Goal: Task Accomplishment & Management: Complete application form

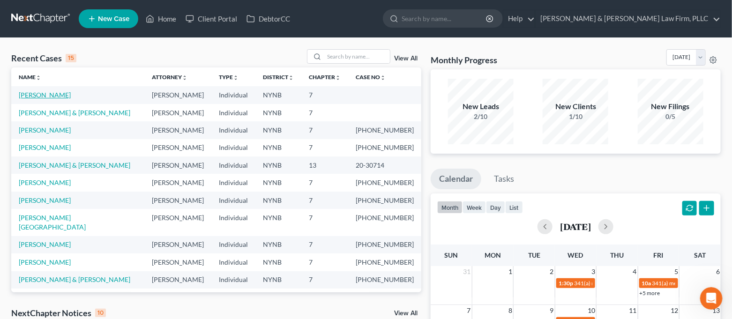
click at [42, 98] on link "[PERSON_NAME]" at bounding box center [45, 95] width 52 height 8
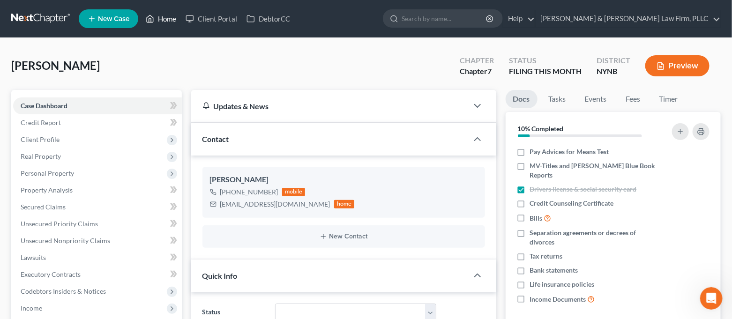
click at [152, 17] on icon at bounding box center [150, 18] width 8 height 11
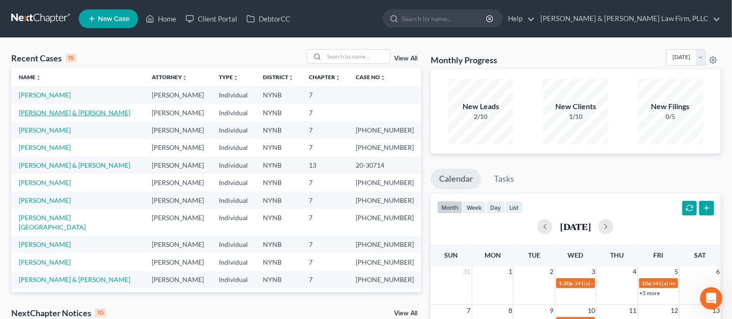
click at [57, 113] on link "[PERSON_NAME] & [PERSON_NAME]" at bounding box center [75, 113] width 112 height 8
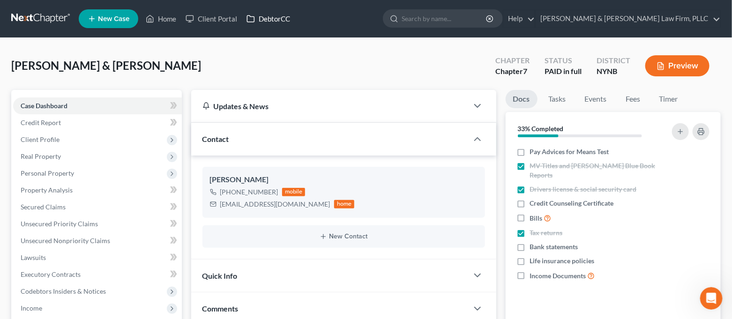
click at [268, 14] on link "DebtorCC" at bounding box center [268, 18] width 53 height 17
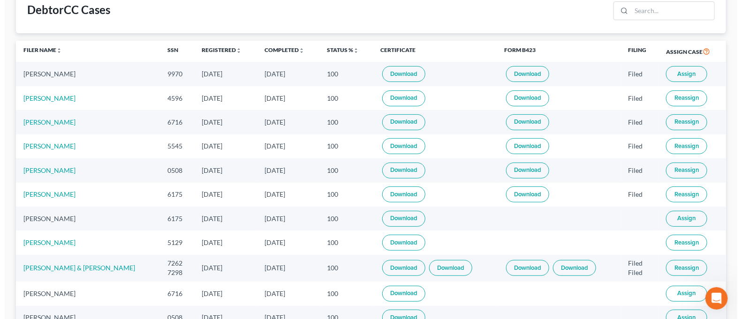
scroll to position [62, 0]
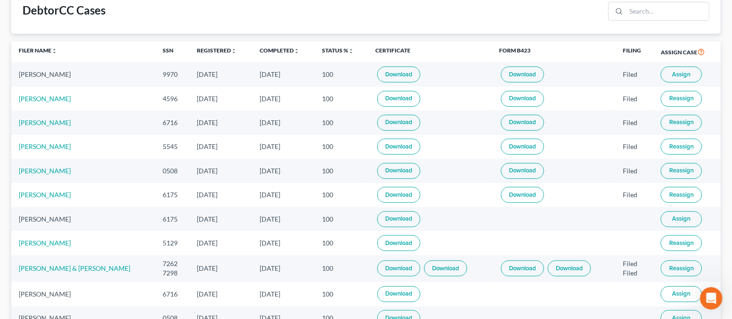
click at [694, 74] on button "Assign" at bounding box center [681, 75] width 41 height 16
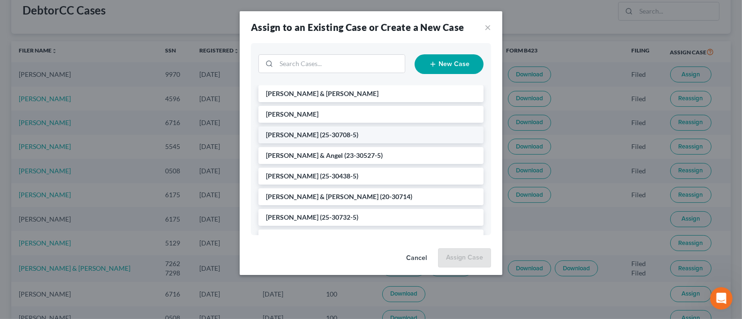
click at [395, 132] on li "[PERSON_NAME] (25-30708-5)" at bounding box center [370, 135] width 225 height 17
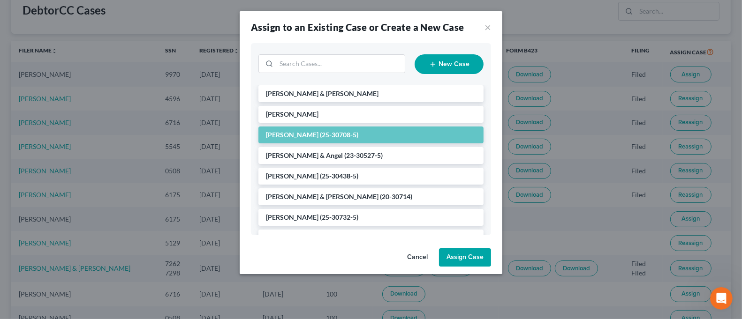
click at [464, 261] on button "Assign Case" at bounding box center [465, 258] width 52 height 19
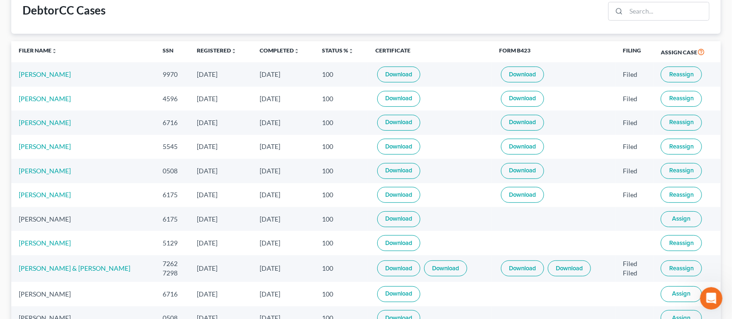
click at [678, 217] on span "Assign" at bounding box center [682, 219] width 18 height 8
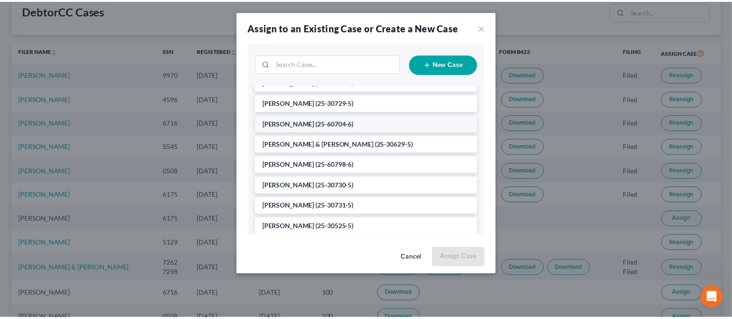
scroll to position [250, 0]
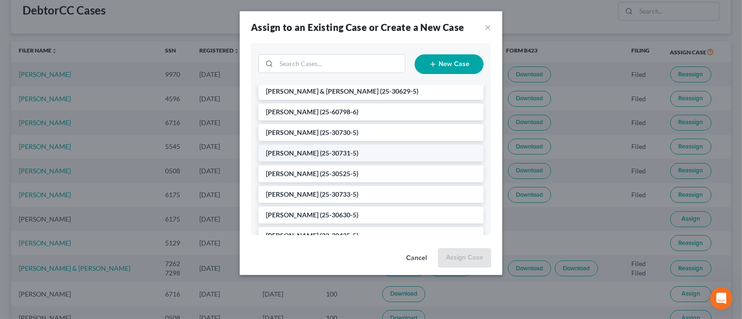
click at [323, 147] on li "[PERSON_NAME] (25-30731-5)" at bounding box center [370, 153] width 225 height 17
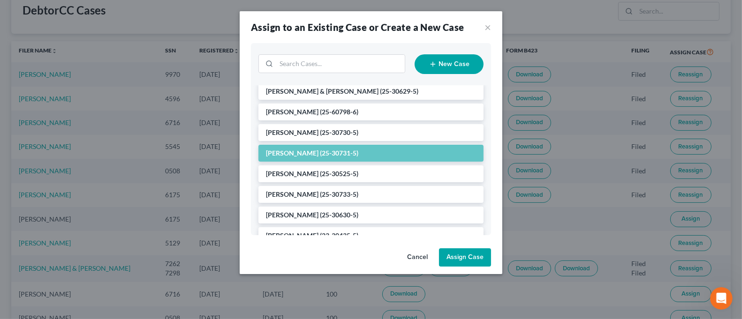
click at [464, 257] on button "Assign Case" at bounding box center [465, 258] width 52 height 19
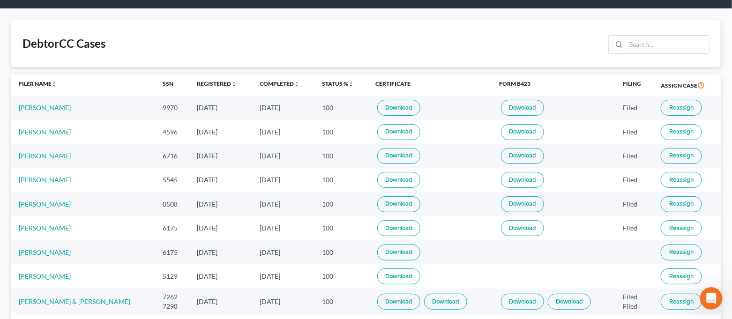
scroll to position [0, 0]
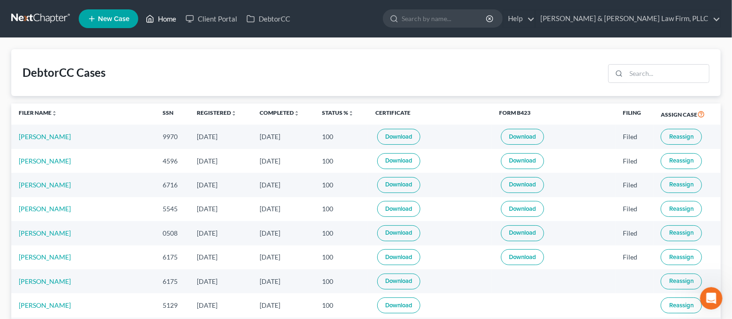
click at [158, 18] on link "Home" at bounding box center [161, 18] width 40 height 17
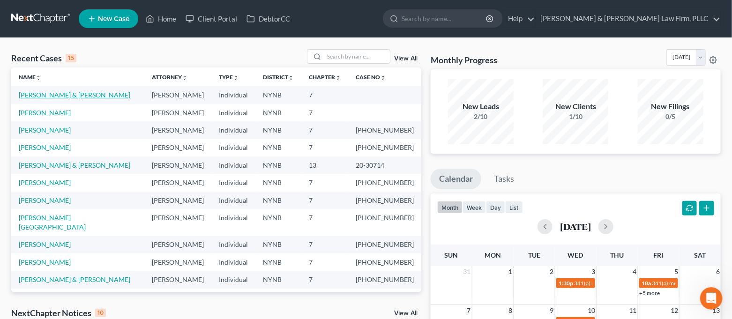
click at [44, 98] on link "[PERSON_NAME] & [PERSON_NAME]" at bounding box center [75, 95] width 112 height 8
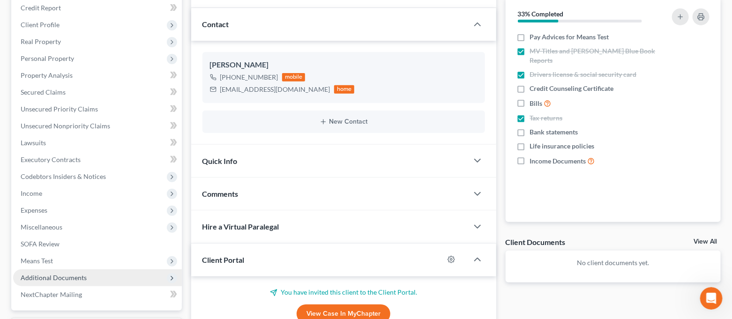
scroll to position [125, 0]
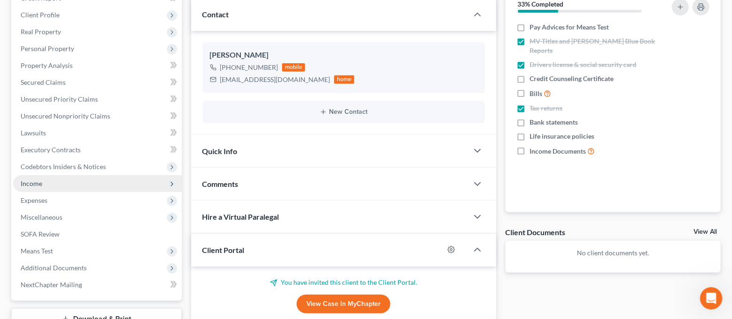
click at [53, 182] on span "Income" at bounding box center [97, 183] width 169 height 17
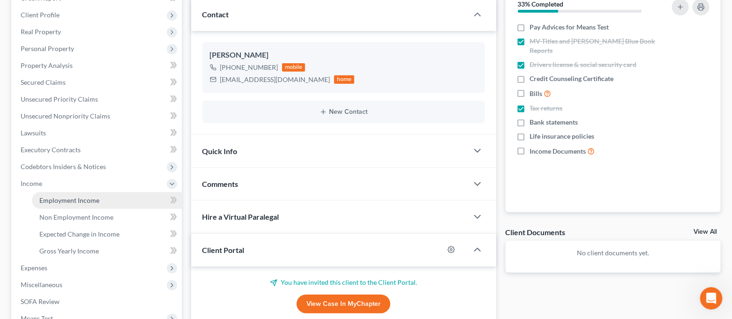
click at [56, 196] on span "Employment Income" at bounding box center [69, 200] width 60 height 8
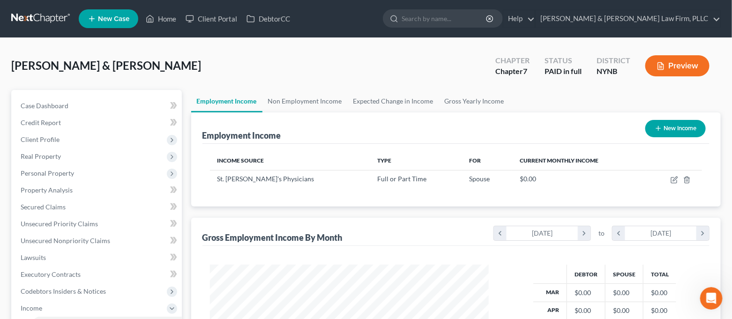
click at [683, 127] on button "New Income" at bounding box center [676, 128] width 60 height 17
select select "0"
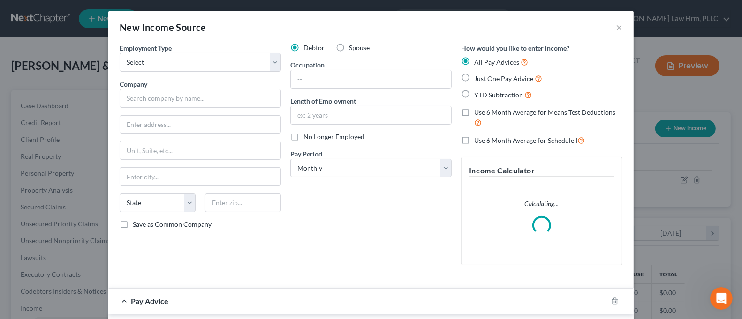
scroll to position [167, 302]
click at [222, 60] on select "Select Full or [DEMOGRAPHIC_DATA] Employment Self Employment" at bounding box center [200, 62] width 161 height 19
select select "0"
click at [120, 53] on select "Select Full or [DEMOGRAPHIC_DATA] Employment Self Employment" at bounding box center [200, 62] width 161 height 19
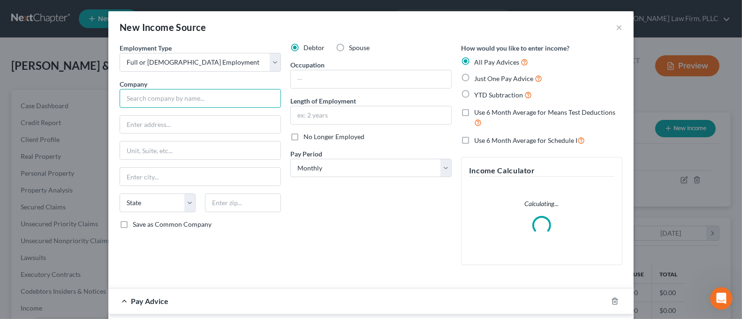
click at [198, 93] on input "text" at bounding box center [200, 98] width 161 height 19
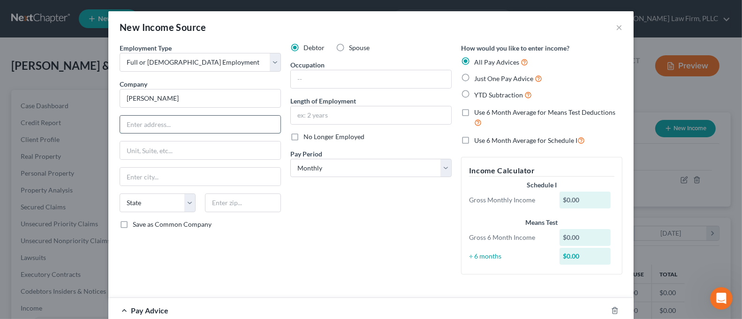
click at [186, 128] on input "text" at bounding box center [200, 125] width 160 height 18
type input "[PERSON_NAME]"
type input "[STREET_ADDRESS]"
click at [247, 209] on input "text" at bounding box center [243, 203] width 76 height 19
click at [181, 180] on input "text" at bounding box center [200, 177] width 160 height 18
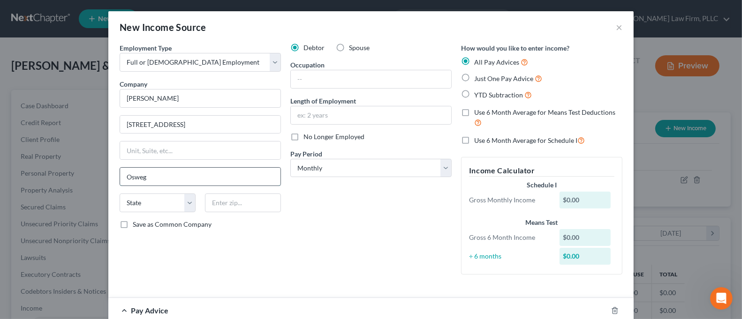
type input "Oswego"
select select "35"
type input "13126-2507"
type input "Oswego"
click at [322, 121] on input "text" at bounding box center [371, 115] width 160 height 18
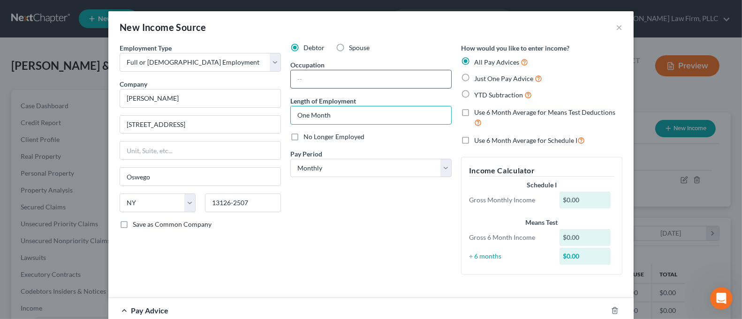
type input "One Month"
click at [318, 74] on input "text" at bounding box center [371, 79] width 160 height 18
type input "H"
type input "Server"
click at [344, 203] on div "Debtor Spouse Occupation Server Length of Employment One Month No Longer Employ…" at bounding box center [371, 162] width 171 height 239
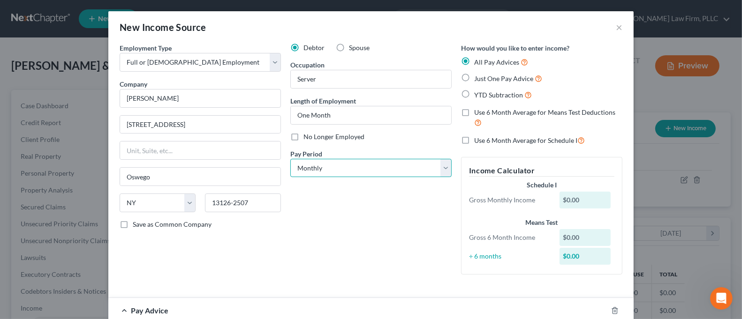
click at [340, 170] on select "Select Monthly Twice Monthly Every Other Week Weekly" at bounding box center [370, 168] width 161 height 19
select select "3"
click at [290, 159] on select "Select Monthly Twice Monthly Every Other Week Weekly" at bounding box center [370, 168] width 161 height 19
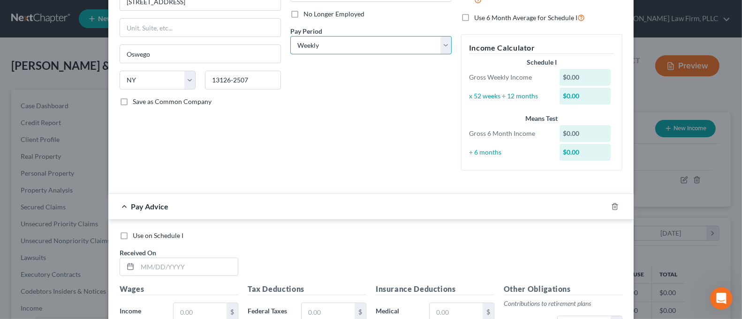
scroll to position [125, 0]
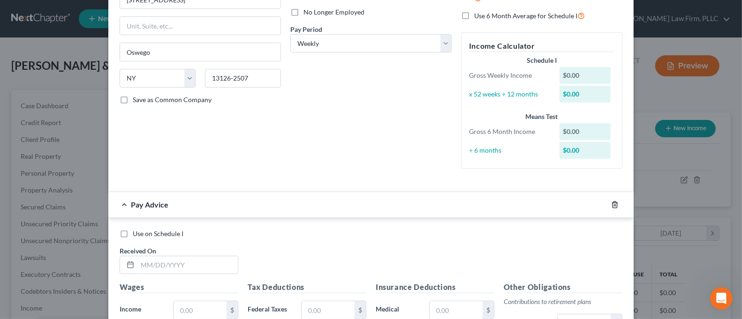
click at [611, 205] on icon "button" at bounding box center [615, 205] width 8 height 8
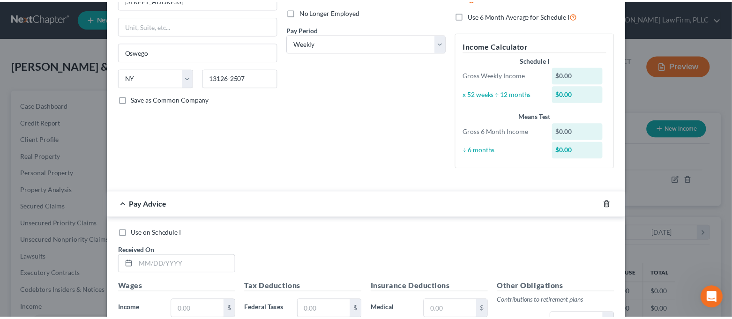
scroll to position [48, 0]
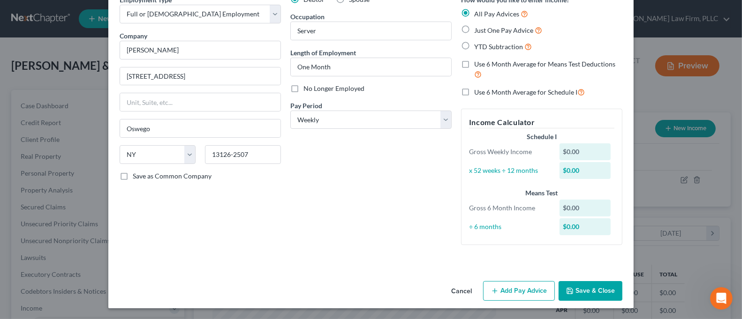
click at [597, 286] on button "Save & Close" at bounding box center [590, 291] width 64 height 20
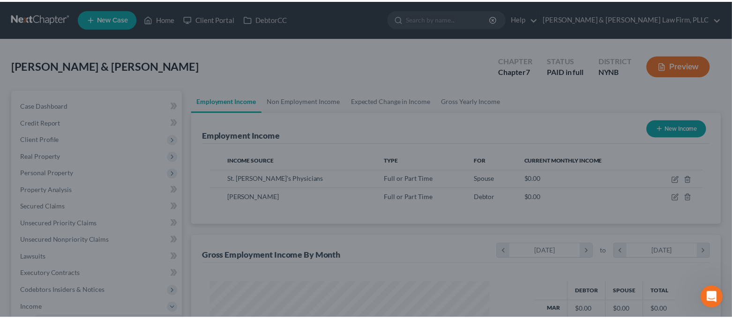
scroll to position [468725, 468594]
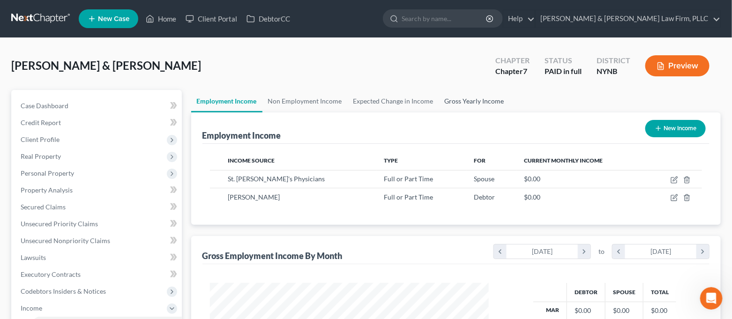
click at [480, 99] on link "Gross Yearly Income" at bounding box center [474, 101] width 71 height 23
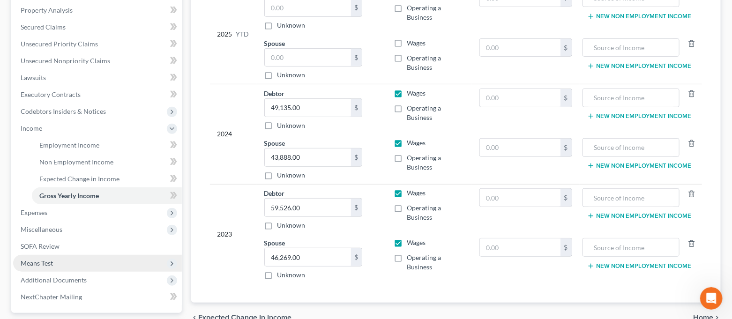
scroll to position [238, 0]
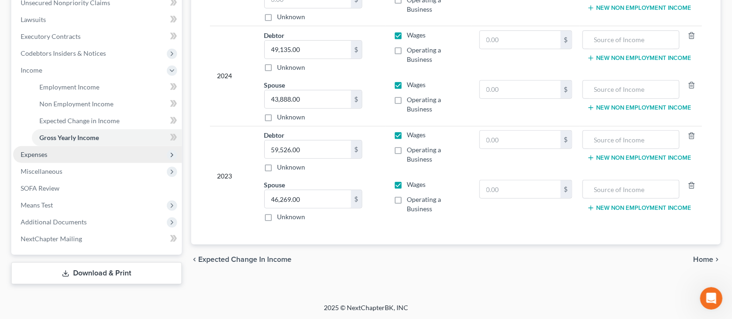
click at [73, 158] on span "Expenses" at bounding box center [97, 154] width 169 height 17
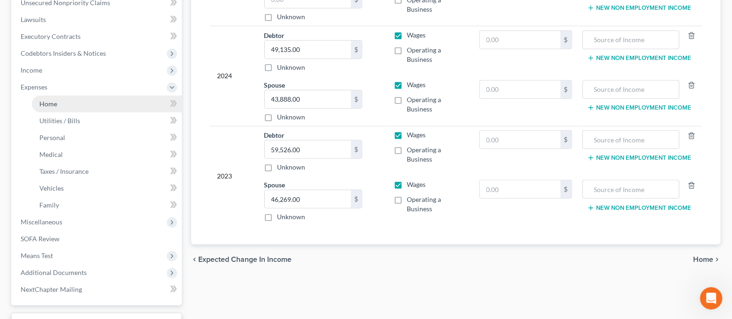
click at [63, 98] on link "Home" at bounding box center [107, 104] width 150 height 17
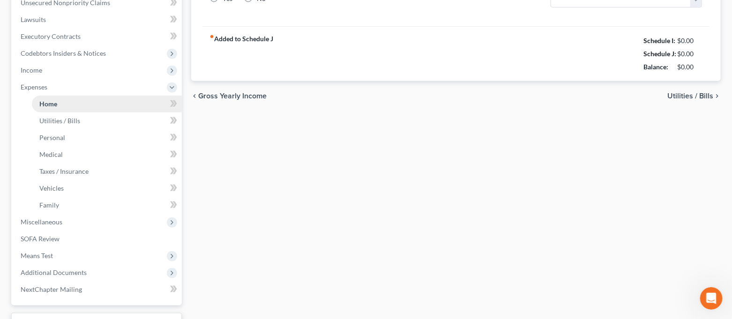
scroll to position [28, 0]
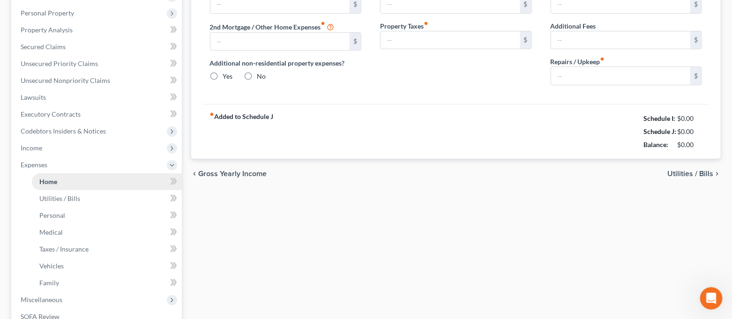
type input "1,800.00"
type input "0.00"
radio input "true"
type input "0.00"
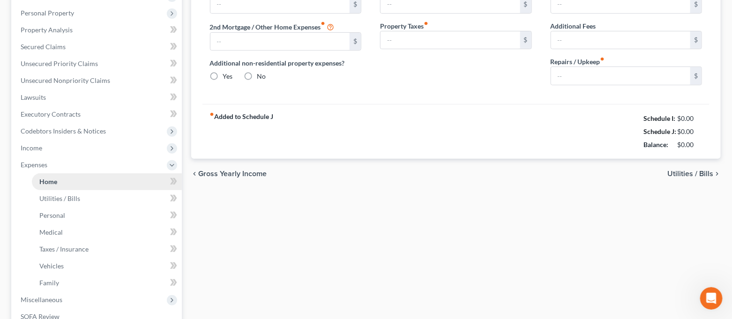
type input "0.00"
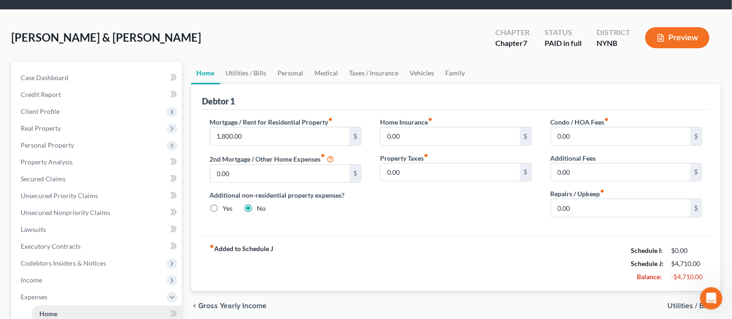
scroll to position [0, 0]
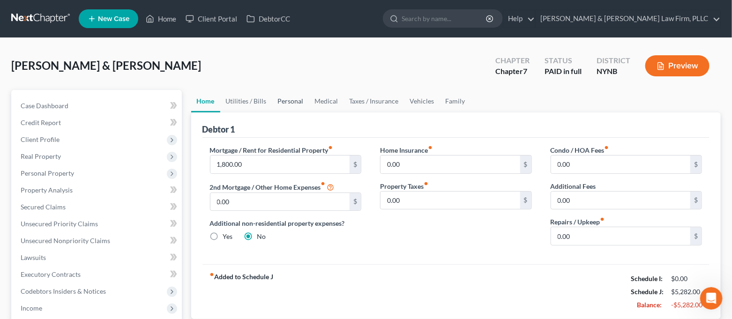
click at [288, 99] on link "Personal" at bounding box center [290, 101] width 37 height 23
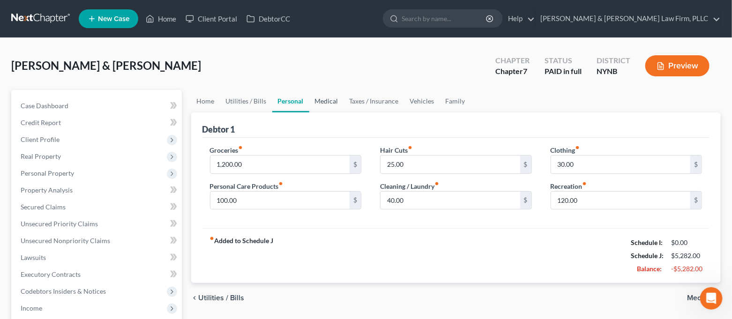
click at [325, 101] on link "Medical" at bounding box center [326, 101] width 35 height 23
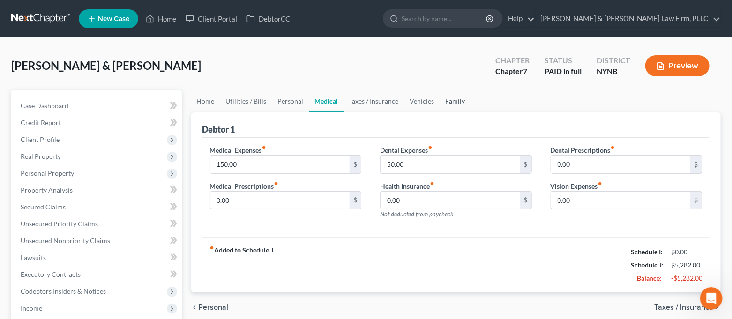
click at [448, 97] on link "Family" at bounding box center [455, 101] width 31 height 23
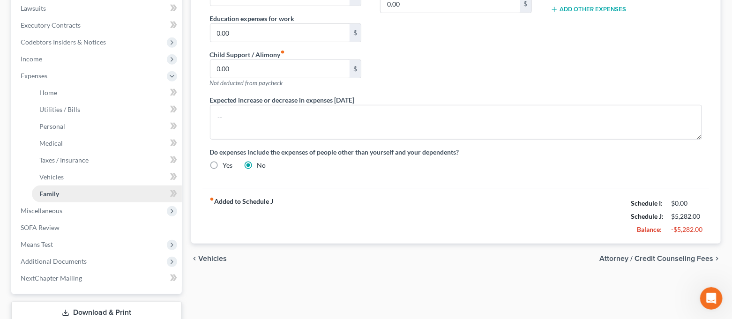
scroll to position [250, 0]
click at [85, 207] on span "Miscellaneous" at bounding box center [97, 210] width 169 height 17
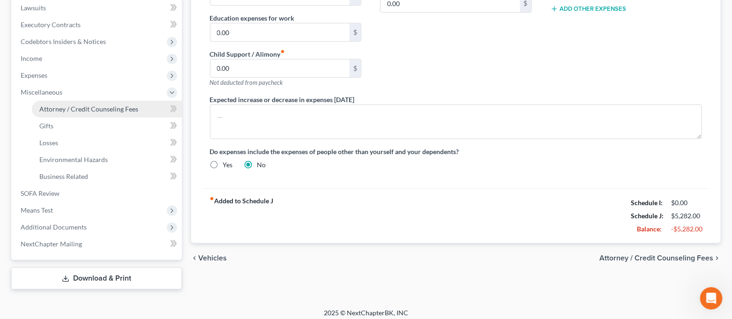
click at [97, 102] on link "Attorney / Credit Counseling Fees" at bounding box center [107, 109] width 150 height 17
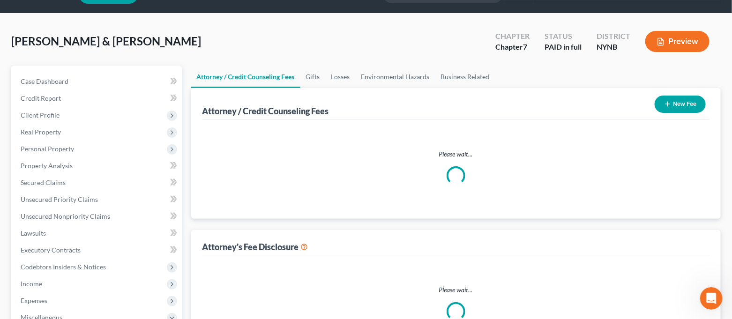
select select "0"
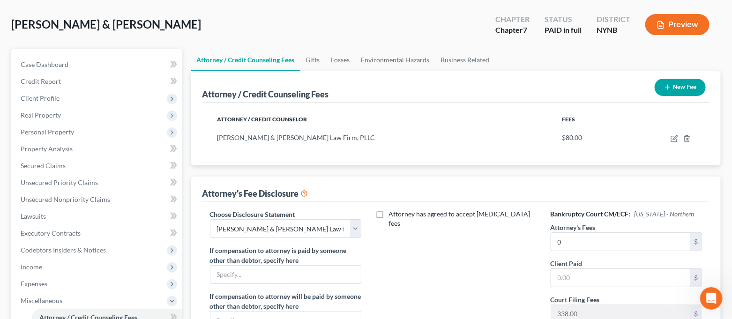
scroll to position [62, 0]
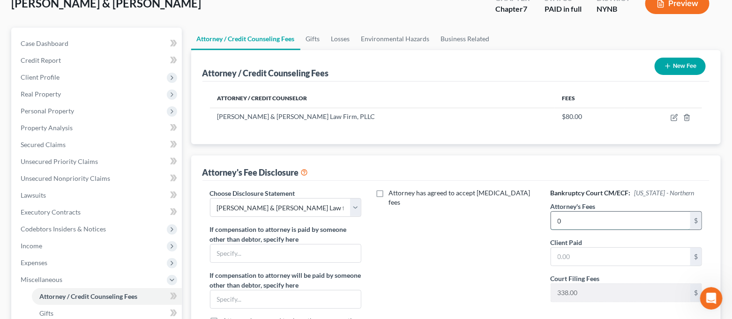
click at [585, 223] on input "0" at bounding box center [621, 221] width 140 height 18
type input "0.00"
click at [503, 255] on div "Attorney has agreed to accept [MEDICAL_DATA] fees" at bounding box center [456, 270] width 171 height 165
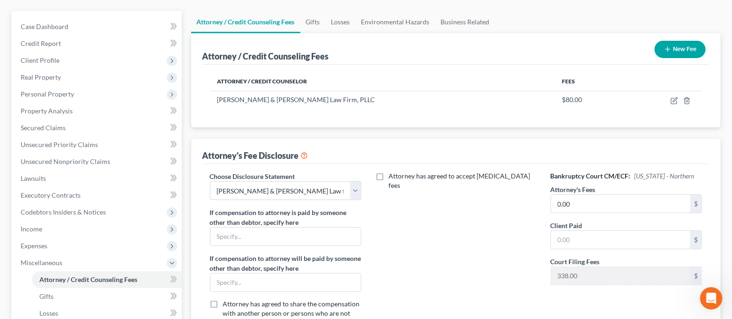
scroll to position [0, 0]
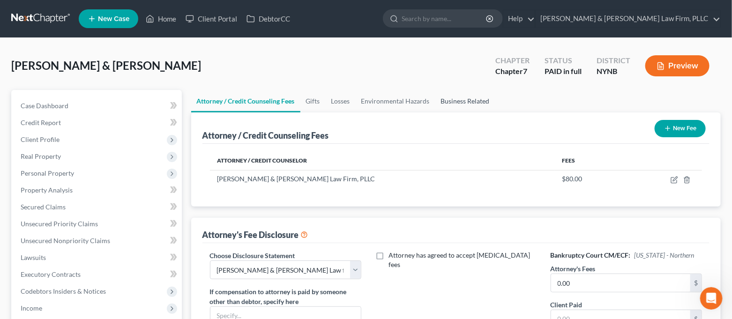
click at [452, 102] on link "Business Related" at bounding box center [466, 101] width 60 height 23
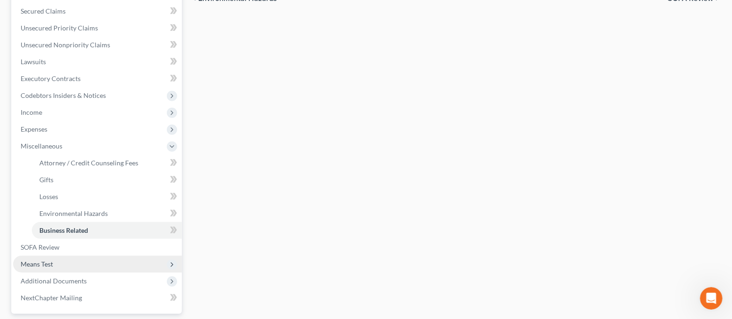
scroll to position [125, 0]
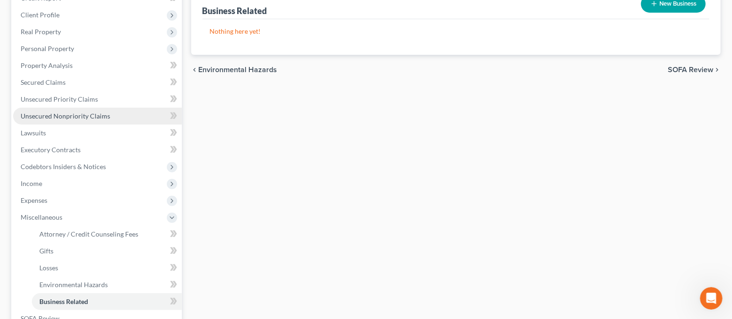
click at [72, 115] on span "Unsecured Nonpriority Claims" at bounding box center [66, 116] width 90 height 8
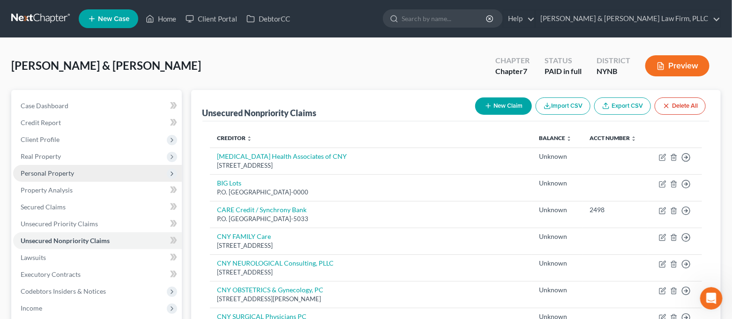
click at [85, 170] on span "Personal Property" at bounding box center [97, 173] width 169 height 17
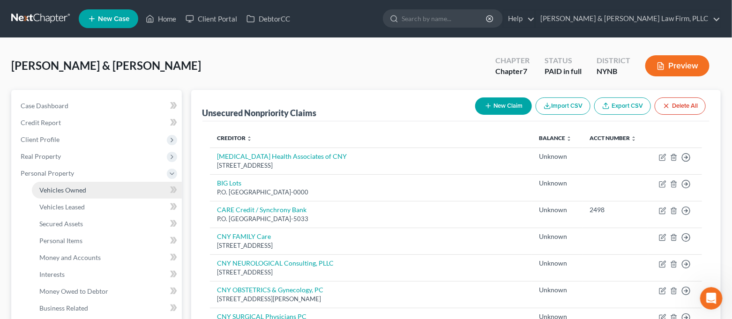
click at [78, 192] on span "Vehicles Owned" at bounding box center [62, 190] width 47 height 8
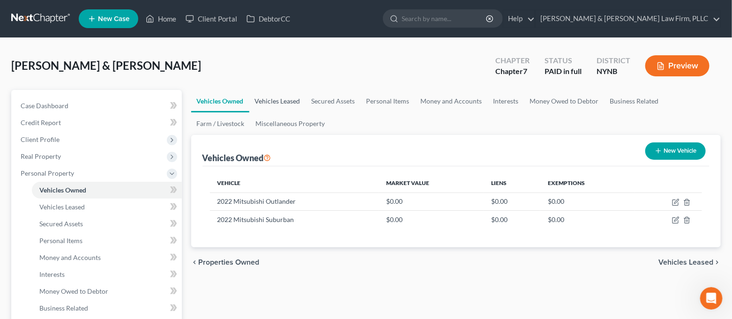
click at [269, 100] on link "Vehicles Leased" at bounding box center [277, 101] width 57 height 23
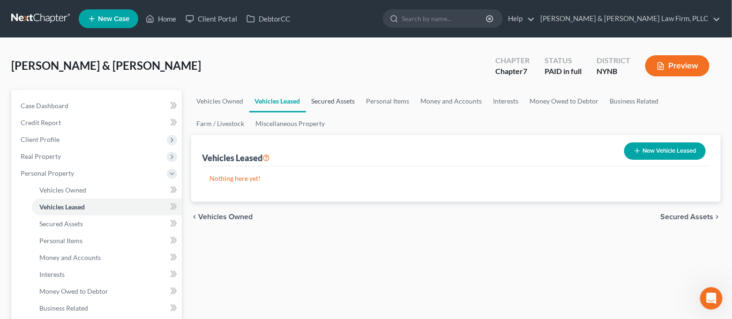
click at [348, 102] on link "Secured Assets" at bounding box center [333, 101] width 55 height 23
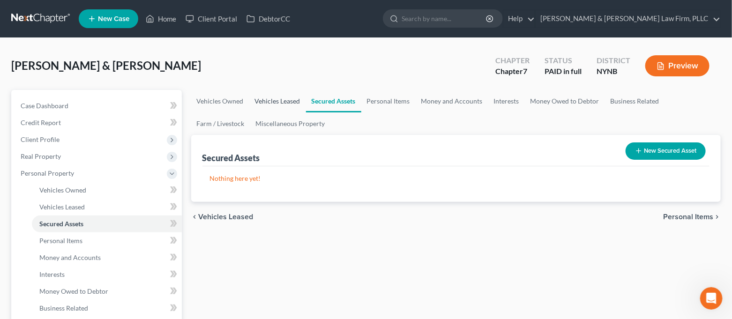
click at [285, 104] on link "Vehicles Leased" at bounding box center [277, 101] width 57 height 23
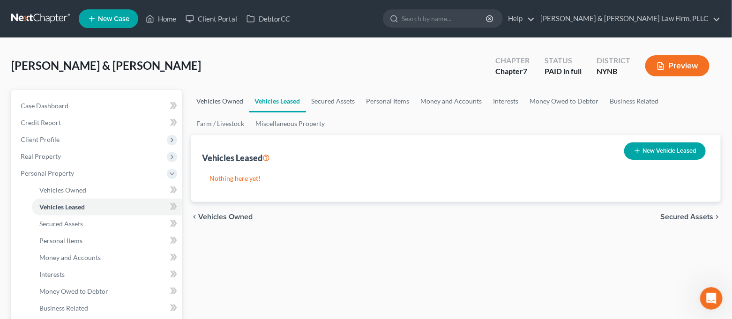
click at [225, 104] on link "Vehicles Owned" at bounding box center [220, 101] width 58 height 23
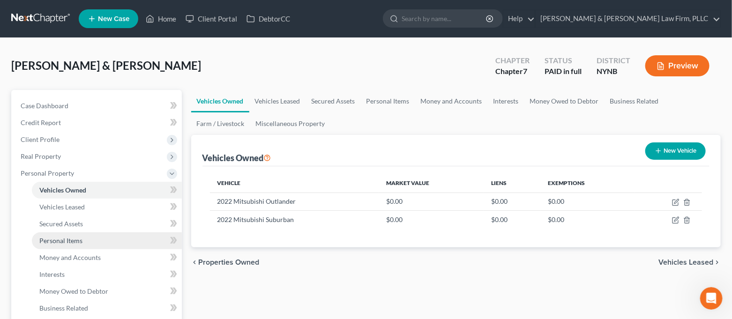
click at [72, 239] on span "Personal Items" at bounding box center [60, 241] width 43 height 8
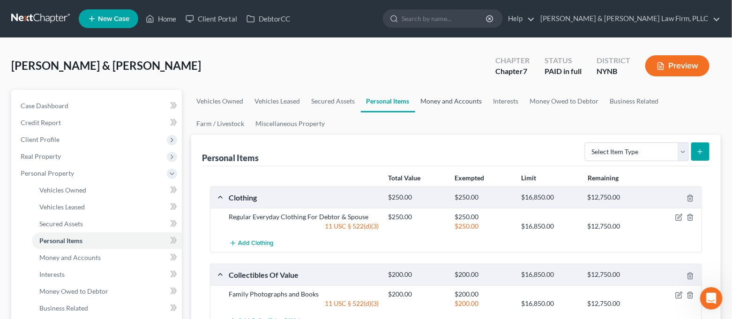
click at [449, 99] on link "Money and Accounts" at bounding box center [451, 101] width 73 height 23
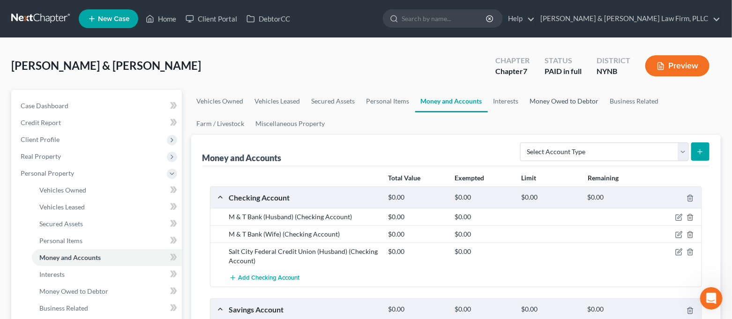
click at [544, 104] on link "Money Owed to Debtor" at bounding box center [565, 101] width 80 height 23
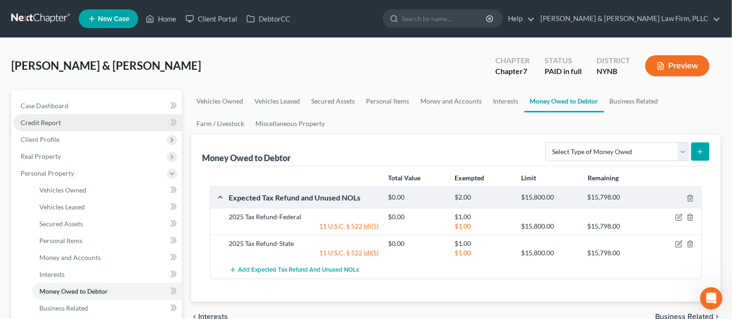
click at [92, 123] on link "Credit Report" at bounding box center [97, 122] width 169 height 17
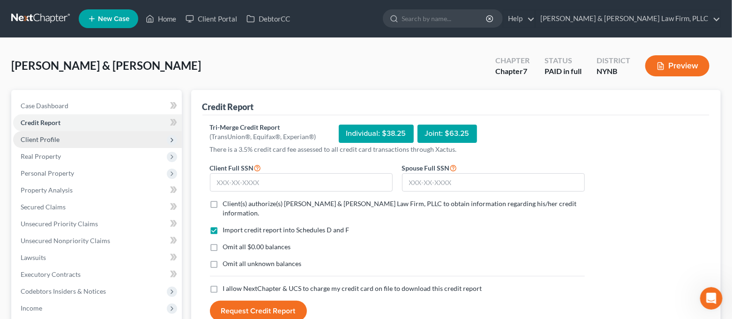
click at [98, 140] on span "Client Profile" at bounding box center [97, 139] width 169 height 17
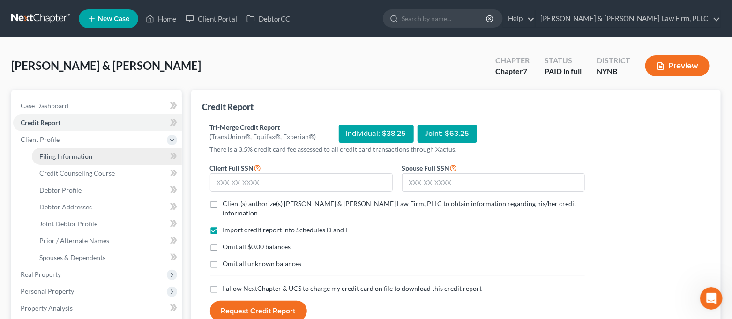
click at [113, 157] on link "Filing Information" at bounding box center [107, 156] width 150 height 17
select select "1"
select select "0"
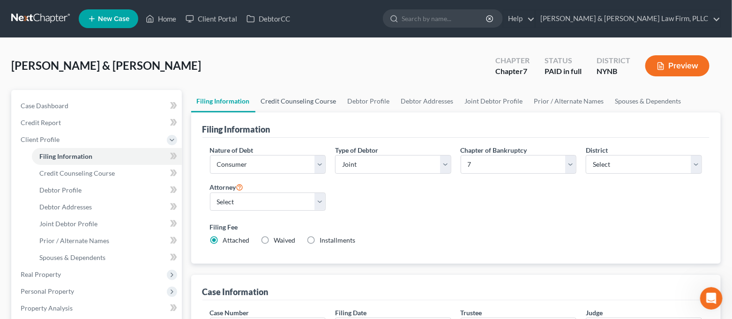
click at [307, 102] on link "Credit Counseling Course" at bounding box center [299, 101] width 87 height 23
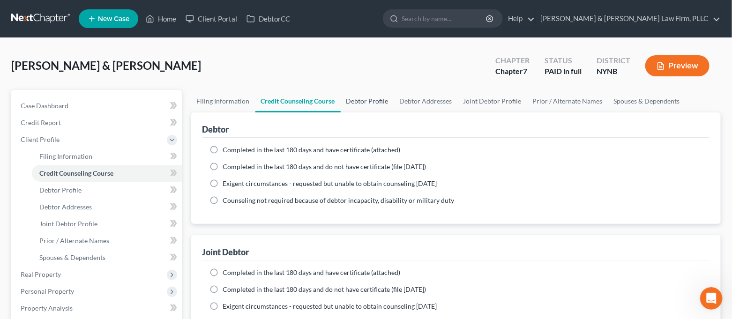
click at [376, 99] on link "Debtor Profile" at bounding box center [367, 101] width 53 height 23
select select "1"
select select "3"
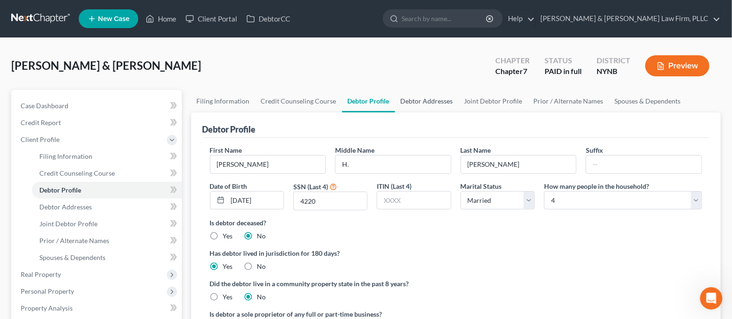
click at [406, 99] on link "Debtor Addresses" at bounding box center [427, 101] width 64 height 23
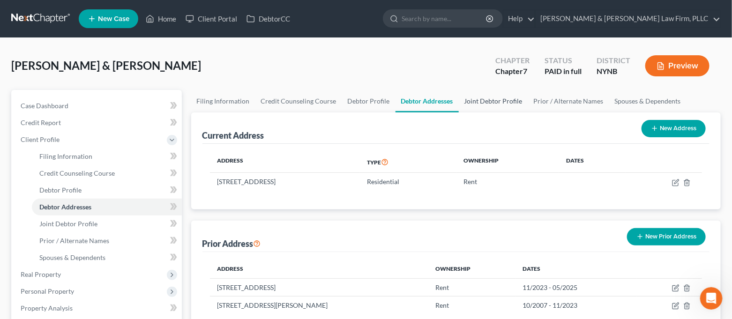
click at [496, 98] on link "Joint Debtor Profile" at bounding box center [493, 101] width 69 height 23
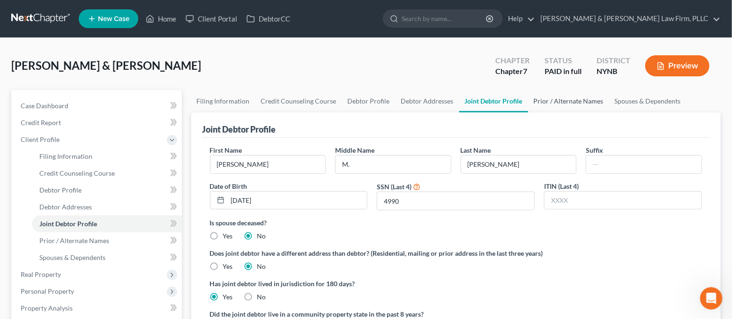
click at [536, 102] on link "Prior / Alternate Names" at bounding box center [568, 101] width 81 height 23
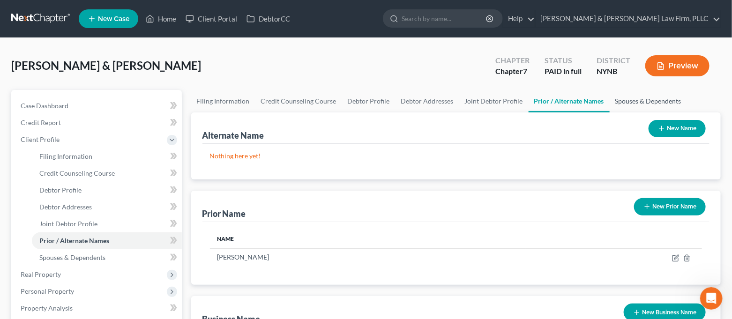
click at [658, 96] on link "Spouses & Dependents" at bounding box center [648, 101] width 77 height 23
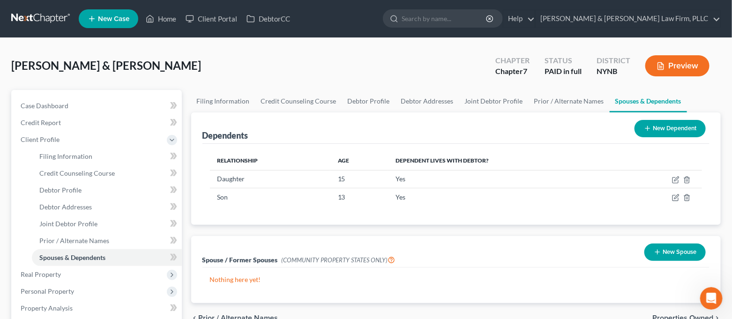
click at [89, 97] on div "Case Dashboard Payments Invoices Payments Payments Credit Report Client Profile…" at bounding box center [96, 317] width 171 height 454
click at [169, 10] on link "Home" at bounding box center [161, 18] width 40 height 17
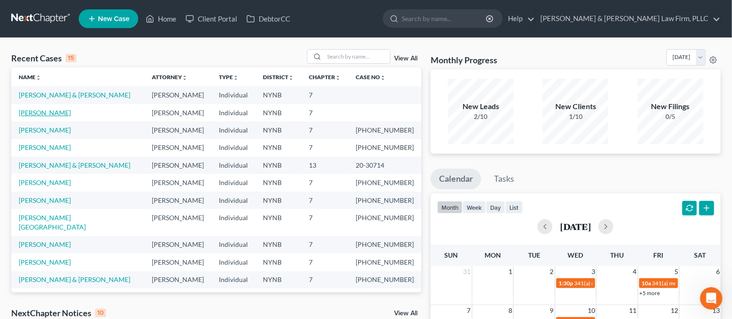
click at [54, 111] on link "[PERSON_NAME]" at bounding box center [45, 113] width 52 height 8
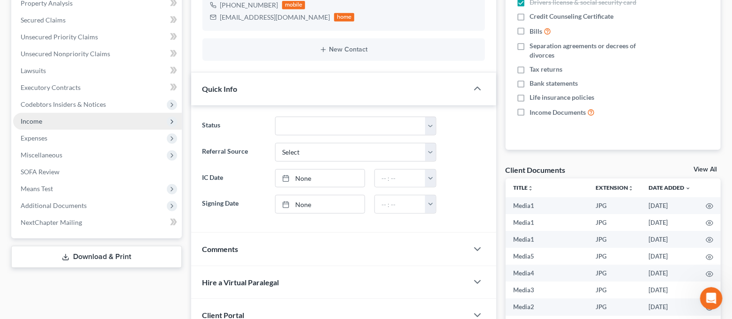
scroll to position [2502, 0]
click at [56, 116] on span "Income" at bounding box center [97, 121] width 169 height 17
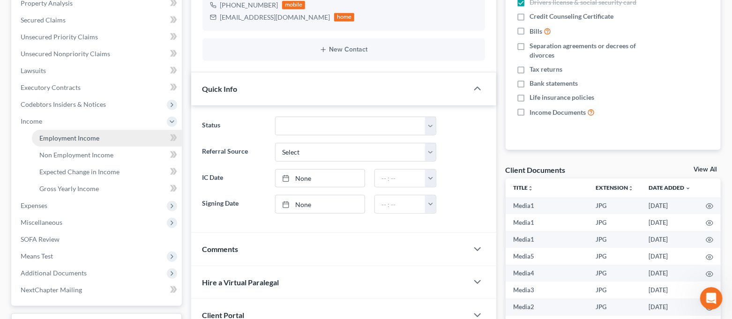
click at [53, 135] on span "Employment Income" at bounding box center [69, 138] width 60 height 8
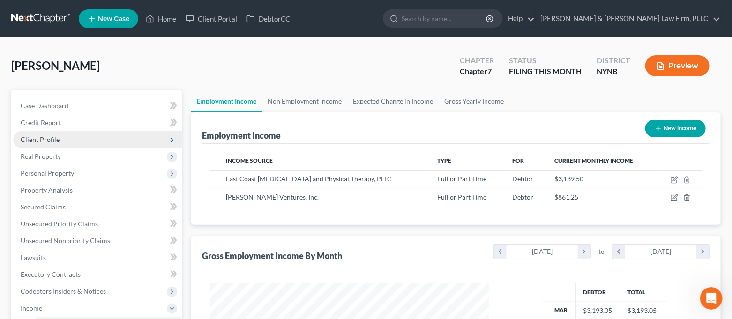
click at [62, 137] on span "Client Profile" at bounding box center [97, 139] width 169 height 17
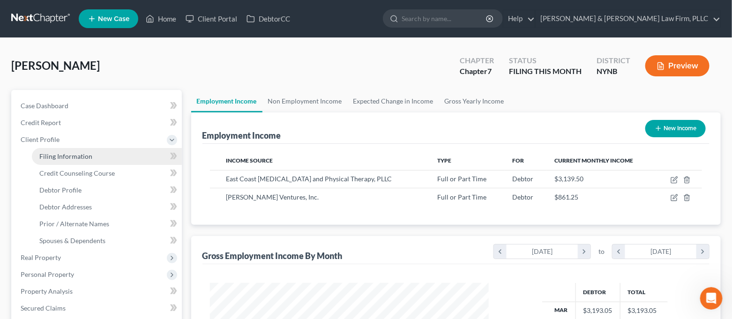
click at [114, 158] on link "Filing Information" at bounding box center [107, 156] width 150 height 17
select select "1"
select select "0"
select select "54"
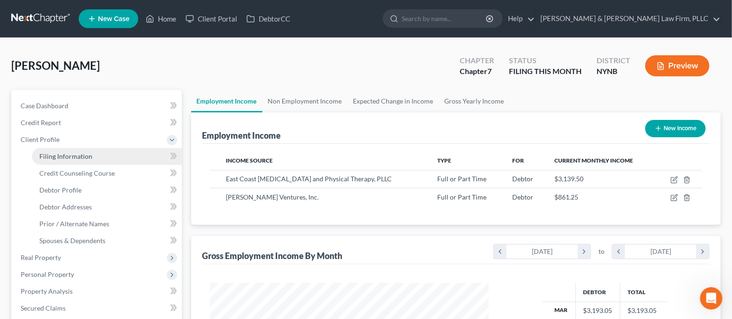
select select "0"
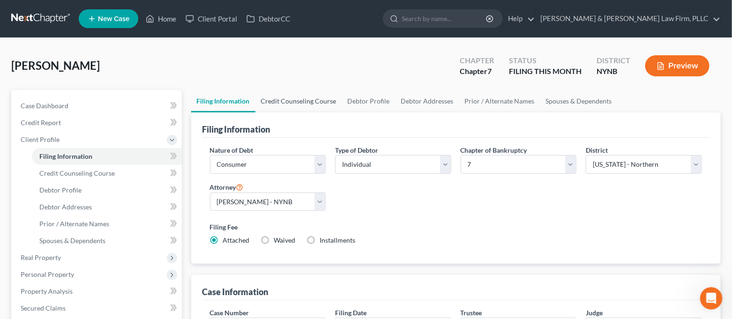
click at [302, 98] on link "Credit Counseling Course" at bounding box center [299, 101] width 87 height 23
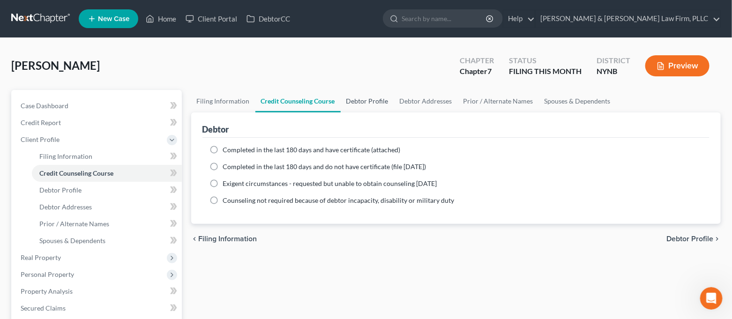
click at [371, 101] on link "Debtor Profile" at bounding box center [367, 101] width 53 height 23
select select "0"
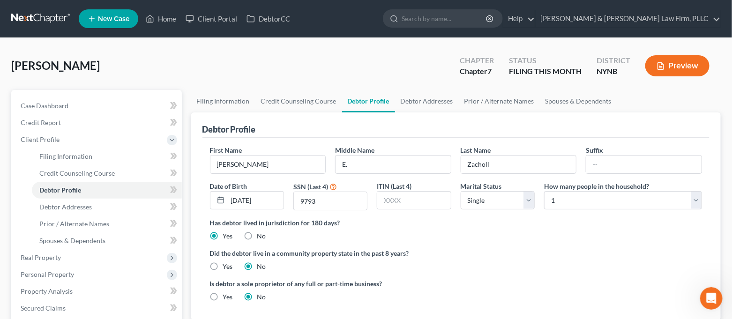
click at [352, 104] on link "Debtor Profile" at bounding box center [368, 101] width 53 height 23
click at [563, 105] on link "Spouses & Dependents" at bounding box center [578, 101] width 77 height 23
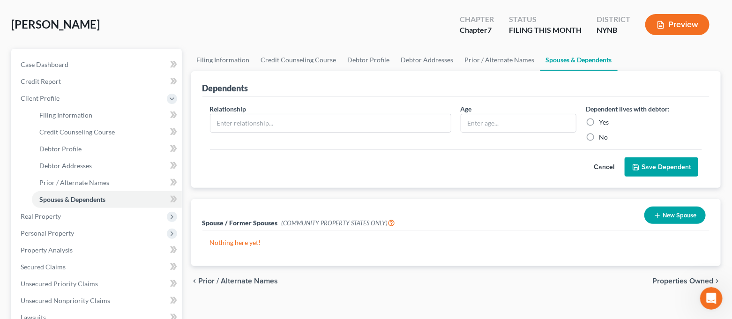
scroll to position [62, 0]
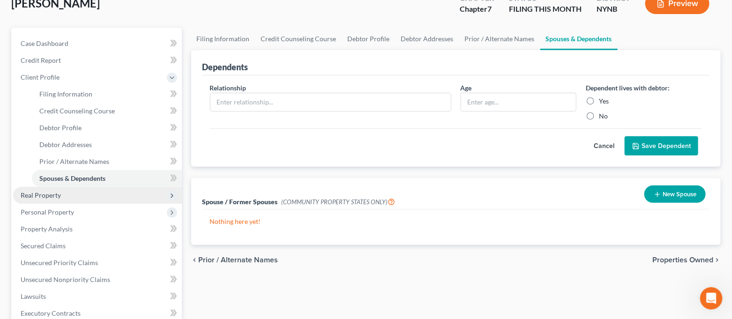
click at [64, 202] on span "Real Property" at bounding box center [97, 195] width 169 height 17
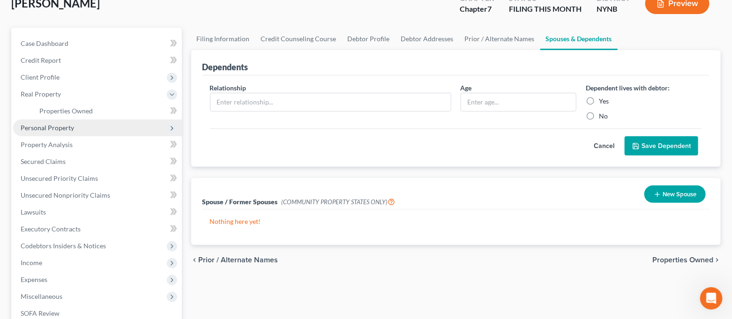
click at [67, 131] on span "Personal Property" at bounding box center [47, 128] width 53 height 8
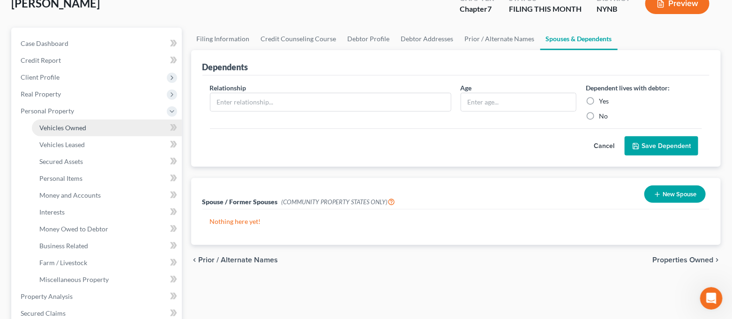
click at [75, 125] on span "Vehicles Owned" at bounding box center [62, 128] width 47 height 8
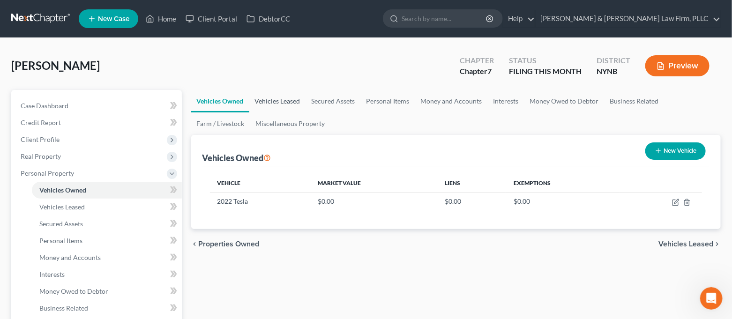
click at [266, 99] on link "Vehicles Leased" at bounding box center [277, 101] width 57 height 23
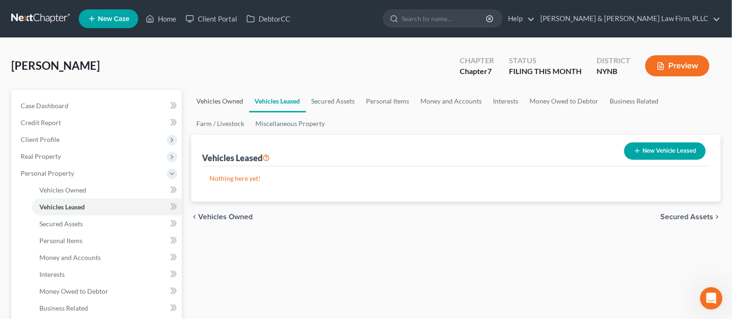
click at [224, 98] on link "Vehicles Owned" at bounding box center [220, 101] width 58 height 23
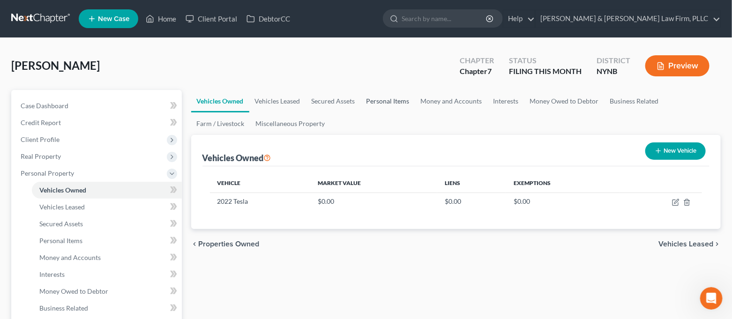
click at [375, 104] on link "Personal Items" at bounding box center [388, 101] width 54 height 23
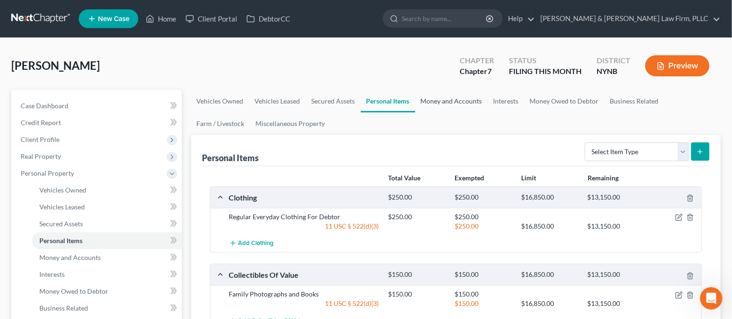
click at [467, 102] on link "Money and Accounts" at bounding box center [451, 101] width 73 height 23
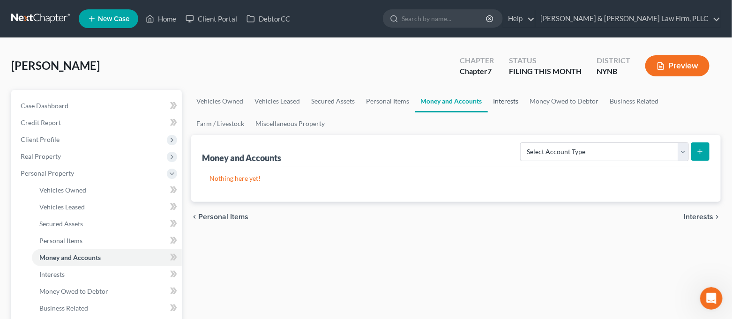
click at [502, 105] on link "Interests" at bounding box center [506, 101] width 37 height 23
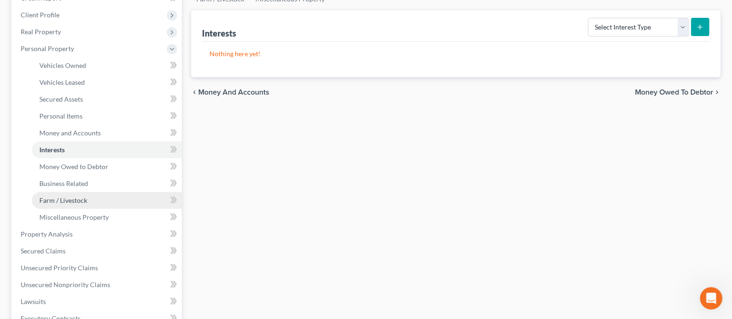
scroll to position [187, 0]
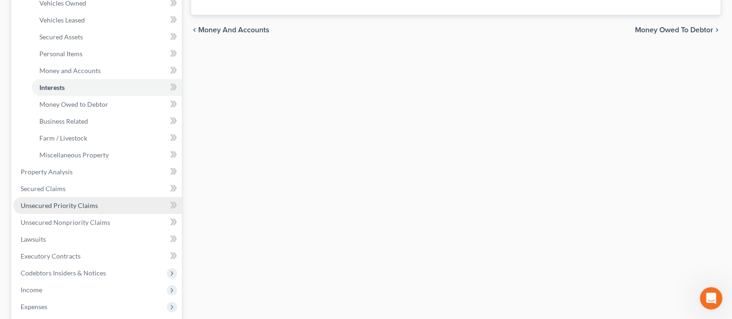
click at [65, 203] on span "Unsecured Priority Claims" at bounding box center [59, 206] width 77 height 8
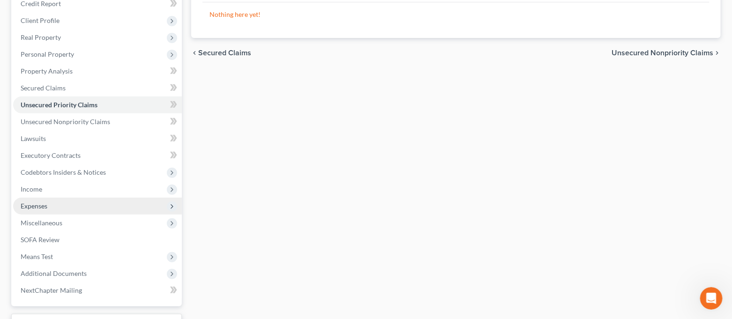
scroll to position [125, 0]
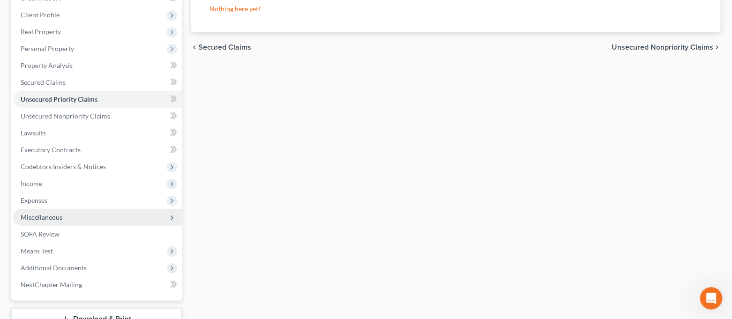
click at [74, 211] on span "Miscellaneous" at bounding box center [97, 217] width 169 height 17
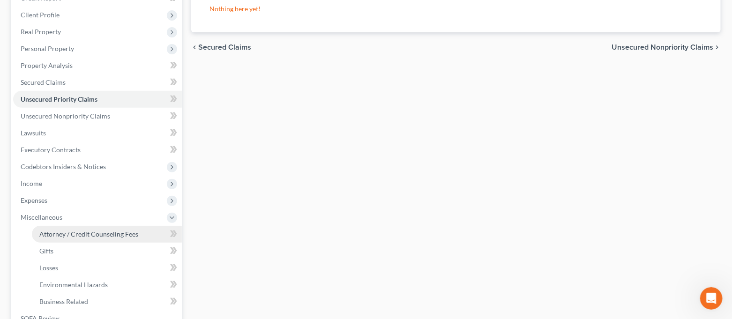
click at [81, 233] on span "Attorney / Credit Counseling Fees" at bounding box center [88, 234] width 99 height 8
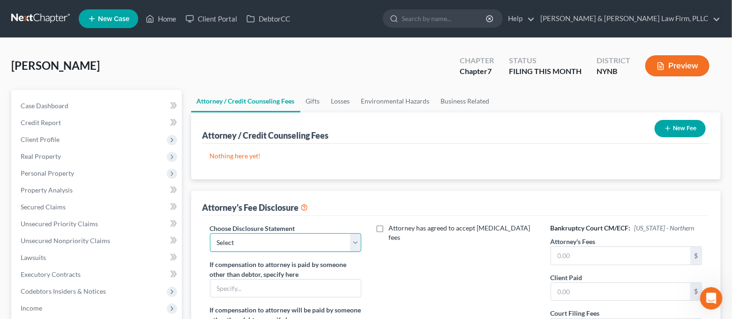
click at [307, 242] on select "Select [PERSON_NAME] & [PERSON_NAME] Law firm, PLLC" at bounding box center [286, 243] width 152 height 19
select select "0"
click at [210, 234] on select "Select [PERSON_NAME] & [PERSON_NAME] Law firm, PLLC" at bounding box center [286, 243] width 152 height 19
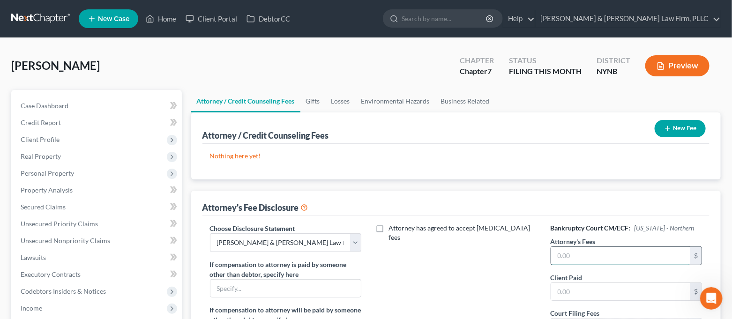
click at [630, 263] on input "text" at bounding box center [621, 256] width 140 height 18
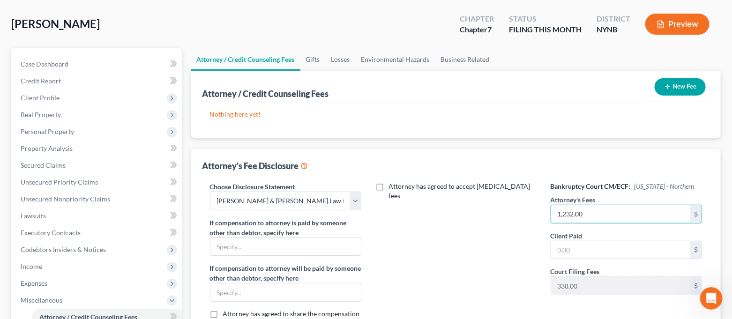
scroll to position [62, 0]
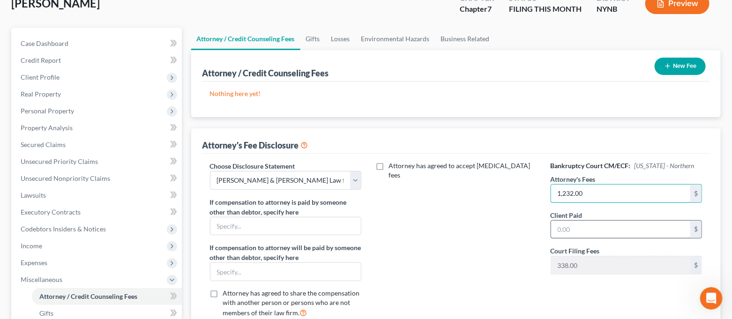
type input "1,232.00"
click at [613, 223] on input "text" at bounding box center [621, 230] width 140 height 18
type input "1,232.00"
click at [478, 191] on div "Attorney has agreed to accept [MEDICAL_DATA] fees" at bounding box center [456, 243] width 171 height 165
click at [692, 65] on button "New Fee" at bounding box center [680, 66] width 51 height 17
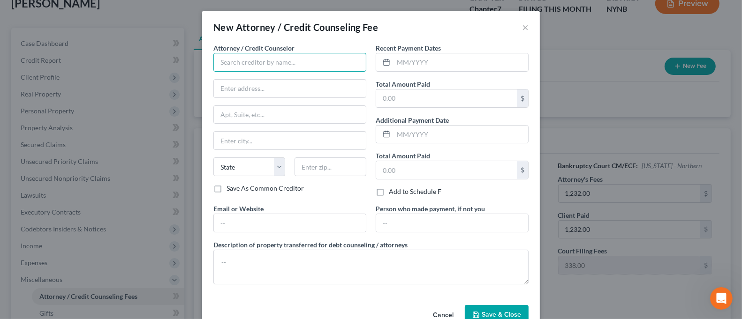
click at [311, 68] on input "text" at bounding box center [289, 62] width 153 height 19
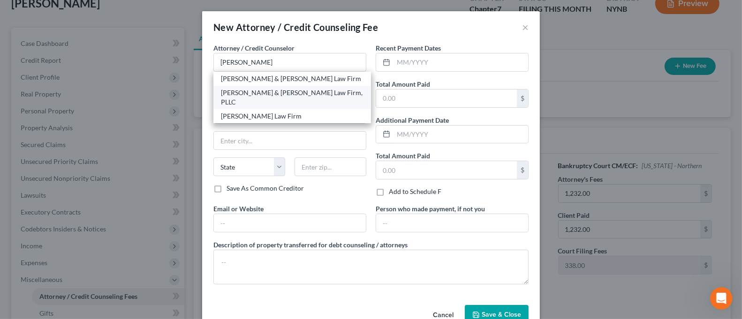
click at [300, 90] on div "[PERSON_NAME] & [PERSON_NAME] Law Firm, PLLC" at bounding box center [292, 97] width 143 height 19
type input "[PERSON_NAME] & [PERSON_NAME] Law Firm, PLLC"
type input "[STREET_ADDRESS]"
type input "Suite 100"
type input "Cicero"
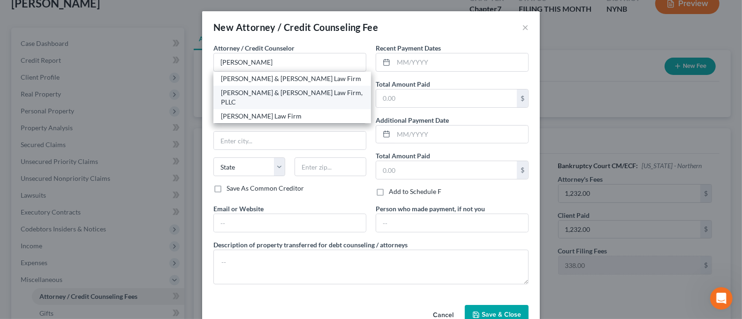
select select "35"
type input "13039"
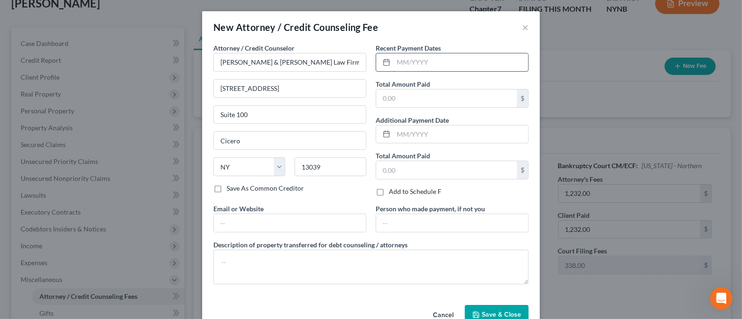
click at [411, 62] on input "text" at bounding box center [460, 62] width 135 height 18
type input "09/2025"
click at [415, 91] on input "text" at bounding box center [446, 99] width 141 height 18
type input "80.00"
click at [489, 313] on span "Save & Close" at bounding box center [501, 315] width 39 height 8
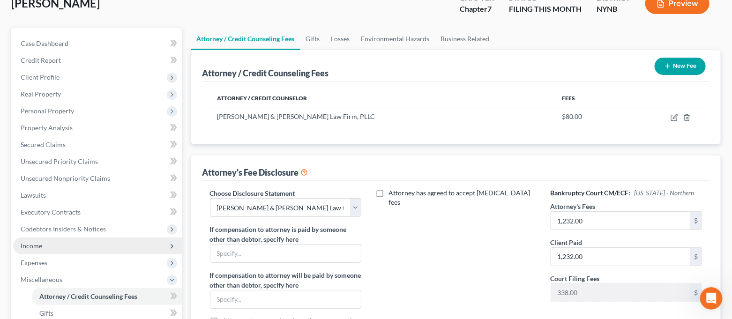
click at [65, 248] on span "Income" at bounding box center [97, 246] width 169 height 17
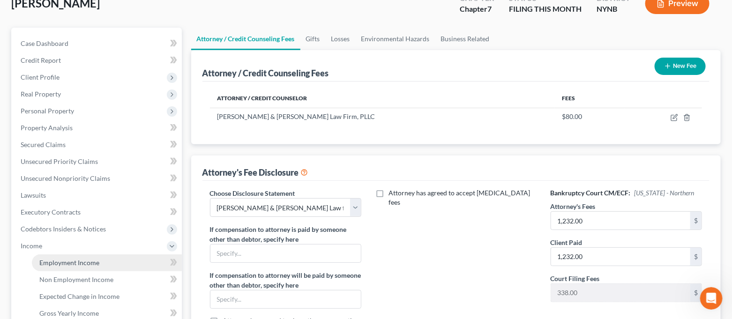
click at [65, 260] on span "Employment Income" at bounding box center [69, 263] width 60 height 8
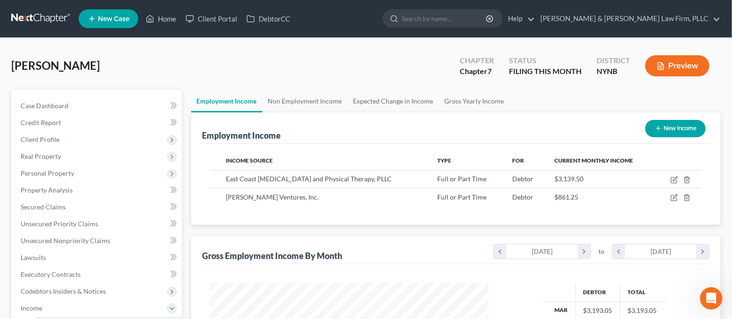
scroll to position [167, 299]
click at [462, 98] on link "Gross Yearly Income" at bounding box center [474, 101] width 71 height 23
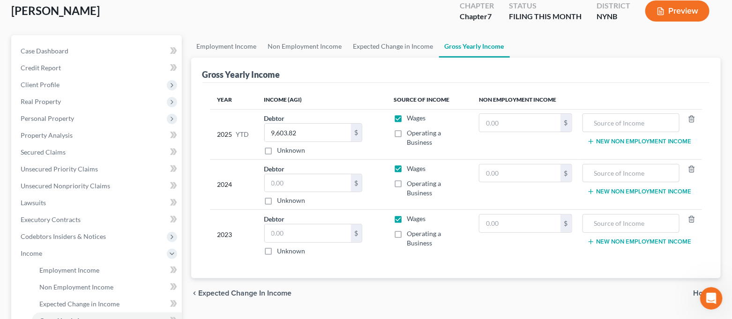
scroll to position [51, 0]
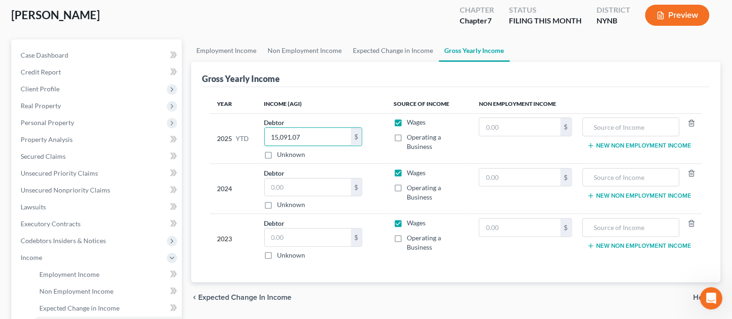
type input "15,091.07"
click at [337, 95] on th "Income (AGI)" at bounding box center [321, 104] width 129 height 19
click at [393, 48] on link "Expected Change in Income" at bounding box center [393, 50] width 91 height 23
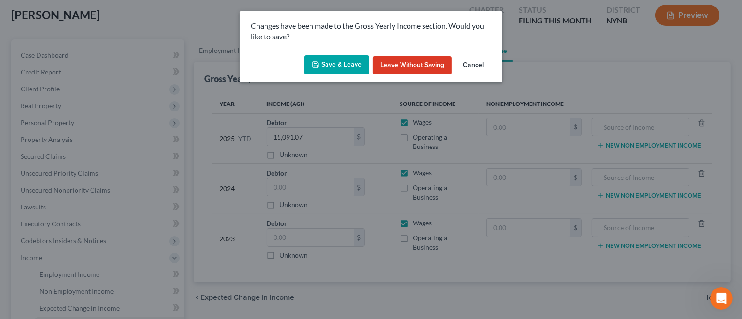
click at [339, 68] on button "Save & Leave" at bounding box center [336, 65] width 65 height 20
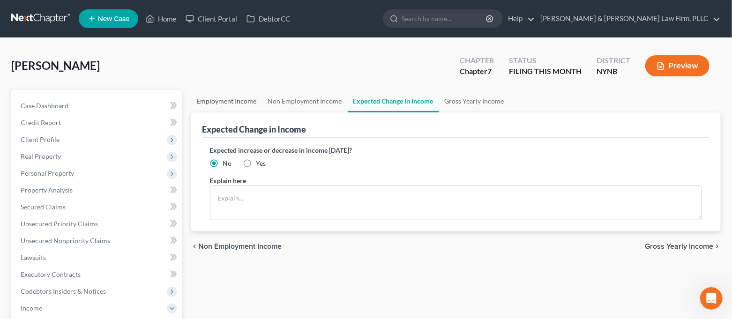
click at [222, 101] on link "Employment Income" at bounding box center [226, 101] width 71 height 23
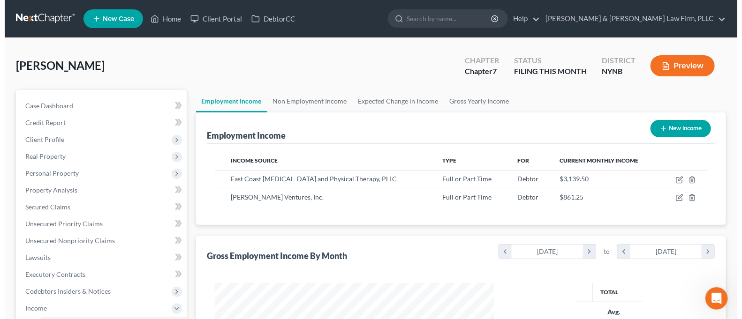
scroll to position [167, 299]
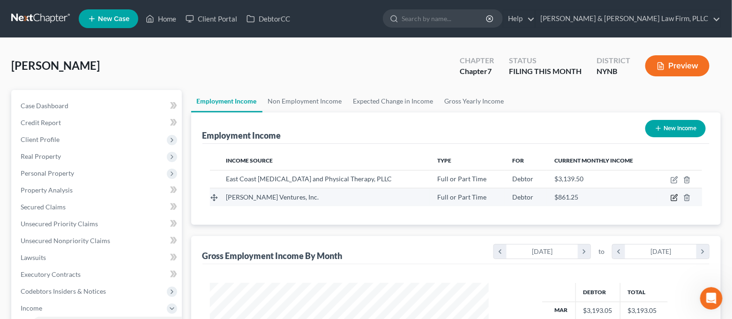
click at [675, 199] on icon "button" at bounding box center [675, 198] width 8 height 8
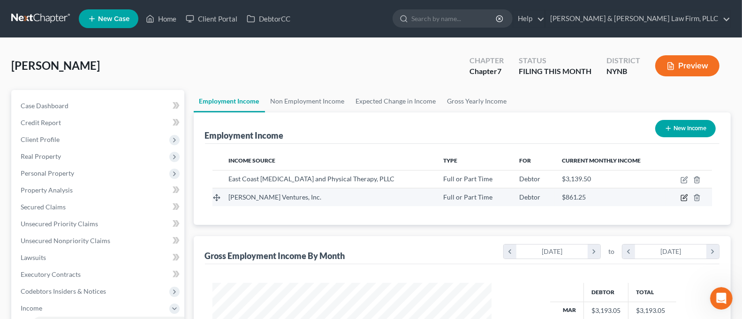
select select "0"
select select "35"
select select "3"
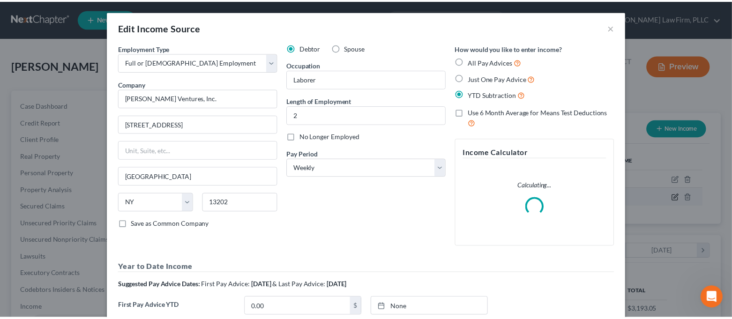
scroll to position [167, 302]
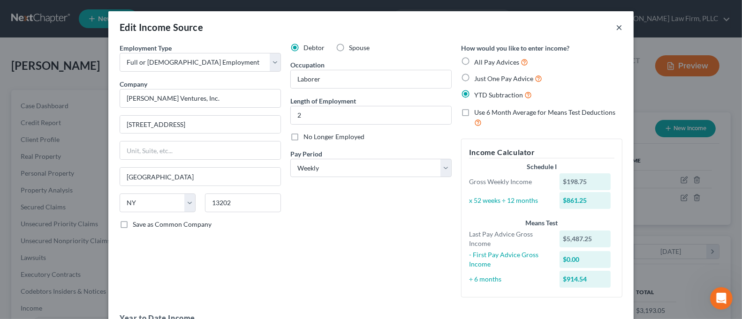
click at [616, 25] on button "×" at bounding box center [619, 27] width 7 height 11
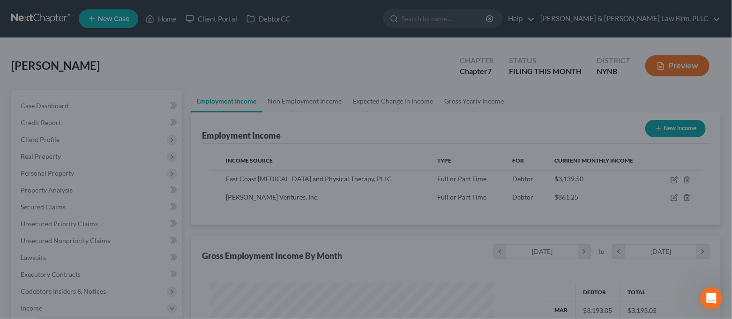
scroll to position [468725, 468594]
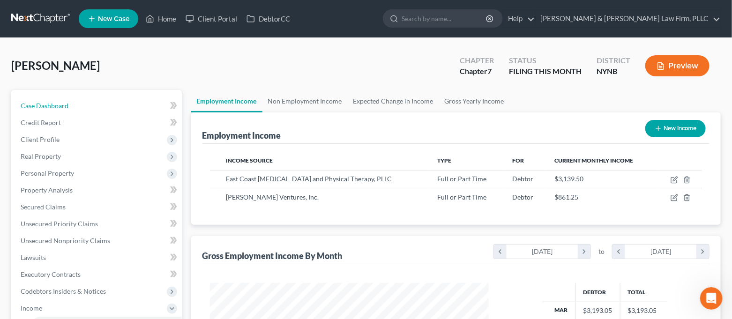
click at [98, 100] on link "Case Dashboard" at bounding box center [97, 106] width 169 height 17
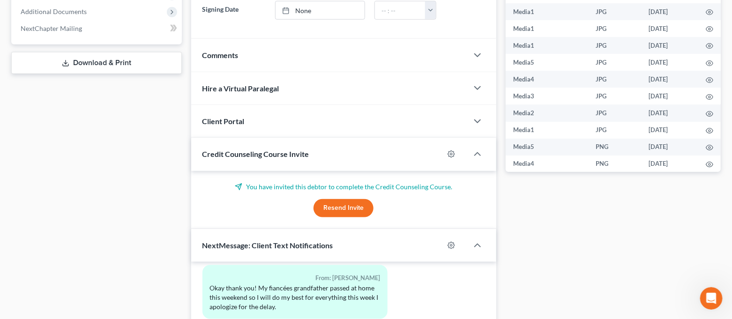
scroll to position [6, 0]
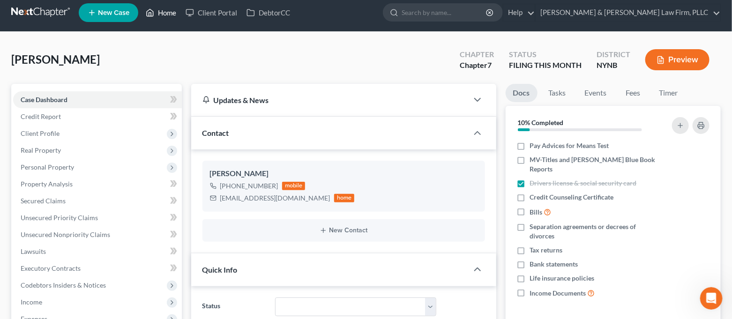
click at [163, 8] on link "Home" at bounding box center [161, 12] width 40 height 17
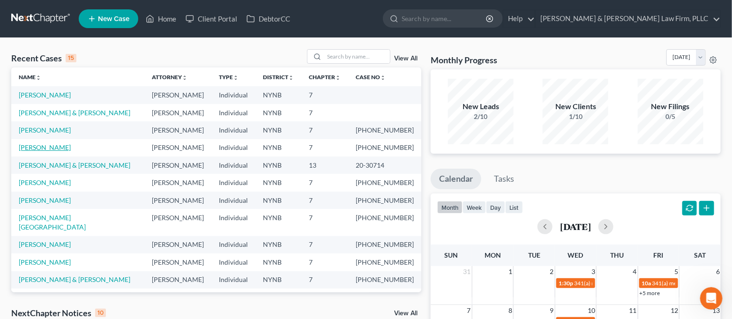
click at [53, 147] on link "[PERSON_NAME]" at bounding box center [45, 147] width 52 height 8
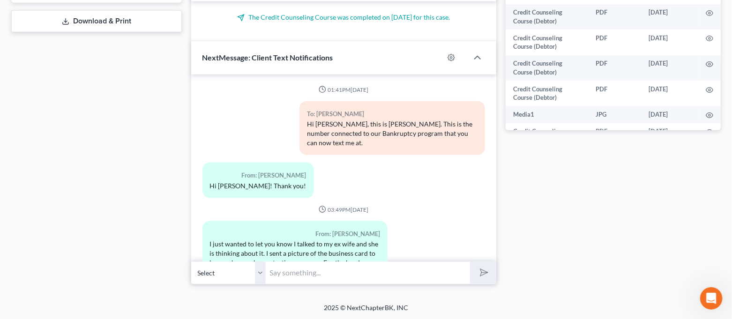
scroll to position [5990, 0]
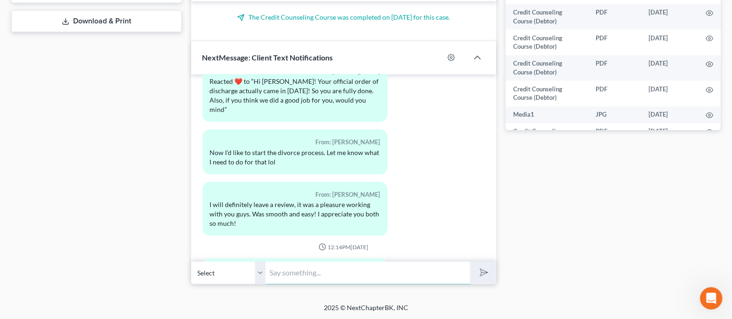
click at [352, 275] on input "text" at bounding box center [368, 273] width 204 height 23
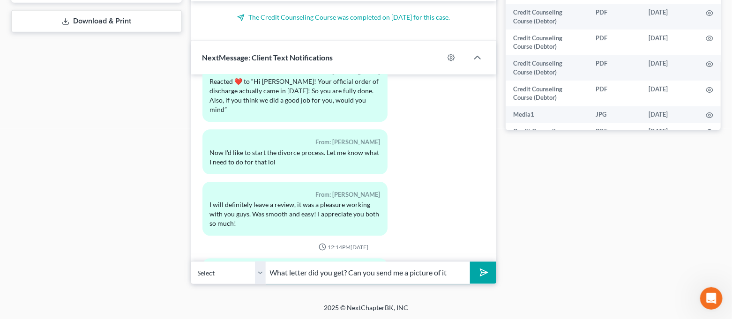
type input "What letter did you get? Can you send me a picture of it"
click at [470, 262] on button "submit" at bounding box center [483, 273] width 26 height 22
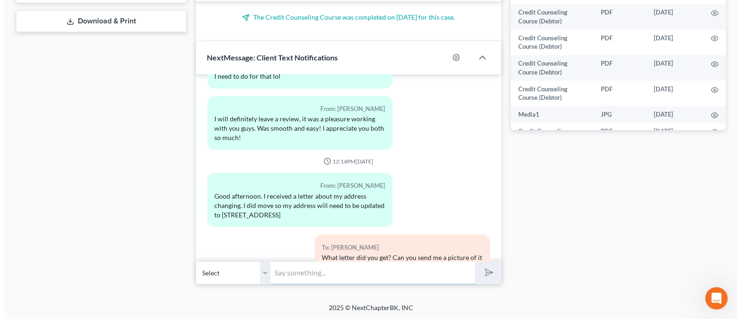
scroll to position [6204, 0]
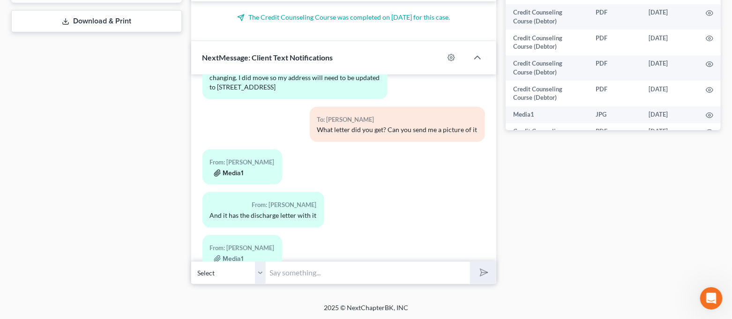
click at [231, 170] on button "Media1" at bounding box center [229, 174] width 30 height 8
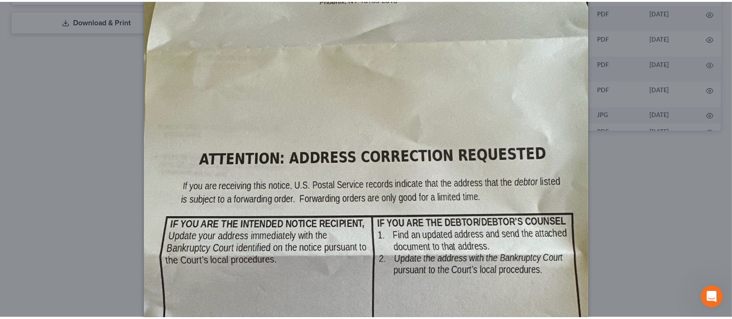
scroll to position [63, 0]
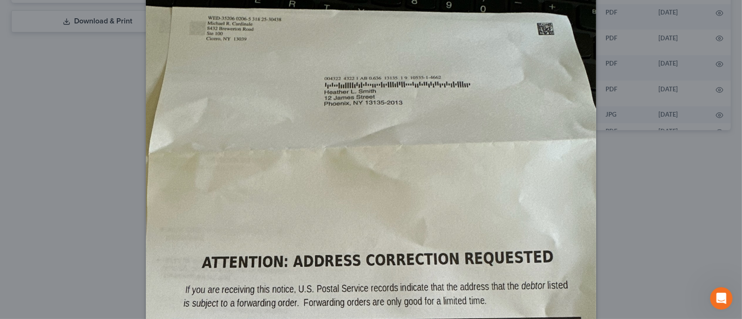
drag, startPoint x: 643, startPoint y: 256, endPoint x: 512, endPoint y: 229, distance: 134.4
click at [643, 256] on div "Attachment Preview: Media1 [DATE] A copy of this images is also saved in the ca…" at bounding box center [371, 159] width 742 height 319
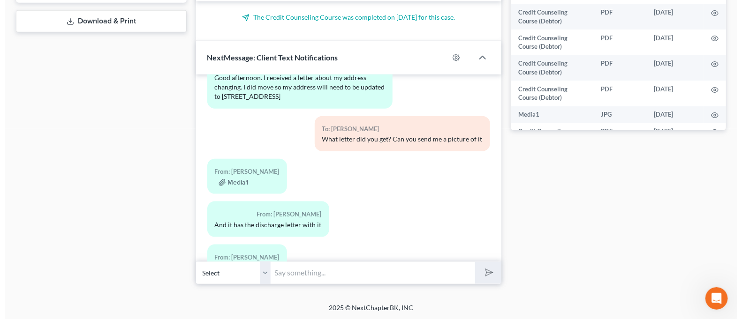
scroll to position [6204, 0]
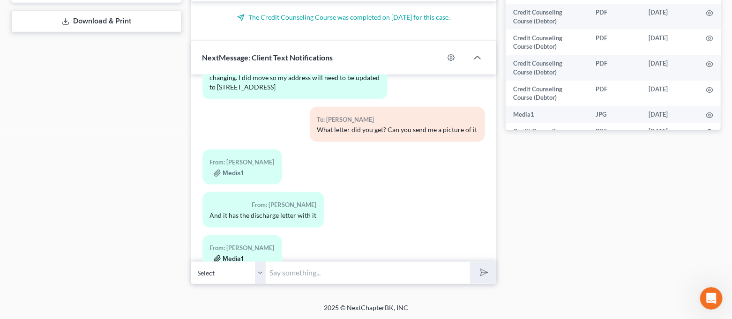
click at [235, 256] on button "Media1" at bounding box center [229, 260] width 30 height 8
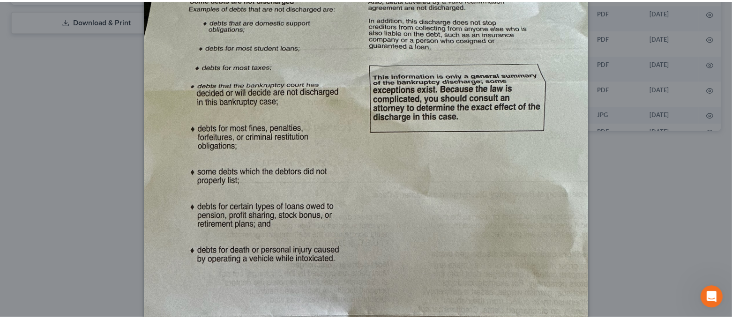
scroll to position [0, 0]
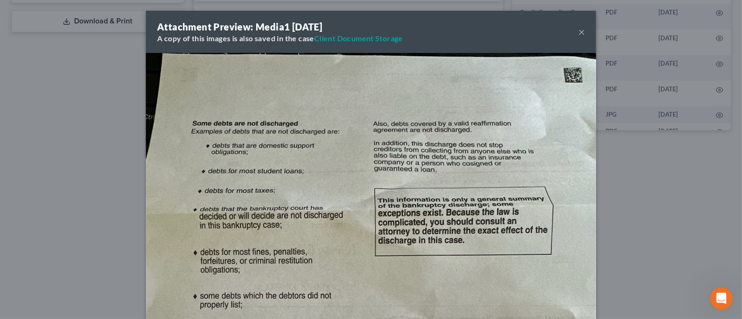
click at [616, 238] on div "Attachment Preview: Media1 [DATE] A copy of this images is also saved in the ca…" at bounding box center [371, 159] width 742 height 319
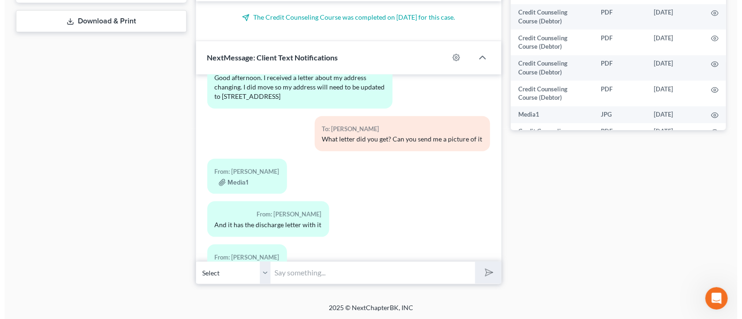
scroll to position [6204, 0]
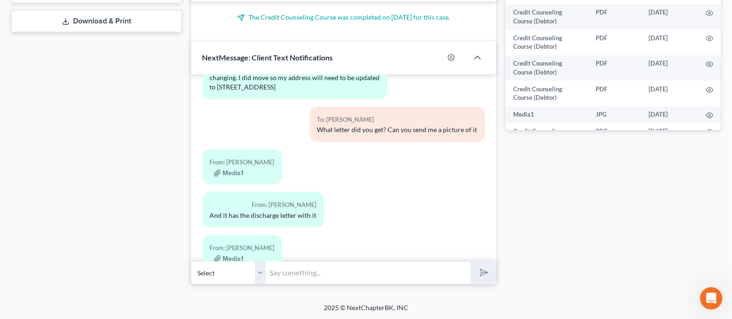
click at [234, 298] on button "Media1" at bounding box center [229, 302] width 30 height 8
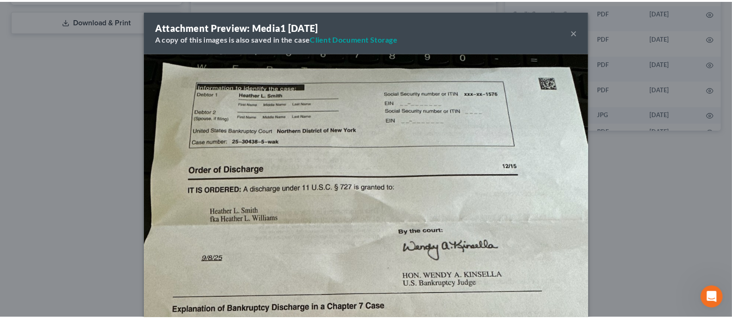
scroll to position [0, 0]
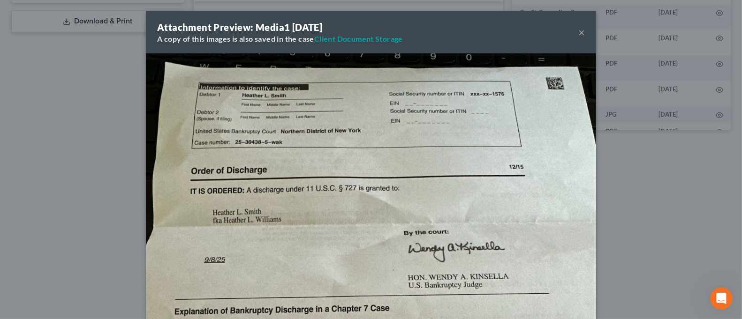
drag, startPoint x: 579, startPoint y: 31, endPoint x: 541, endPoint y: 68, distance: 53.1
click at [578, 31] on button "×" at bounding box center [581, 32] width 7 height 11
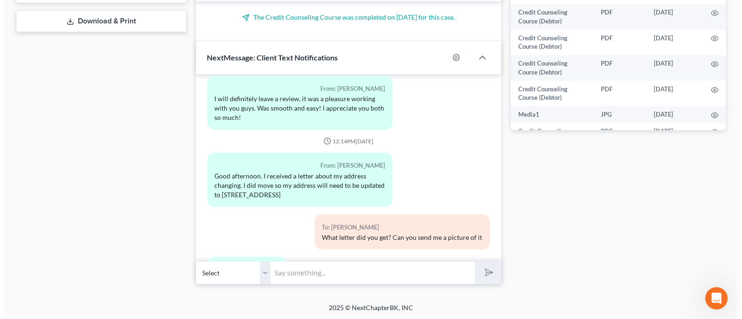
scroll to position [6079, 0]
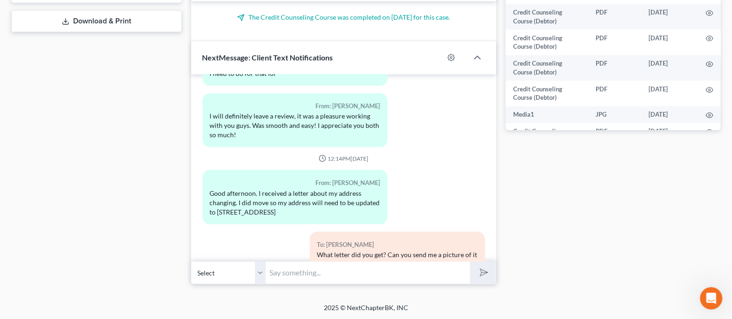
click at [235, 295] on button "Media1" at bounding box center [229, 299] width 30 height 8
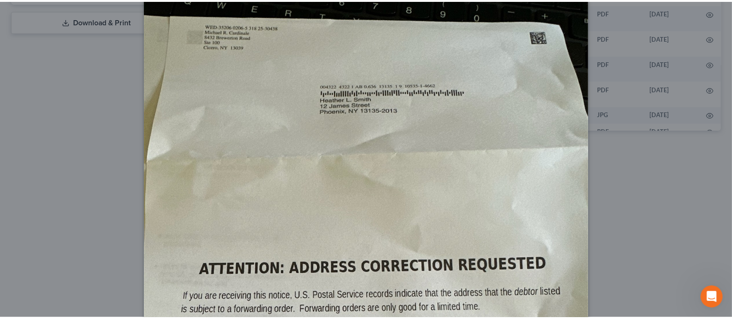
scroll to position [0, 0]
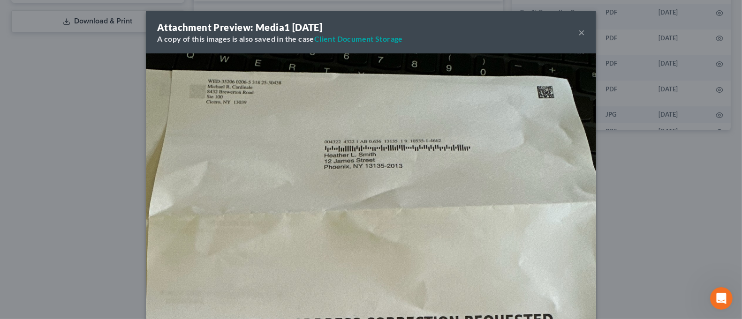
click at [578, 32] on button "×" at bounding box center [581, 32] width 7 height 11
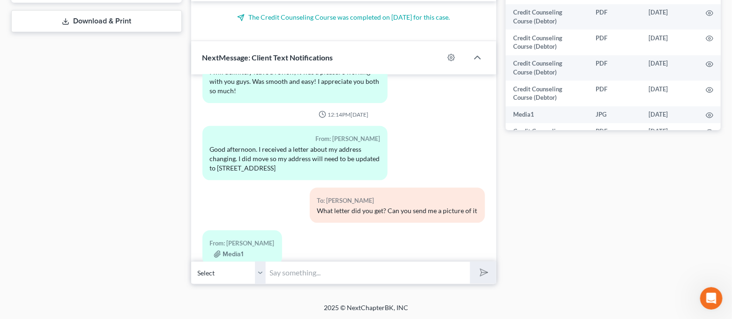
scroll to position [6204, 0]
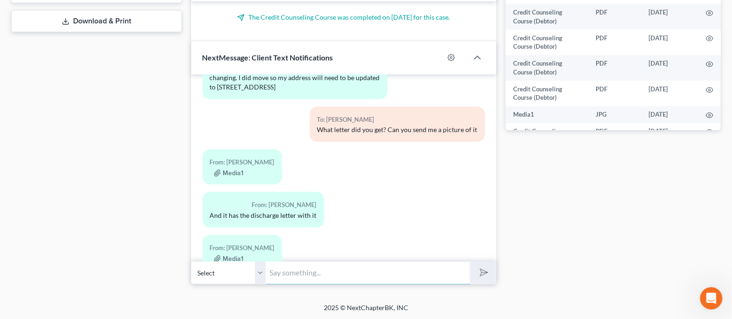
click at [333, 262] on input "text" at bounding box center [368, 273] width 204 height 23
type input "Thank you, I will take care of it!"
click at [479, 273] on icon "submit" at bounding box center [482, 272] width 13 height 13
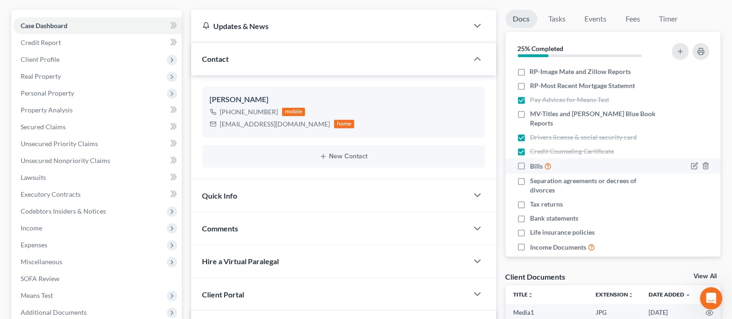
scroll to position [0, 0]
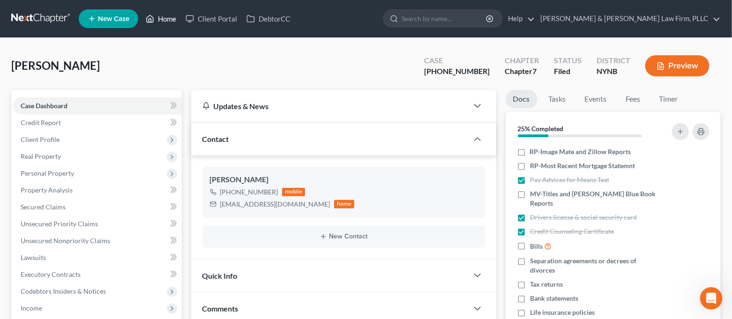
click at [176, 18] on link "Home" at bounding box center [161, 18] width 40 height 17
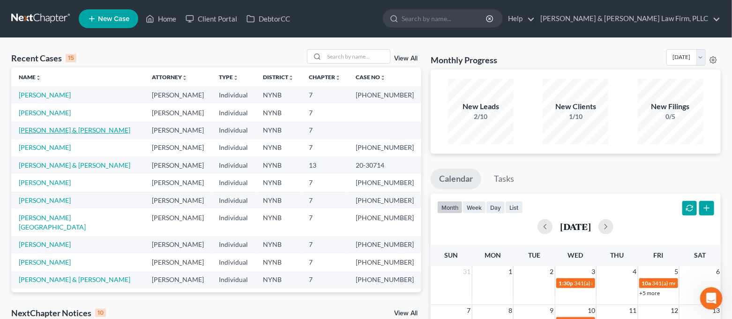
click at [81, 129] on link "[PERSON_NAME] & [PERSON_NAME]" at bounding box center [75, 130] width 112 height 8
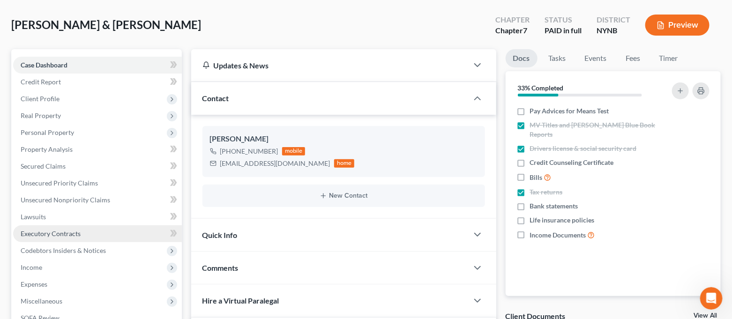
scroll to position [62, 0]
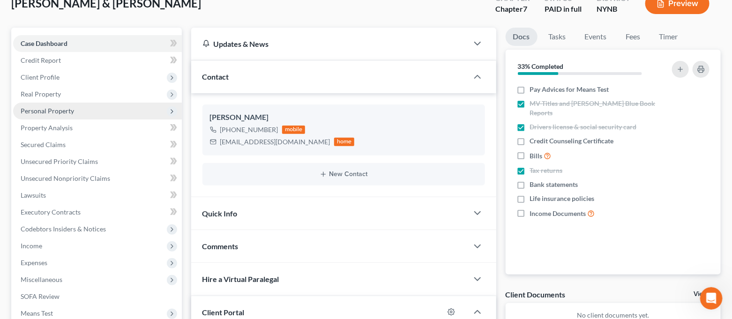
click at [69, 105] on span "Personal Property" at bounding box center [97, 111] width 169 height 17
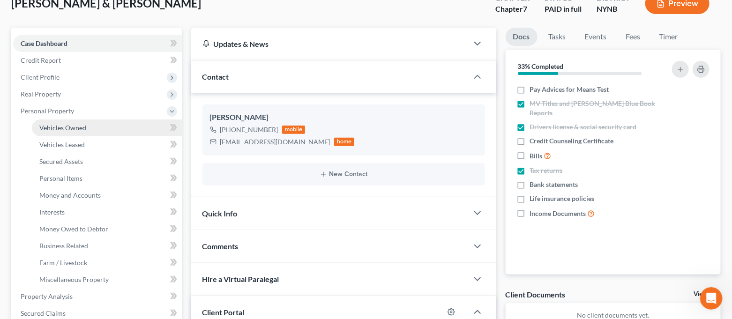
click at [83, 132] on link "Vehicles Owned" at bounding box center [107, 128] width 150 height 17
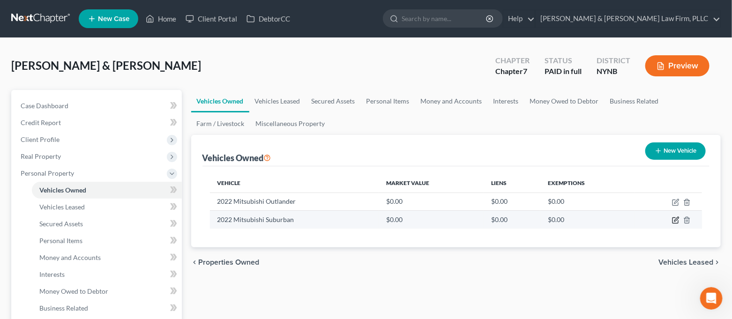
click at [677, 222] on icon "button" at bounding box center [676, 221] width 8 height 8
select select "0"
select select "4"
select select "2"
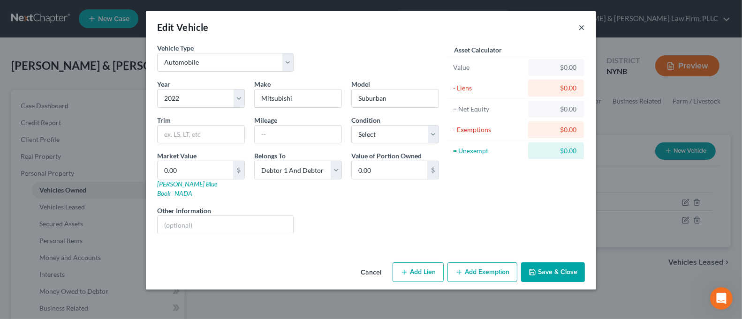
click at [582, 31] on button "×" at bounding box center [581, 27] width 7 height 11
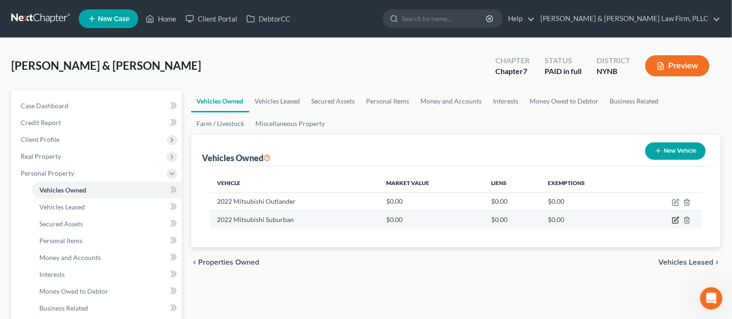
click at [678, 220] on icon "button" at bounding box center [676, 221] width 8 height 8
select select "0"
select select "4"
select select "2"
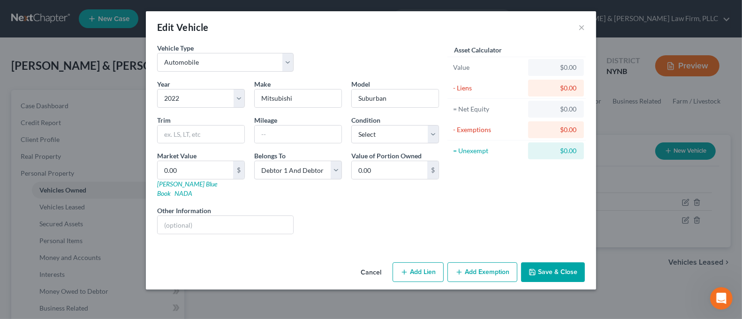
click at [495, 268] on button "Add Exemption" at bounding box center [482, 273] width 70 height 20
select select "2"
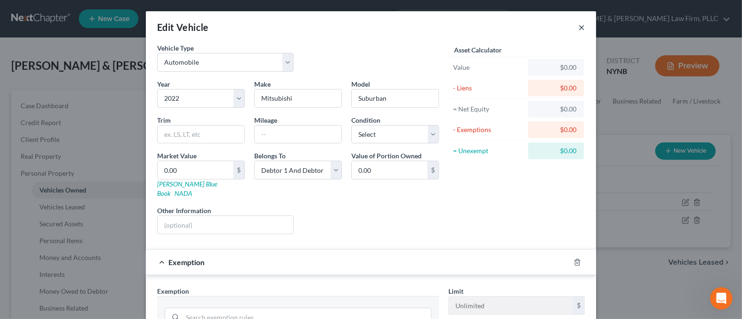
click at [578, 31] on button "×" at bounding box center [581, 27] width 7 height 11
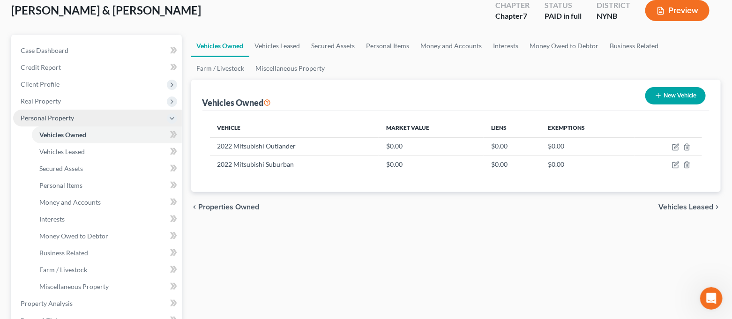
scroll to position [125, 0]
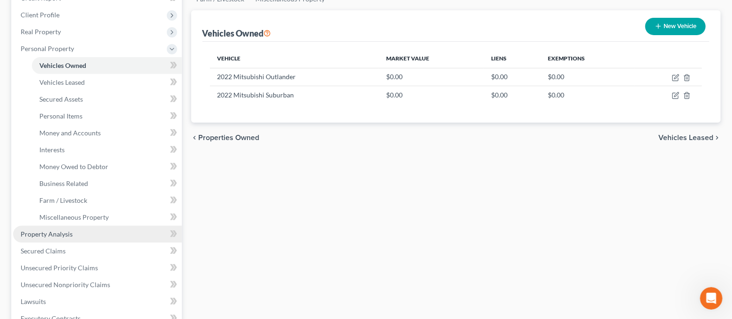
click at [93, 227] on link "Property Analysis" at bounding box center [97, 234] width 169 height 17
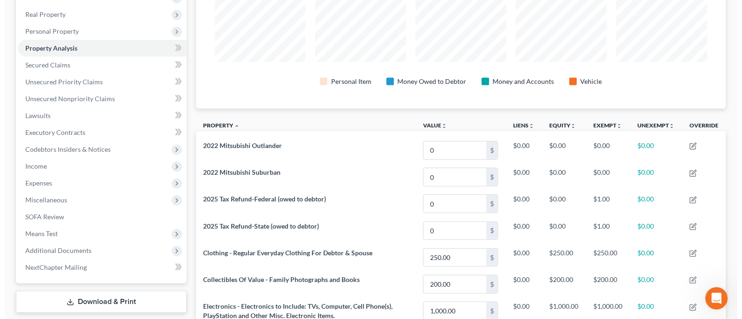
scroll to position [141, 0]
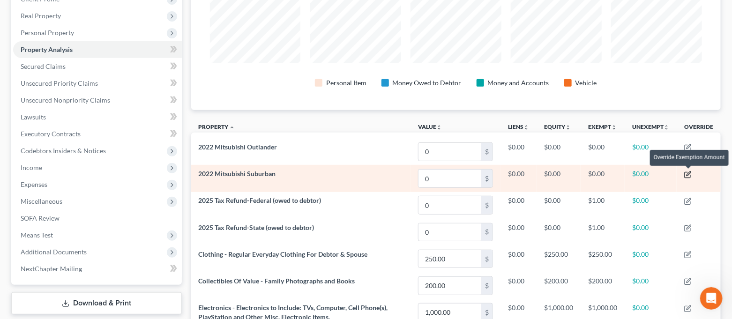
click at [689, 174] on icon "button" at bounding box center [689, 175] width 8 height 8
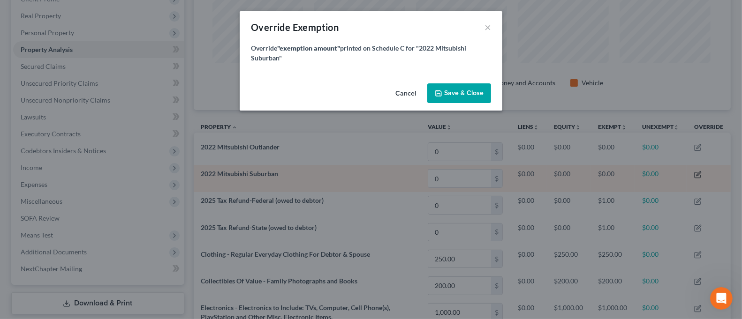
scroll to position [162, 537]
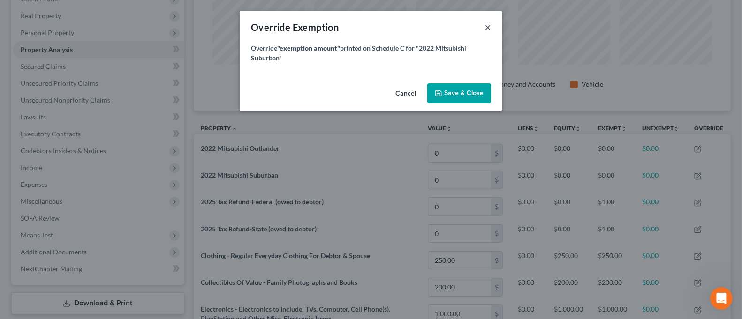
click at [487, 29] on button "×" at bounding box center [487, 27] width 7 height 11
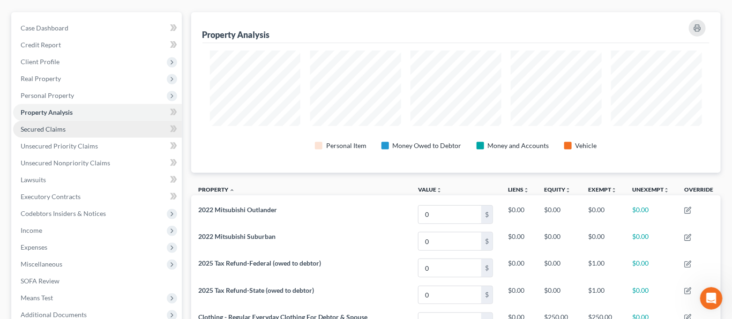
click at [92, 128] on link "Secured Claims" at bounding box center [97, 129] width 169 height 17
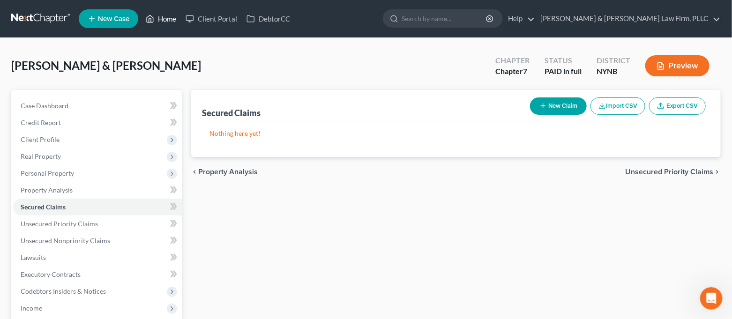
drag, startPoint x: 162, startPoint y: 20, endPoint x: 180, endPoint y: 11, distance: 20.6
click at [162, 20] on link "Home" at bounding box center [161, 18] width 40 height 17
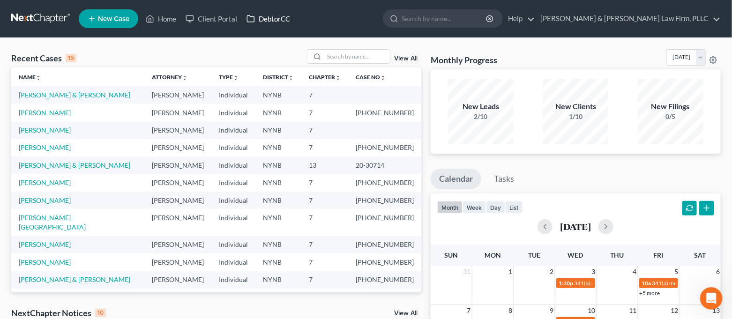
click at [277, 20] on link "DebtorCC" at bounding box center [268, 18] width 53 height 17
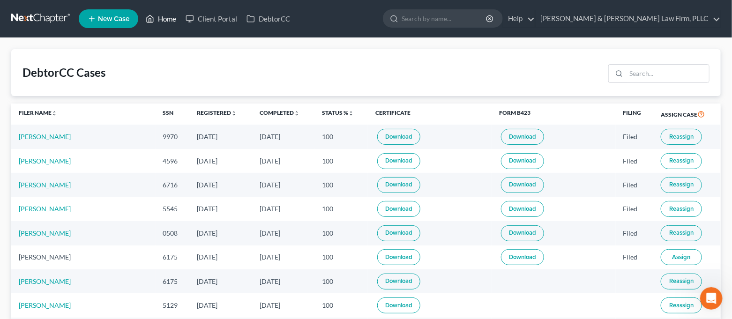
click at [159, 15] on link "Home" at bounding box center [161, 18] width 40 height 17
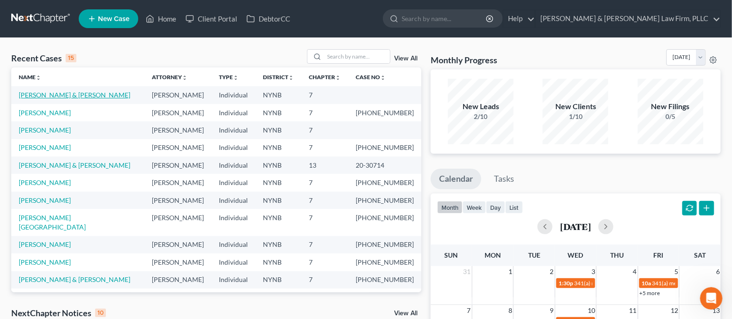
click at [68, 95] on link "[PERSON_NAME] & [PERSON_NAME]" at bounding box center [75, 95] width 112 height 8
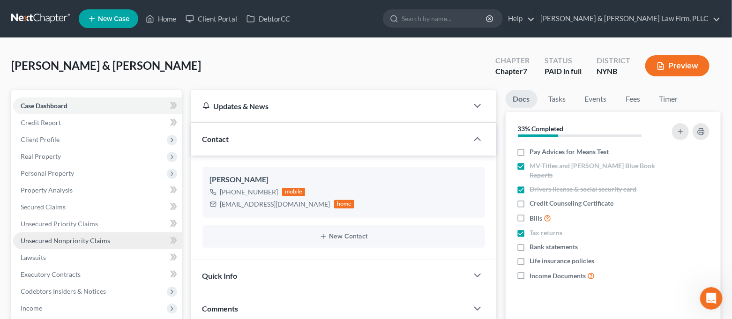
click at [76, 238] on span "Unsecured Nonpriority Claims" at bounding box center [66, 241] width 90 height 8
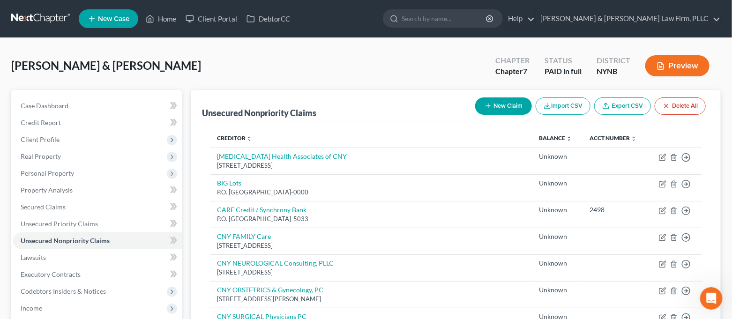
click at [512, 103] on button "New Claim" at bounding box center [503, 106] width 57 height 17
select select "2"
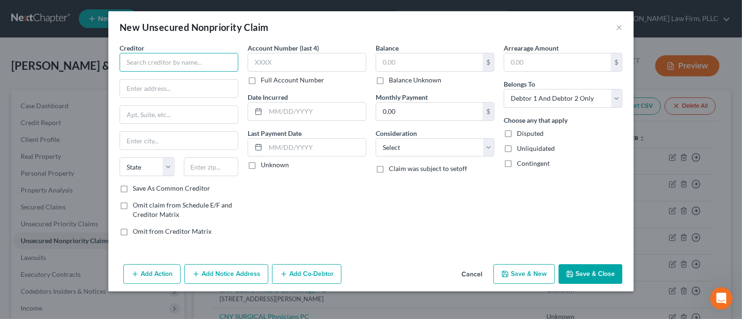
click at [187, 59] on input "text" at bounding box center [179, 62] width 119 height 19
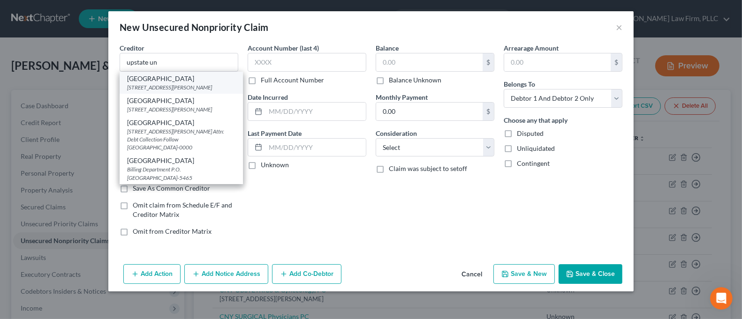
click at [203, 86] on div "[STREET_ADDRESS][PERSON_NAME]" at bounding box center [181, 87] width 108 height 8
type input "[GEOGRAPHIC_DATA]"
type input "[STREET_ADDRESS][PERSON_NAME]"
type input "[GEOGRAPHIC_DATA]"
select select "35"
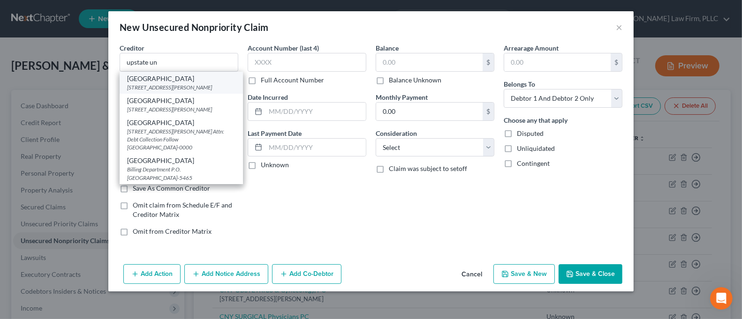
type input "13210-1834"
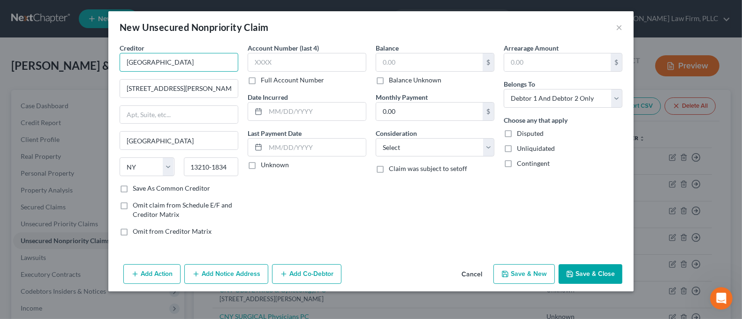
click at [136, 63] on input "[GEOGRAPHIC_DATA]" at bounding box center [179, 62] width 119 height 19
drag, startPoint x: 140, startPoint y: 64, endPoint x: 131, endPoint y: 66, distance: 8.6
click at [131, 66] on input "[GEOGRAPHIC_DATA]" at bounding box center [179, 62] width 119 height 19
type input "[GEOGRAPHIC_DATA]"
click at [316, 64] on input "text" at bounding box center [307, 62] width 119 height 19
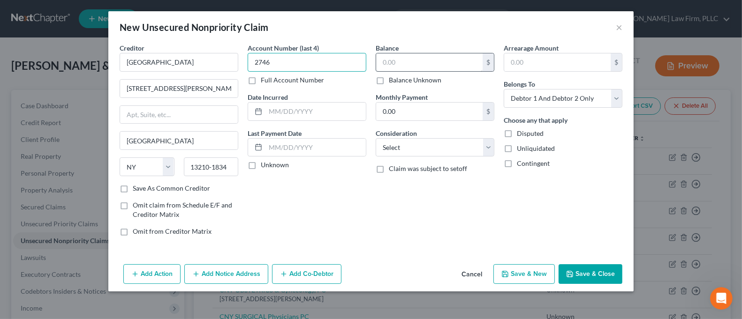
type input "2746"
click at [400, 67] on input "text" at bounding box center [429, 62] width 106 height 18
type input "60.00"
click at [588, 271] on button "Save & Close" at bounding box center [590, 274] width 64 height 20
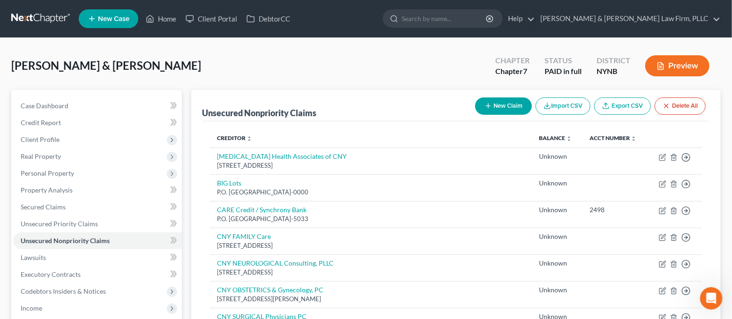
click at [493, 104] on button "New Claim" at bounding box center [503, 106] width 57 height 17
select select "2"
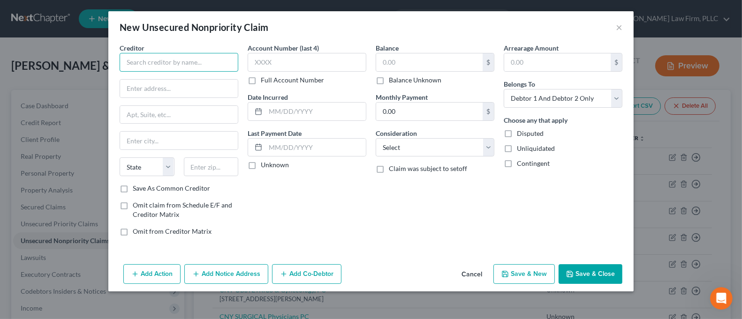
click at [160, 58] on input "text" at bounding box center [179, 62] width 119 height 19
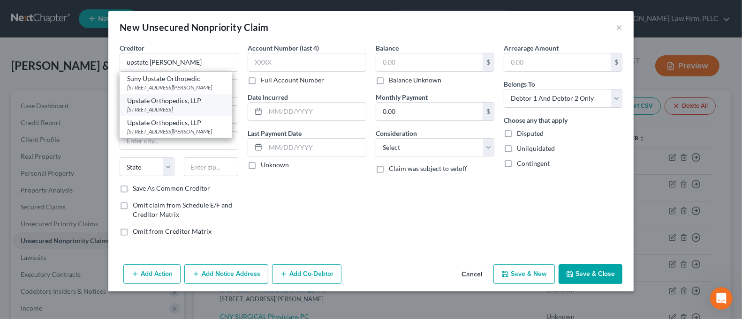
click at [219, 113] on div "[STREET_ADDRESS]" at bounding box center [176, 110] width 98 height 8
type input "Upstate Orthopedics, LLP"
type input "[STREET_ADDRESS]"
type input "[GEOGRAPHIC_DATA]"
select select "35"
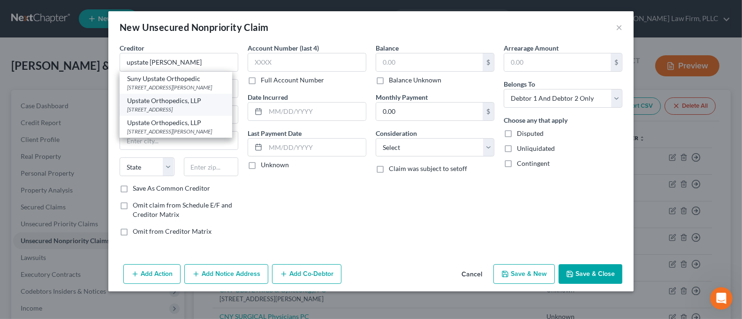
type input "13057-9717"
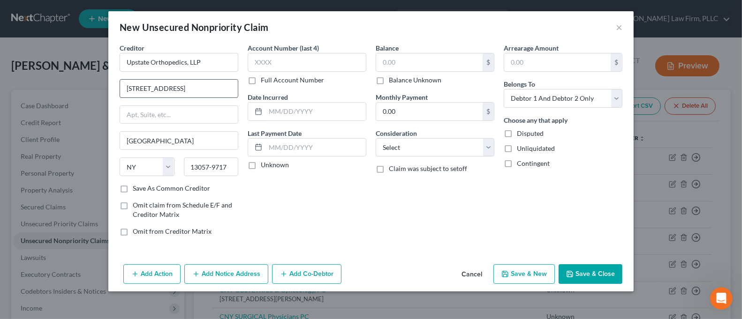
click at [204, 85] on input "[STREET_ADDRESS]" at bounding box center [179, 89] width 118 height 18
type input "[STREET_ADDRESS]"
click at [148, 63] on input "Upstate Orthopedics, LLP" at bounding box center [179, 62] width 119 height 19
drag, startPoint x: 148, startPoint y: 63, endPoint x: 113, endPoint y: 68, distance: 35.0
click at [113, 68] on div "Creditor * Upstate Orthopedics, LLP [STREET_ADDRESS][GEOGRAPHIC_DATA][US_STATE]…" at bounding box center [370, 152] width 525 height 218
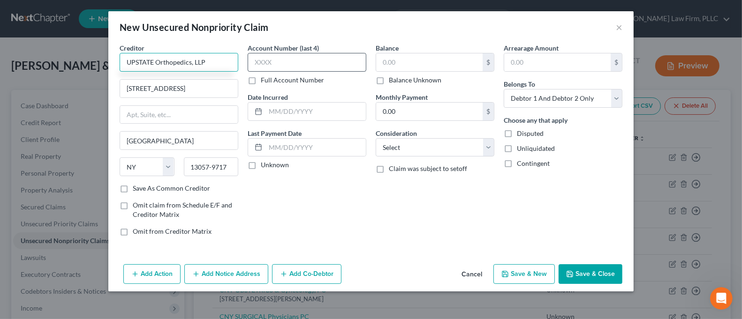
type input "UPSTATE Orthopedics, LLP"
click at [282, 65] on input "text" at bounding box center [307, 62] width 119 height 19
type input "8047"
click at [447, 60] on input "text" at bounding box center [429, 62] width 106 height 18
type input "524.00"
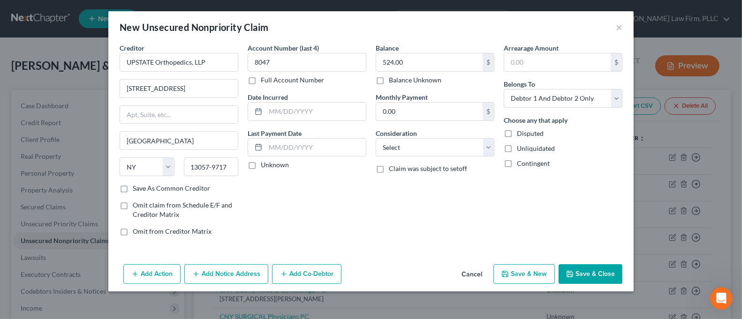
click at [603, 280] on button "Save & Close" at bounding box center [590, 274] width 64 height 20
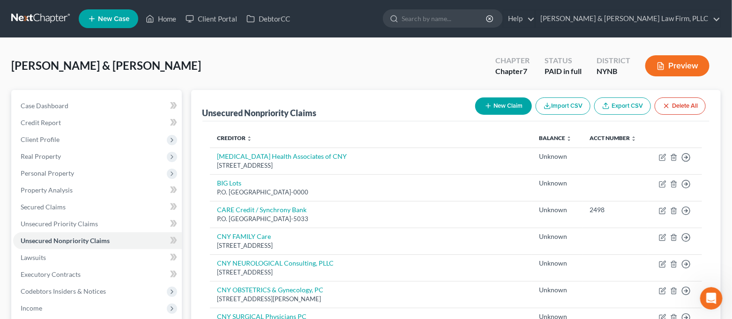
click at [507, 102] on button "New Claim" at bounding box center [503, 106] width 57 height 17
select select "2"
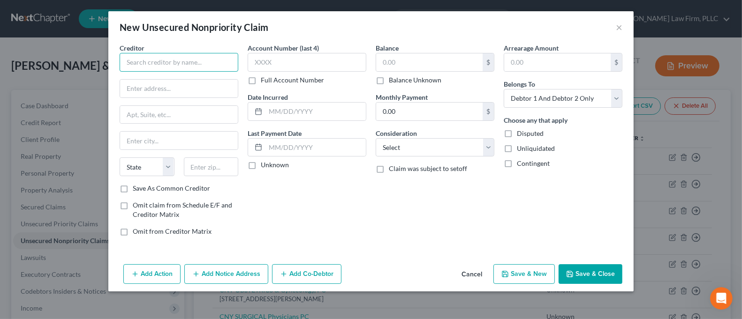
click at [135, 56] on input "text" at bounding box center [179, 62] width 119 height 19
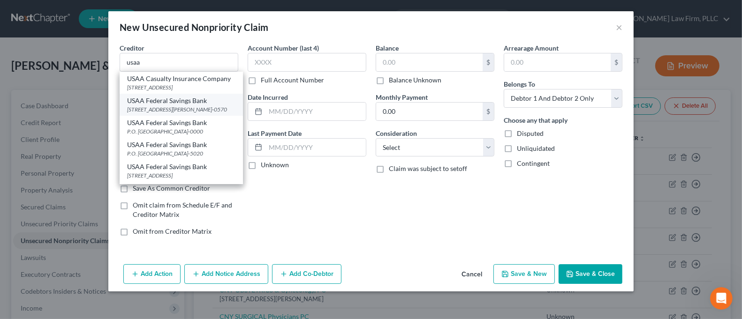
click at [181, 106] on div "USAA Federal Savings Bank" at bounding box center [181, 100] width 108 height 9
type input "USAA Federal Savings Bank"
type input "10750 [PERSON_NAME] Fairway"
type input "San Antonio"
select select "45"
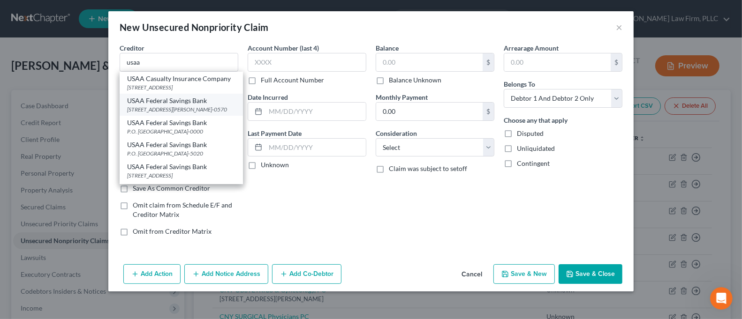
type input "78288-0570"
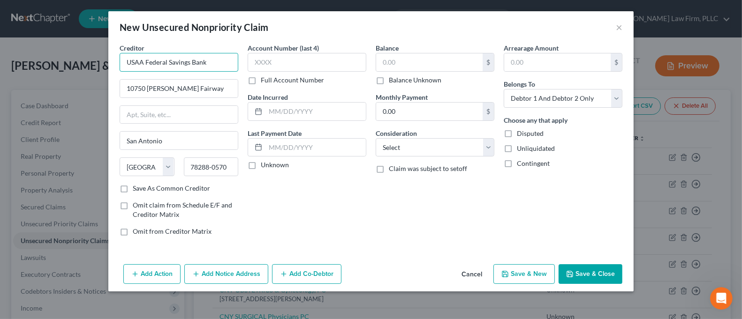
drag, startPoint x: 166, startPoint y: 62, endPoint x: 145, endPoint y: 67, distance: 22.2
click at [145, 67] on input "USAA Federal Savings Bank" at bounding box center [179, 62] width 119 height 19
type input "USAA FEDERAL Savings Bank"
click at [263, 58] on input "text" at bounding box center [307, 62] width 119 height 19
type input "1499"
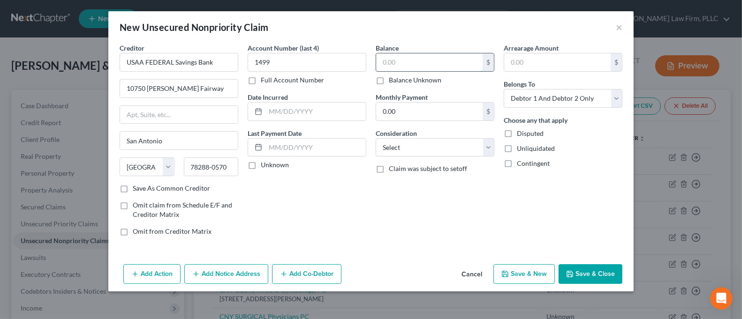
click at [405, 69] on input "text" at bounding box center [429, 62] width 106 height 18
type input "4,580.00"
click at [610, 272] on button "Save & Close" at bounding box center [590, 274] width 64 height 20
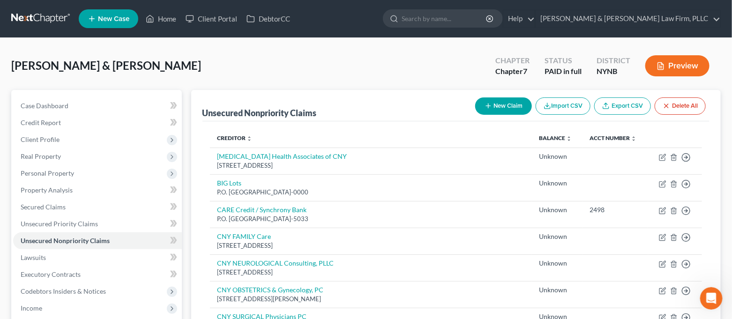
click at [502, 109] on button "New Claim" at bounding box center [503, 106] width 57 height 17
select select "2"
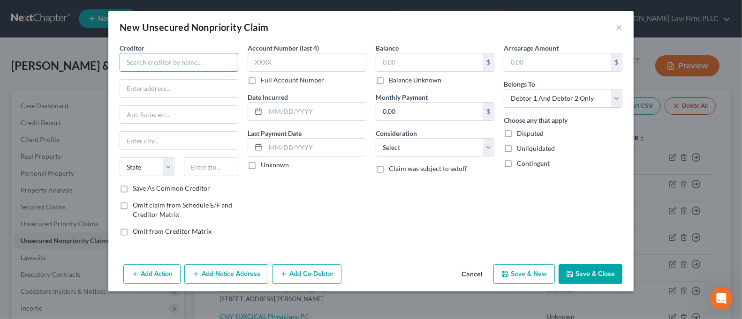
click at [186, 63] on input "text" at bounding box center [179, 62] width 119 height 19
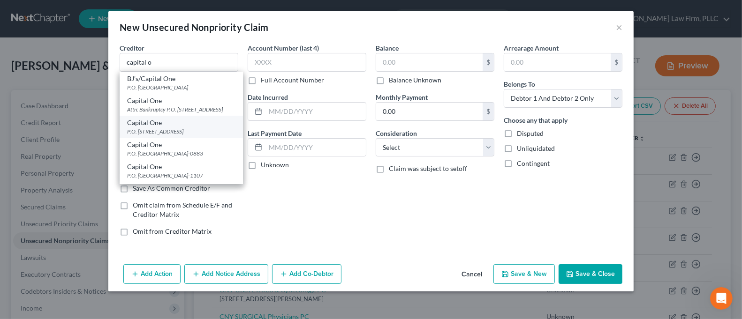
click at [197, 128] on div "Capital One" at bounding box center [181, 122] width 108 height 9
type input "Capital One"
type input "P.O. Box 4069"
type input "[PERSON_NAME] Stream"
select select "14"
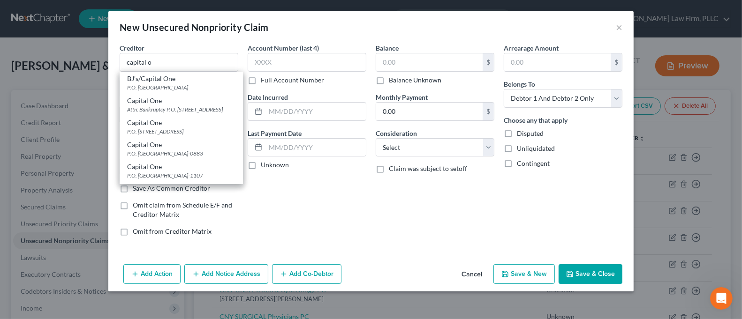
type input "60197-0000"
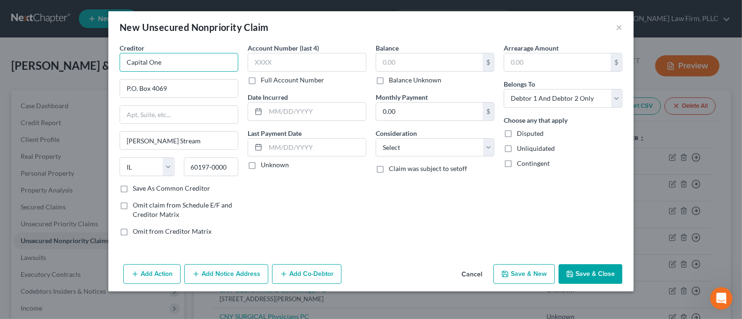
drag, startPoint x: 146, startPoint y: 62, endPoint x: 135, endPoint y: 66, distance: 11.9
click at [120, 66] on input "Capital One" at bounding box center [179, 62] width 119 height 19
type input "CAPITAL One"
click at [279, 68] on input "text" at bounding box center [307, 62] width 119 height 19
type input "3030"
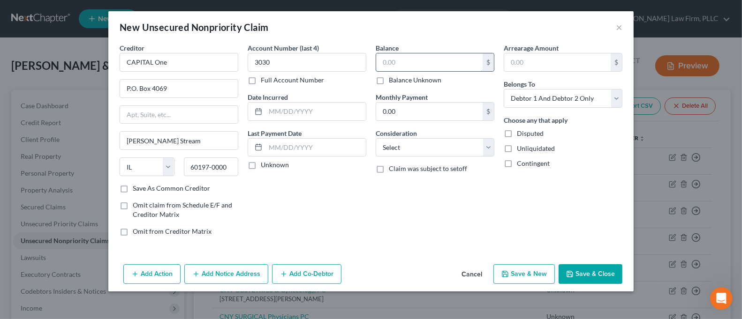
click at [399, 53] on input "text" at bounding box center [429, 62] width 106 height 18
type input "3,846.00"
click at [593, 271] on button "Save & Close" at bounding box center [590, 274] width 64 height 20
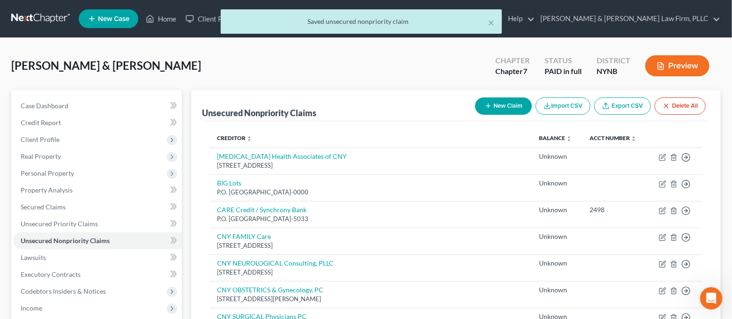
click at [497, 113] on button "New Claim" at bounding box center [503, 106] width 57 height 17
select select "2"
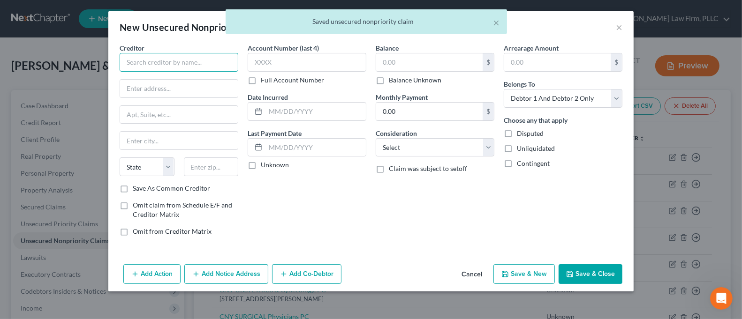
click at [161, 65] on input "text" at bounding box center [179, 62] width 119 height 19
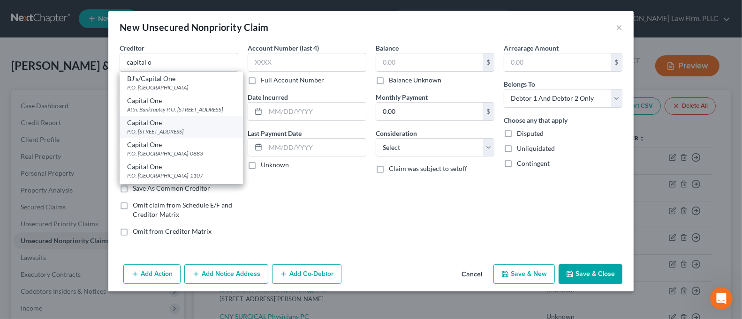
click at [186, 128] on div "Capital One" at bounding box center [181, 122] width 108 height 9
type input "Capital One"
type input "P.O. Box 4069"
type input "[PERSON_NAME] Stream"
select select "14"
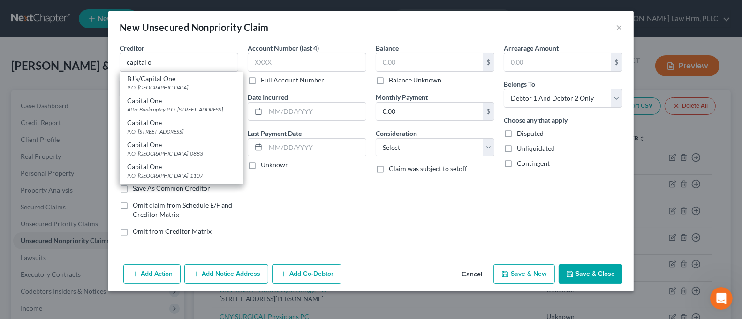
type input "60197-0000"
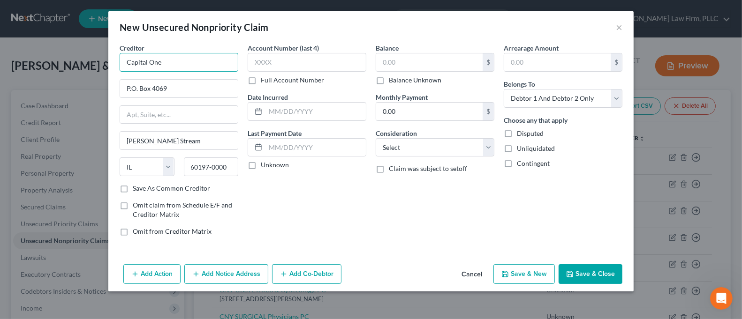
drag, startPoint x: 148, startPoint y: 63, endPoint x: 93, endPoint y: 64, distance: 54.9
click at [93, 64] on div "New Unsecured Nonpriority Claim × Creditor * Capital One P.O. Box 4069 [PERSON_…" at bounding box center [371, 159] width 742 height 319
type input "CAPITAL One"
click at [297, 56] on input "text" at bounding box center [307, 62] width 119 height 19
type input "2754"
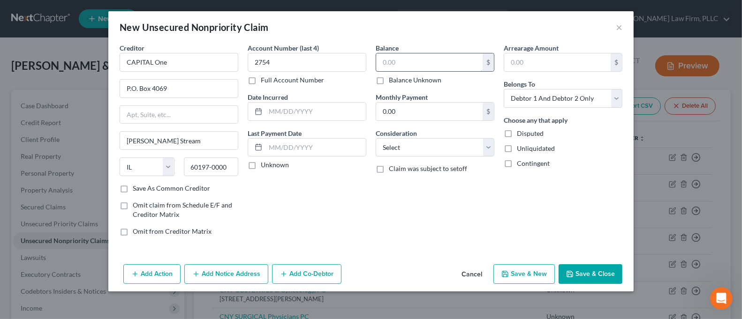
click at [401, 55] on input "text" at bounding box center [429, 62] width 106 height 18
type input "3,235.00"
click at [592, 280] on button "Save & Close" at bounding box center [590, 274] width 64 height 20
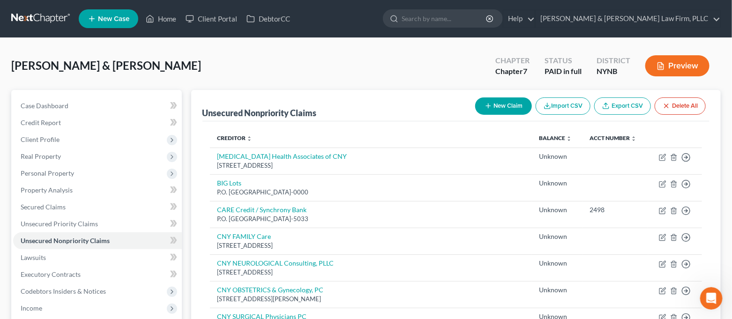
click at [510, 98] on button "New Claim" at bounding box center [503, 106] width 57 height 17
select select "2"
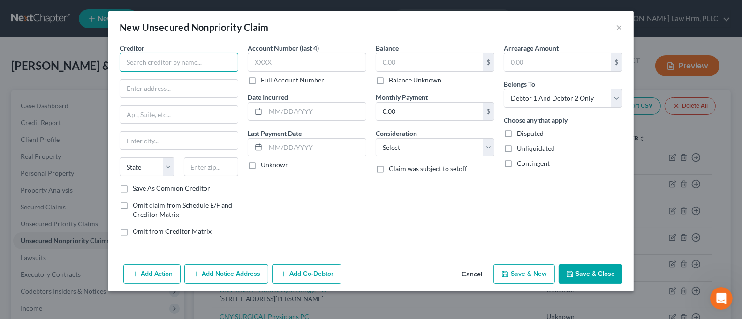
click at [190, 61] on input "text" at bounding box center [179, 62] width 119 height 19
type input "b"
type input "[GEOGRAPHIC_DATA][DEMOGRAPHIC_DATA]"
click at [192, 90] on input "text" at bounding box center [179, 89] width 118 height 18
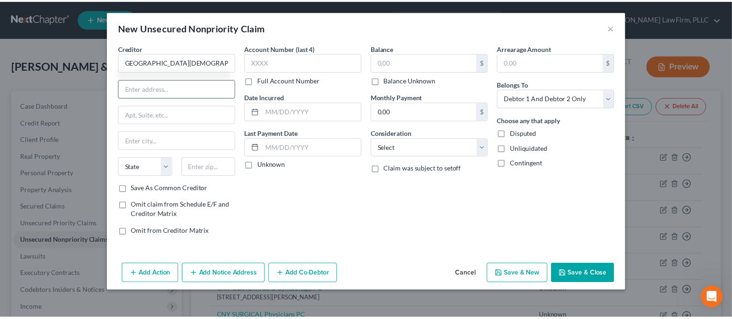
scroll to position [0, 0]
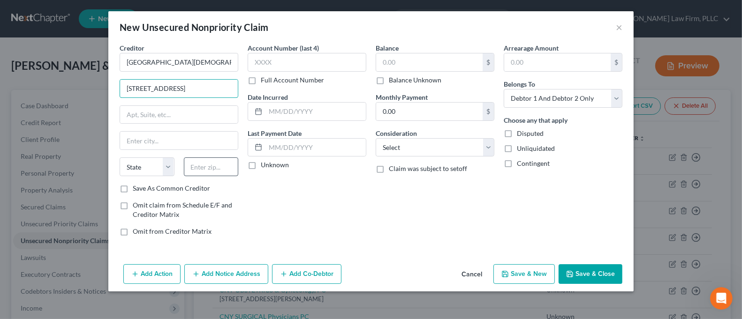
type input "[STREET_ADDRESS]"
drag, startPoint x: 221, startPoint y: 174, endPoint x: 224, endPoint y: 170, distance: 5.1
click at [221, 174] on input "text" at bounding box center [211, 167] width 55 height 19
type input "13027"
click at [416, 204] on div "Balance $ Balance Unknown Balance Undetermined $ Balance Unknown Monthly Paymen…" at bounding box center [435, 143] width 128 height 201
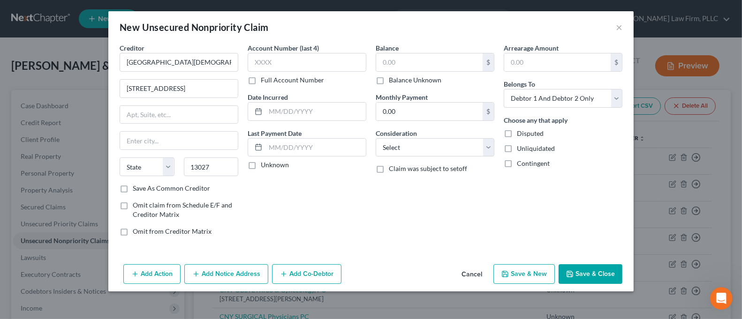
type input "[GEOGRAPHIC_DATA]"
select select "35"
click at [395, 83] on label "Balance Unknown" at bounding box center [415, 79] width 53 height 9
click at [395, 82] on input "Balance Unknown" at bounding box center [395, 78] width 6 height 6
checkbox input "true"
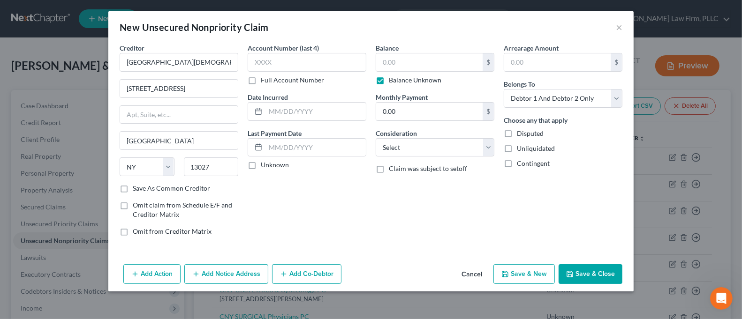
type input "0.00"
click at [580, 277] on button "Save & Close" at bounding box center [590, 274] width 64 height 20
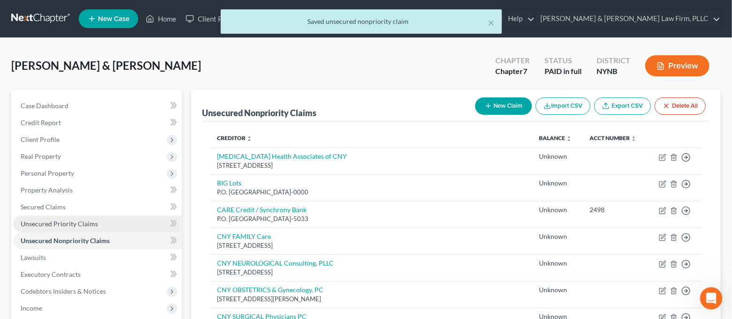
click at [93, 221] on span "Unsecured Priority Claims" at bounding box center [59, 224] width 77 height 8
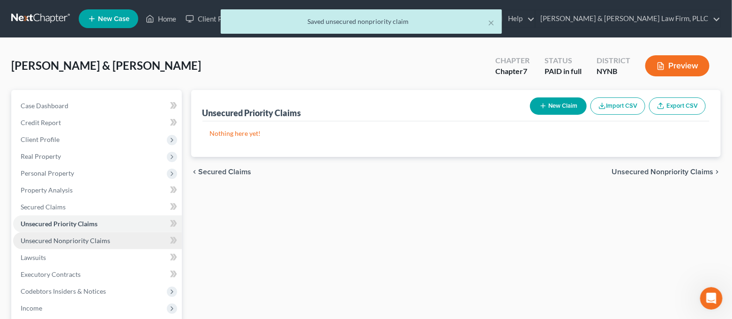
click at [92, 237] on span "Unsecured Nonpriority Claims" at bounding box center [66, 241] width 90 height 8
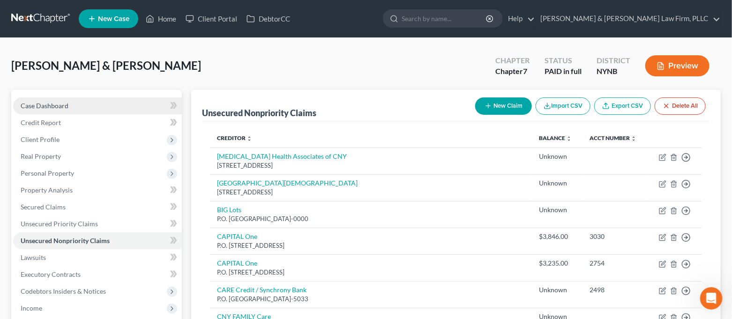
click at [86, 107] on link "Case Dashboard" at bounding box center [97, 106] width 169 height 17
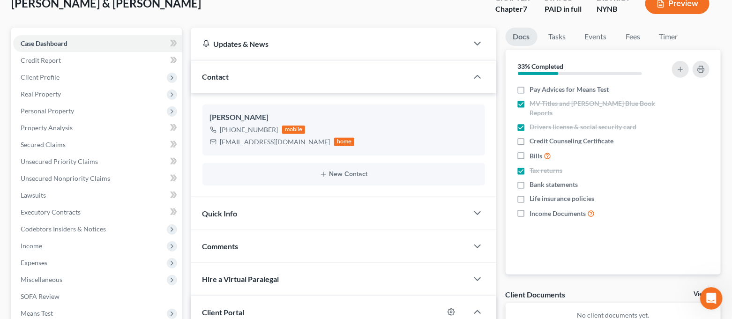
scroll to position [187, 0]
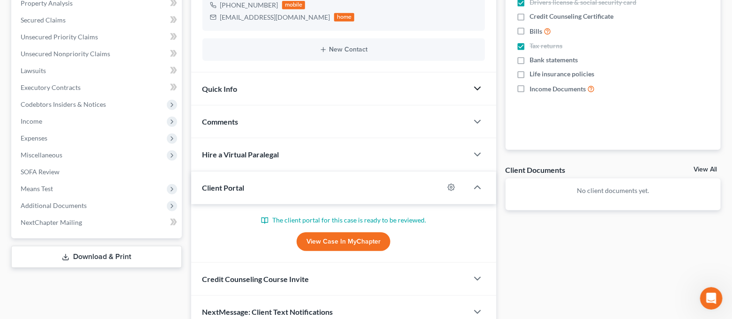
click at [473, 88] on icon "button" at bounding box center [477, 88] width 11 height 11
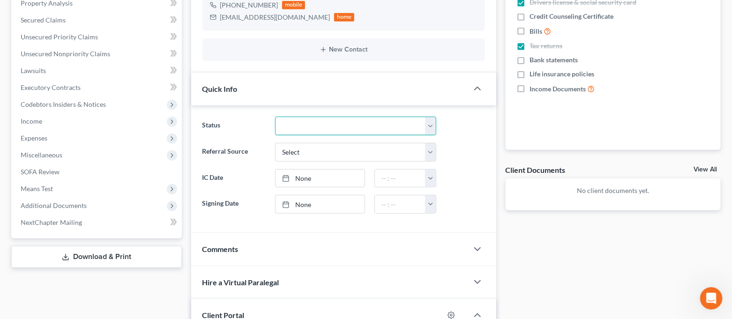
click at [331, 127] on select "CLOSED Discharged and Closed Filed and POST-341-Waitinng for Confirmation Filed…" at bounding box center [355, 126] width 161 height 19
select select "4"
click at [275, 117] on select "CLOSED Discharged and Closed Filed and POST-341-Waitinng for Confirmation Filed…" at bounding box center [355, 126] width 161 height 19
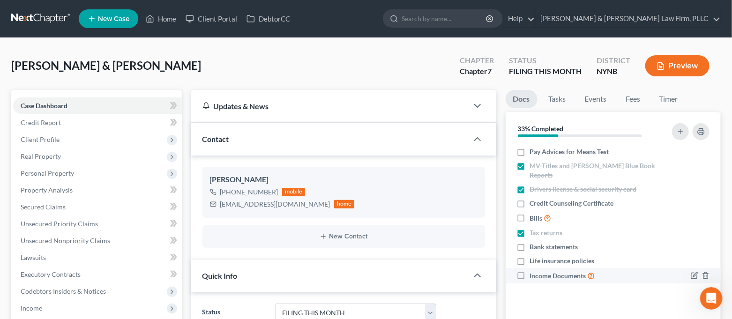
click at [530, 271] on label "Income Documents" at bounding box center [562, 276] width 65 height 11
click at [534, 271] on input "Income Documents" at bounding box center [537, 274] width 6 height 6
checkbox input "true"
click at [530, 151] on label "Pay Advices for Means Test" at bounding box center [569, 151] width 79 height 9
click at [534, 151] on input "Pay Advices for Means Test" at bounding box center [537, 150] width 6 height 6
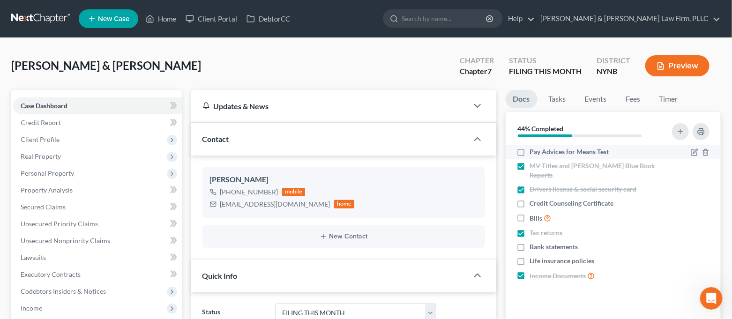
checkbox input "true"
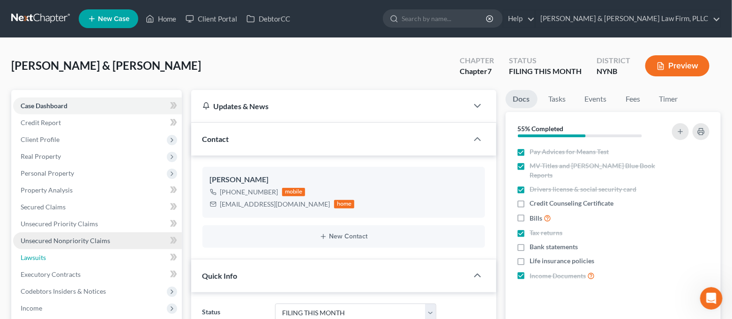
click at [72, 249] on link "Lawsuits" at bounding box center [97, 257] width 169 height 17
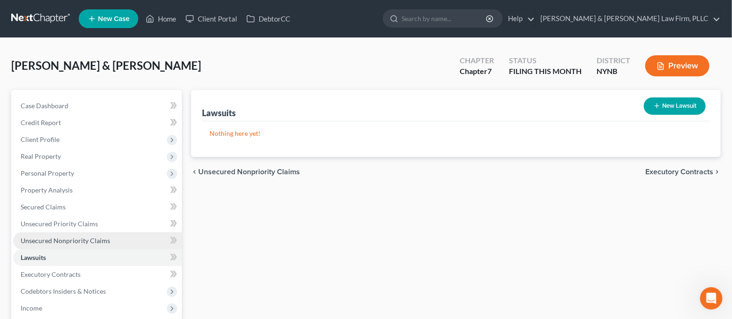
click at [72, 241] on span "Unsecured Nonpriority Claims" at bounding box center [66, 241] width 90 height 8
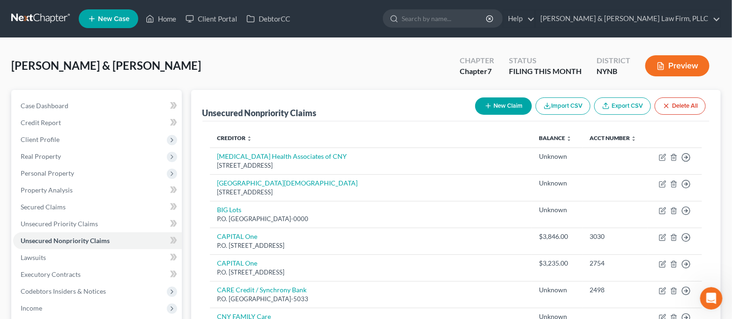
click at [514, 108] on button "New Claim" at bounding box center [503, 106] width 57 height 17
select select "2"
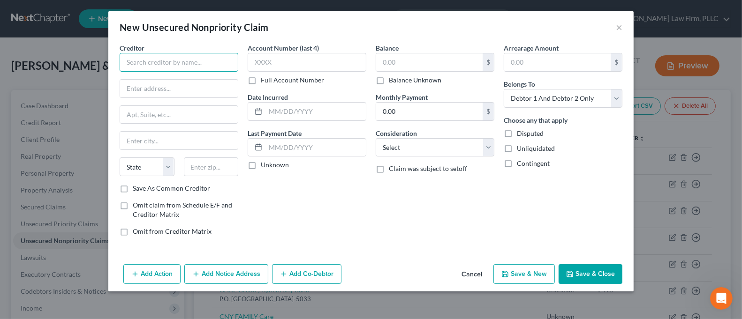
click at [186, 63] on input "text" at bounding box center [179, 62] width 119 height 19
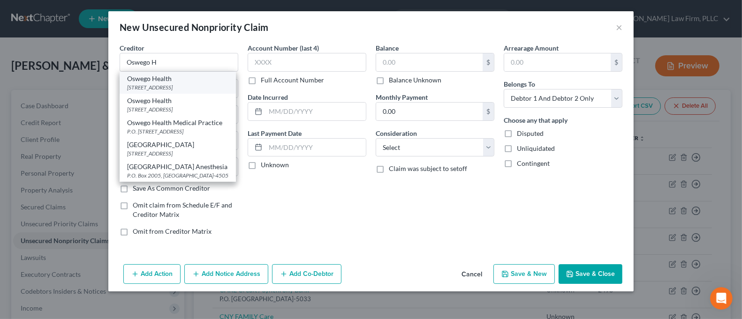
click at [180, 79] on div "Oswego Health" at bounding box center [177, 78] width 101 height 9
type input "Oswego Health"
type input "[STREET_ADDRESS]"
type input "Oswego"
select select "35"
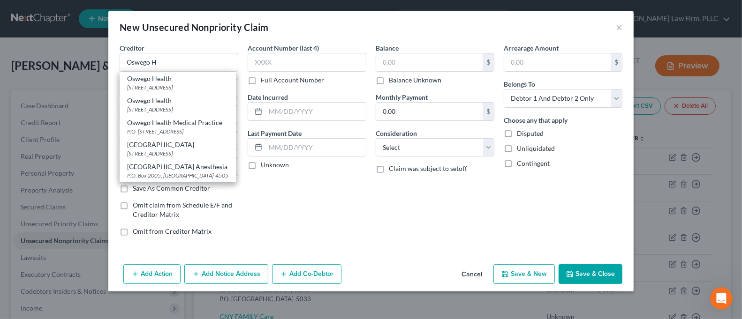
type input "13126-2507"
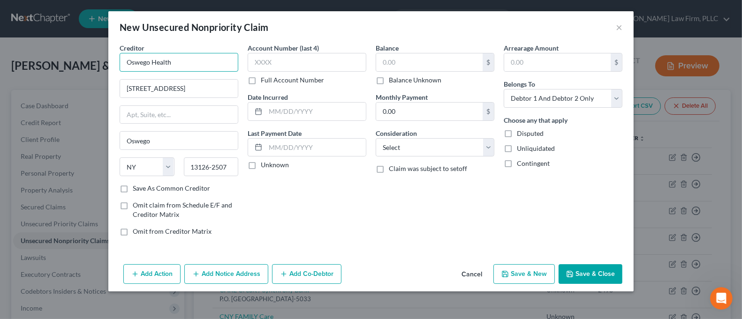
drag, startPoint x: 151, startPoint y: 63, endPoint x: 91, endPoint y: 64, distance: 60.0
click at [92, 65] on div "New Unsecured Nonpriority Claim × Creditor * Oswego Health [STREET_ADDRESS][GEO…" at bounding box center [371, 159] width 742 height 319
type input "OSWEGO Health"
click at [302, 60] on input "text" at bounding box center [307, 62] width 119 height 19
type input "8347"
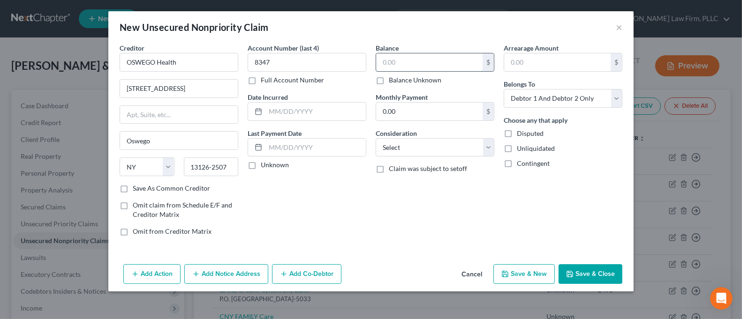
click at [412, 59] on input "text" at bounding box center [429, 62] width 106 height 18
type input "663.00"
click at [592, 270] on button "Save & Close" at bounding box center [590, 274] width 64 height 20
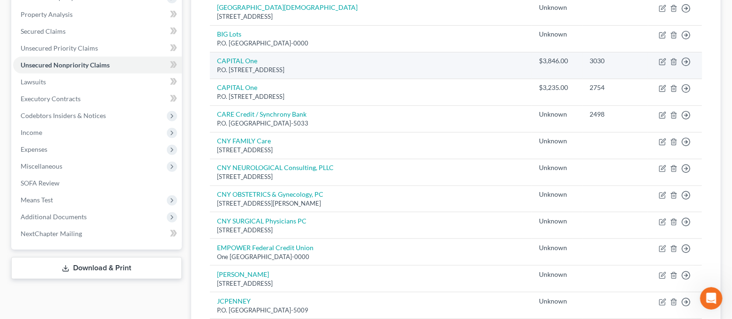
scroll to position [52, 0]
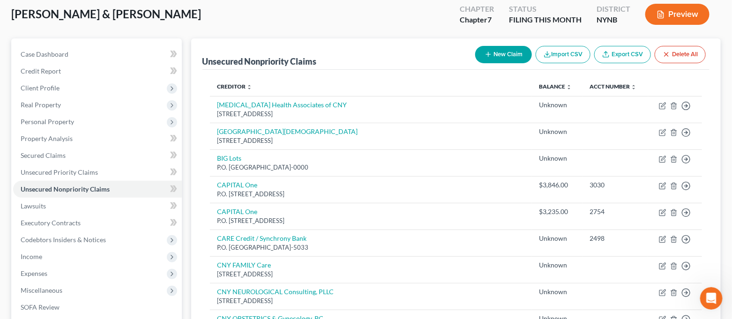
click at [506, 55] on button "New Claim" at bounding box center [503, 54] width 57 height 17
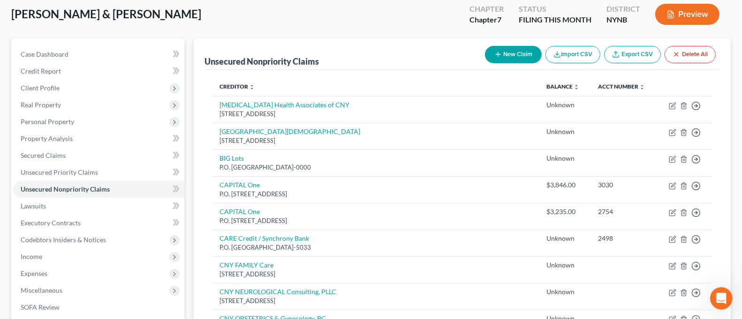
select select "2"
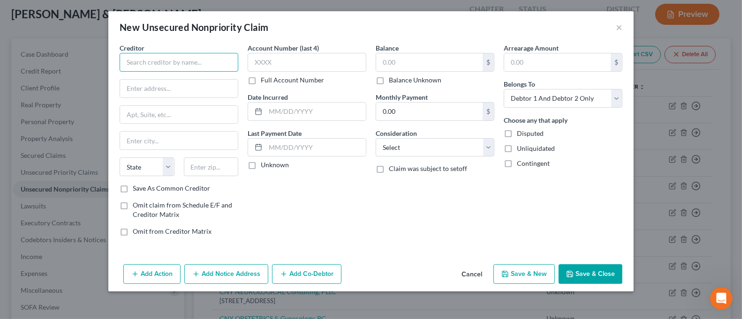
click at [178, 53] on input "text" at bounding box center [179, 62] width 119 height 19
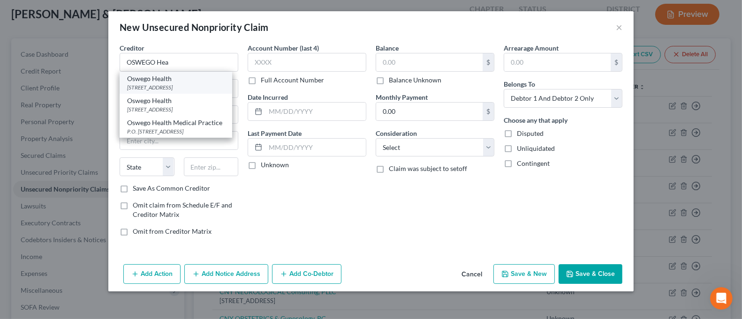
click at [179, 80] on div "Oswego Health" at bounding box center [176, 78] width 98 height 9
type input "Oswego Health"
type input "[STREET_ADDRESS]"
type input "Oswego"
select select "35"
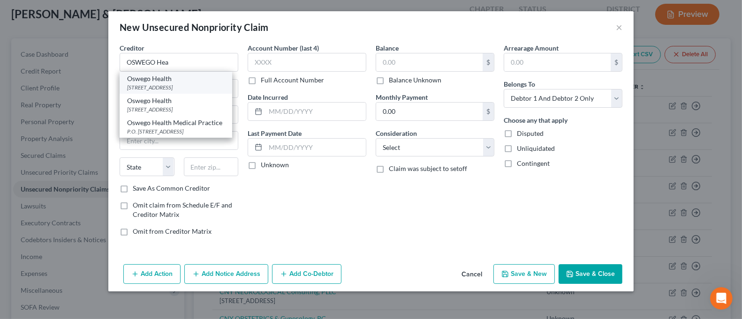
type input "13126-2507"
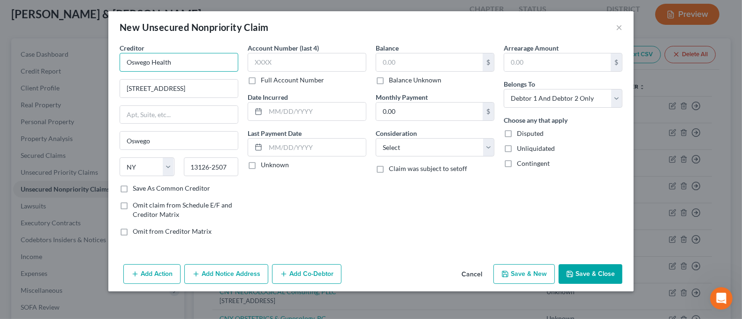
drag, startPoint x: 150, startPoint y: 62, endPoint x: 74, endPoint y: 68, distance: 75.7
click at [74, 68] on div "New Unsecured Nonpriority Claim × Creditor * Oswego Health [STREET_ADDRESS][GEO…" at bounding box center [371, 159] width 742 height 319
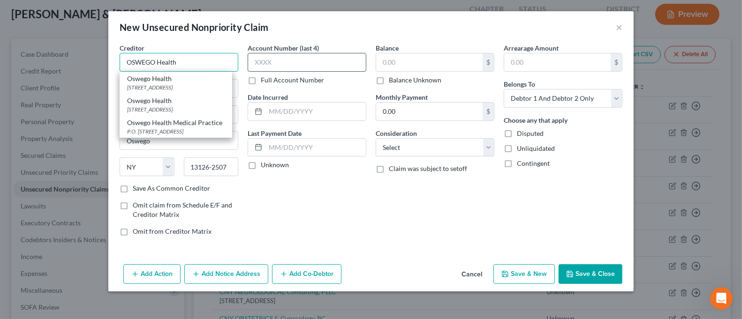
type input "OSWEGO Health"
click at [272, 60] on input "text" at bounding box center [307, 62] width 119 height 19
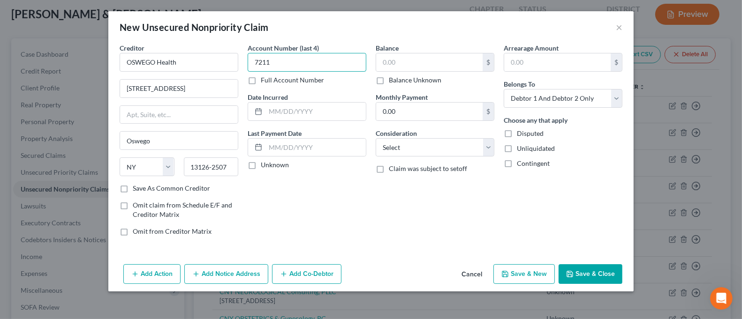
type input "7211"
click at [395, 77] on label "Balance Unknown" at bounding box center [415, 79] width 53 height 9
click at [395, 77] on input "Balance Unknown" at bounding box center [395, 78] width 6 height 6
checkbox input "true"
type input "0.00"
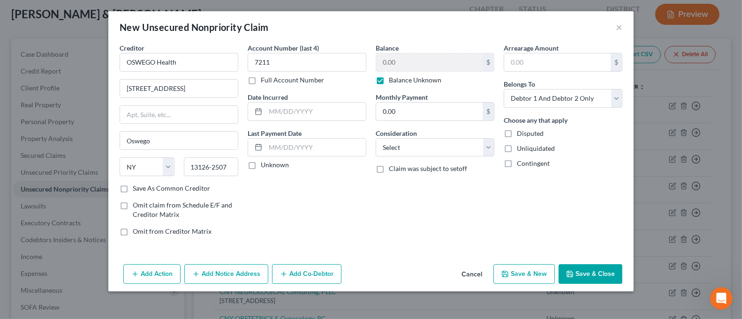
click at [580, 268] on button "Save & Close" at bounding box center [590, 274] width 64 height 20
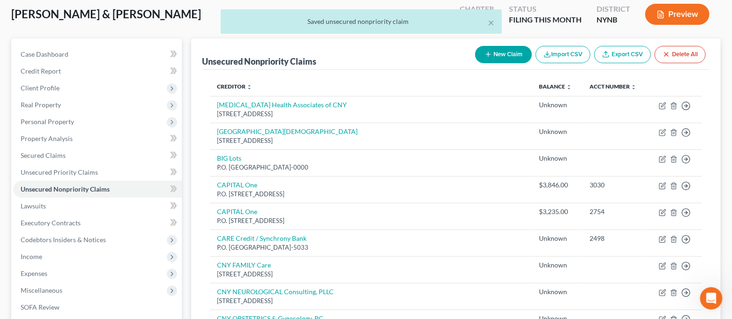
click at [519, 54] on button "New Claim" at bounding box center [503, 54] width 57 height 17
select select "2"
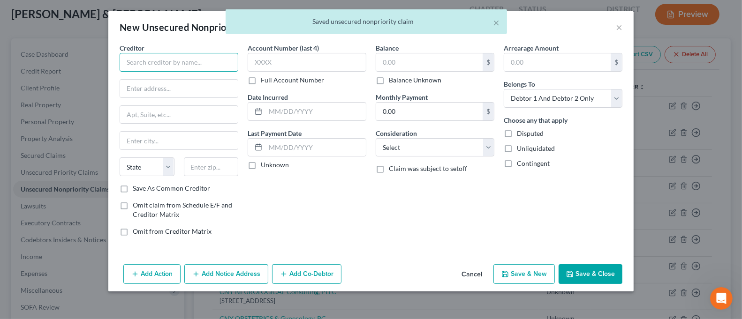
click at [211, 62] on input "text" at bounding box center [179, 62] width 119 height 19
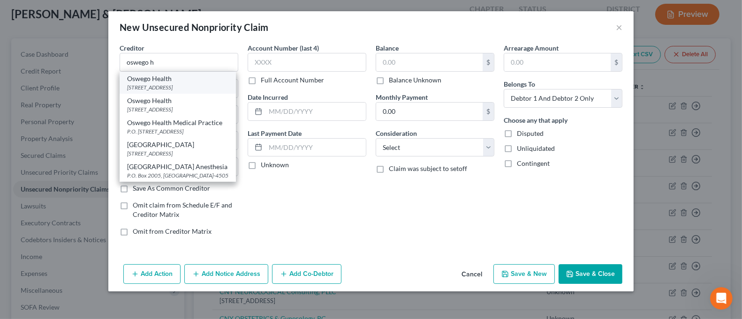
click at [207, 86] on div "[STREET_ADDRESS]" at bounding box center [177, 87] width 101 height 8
type input "Oswego Health"
type input "[STREET_ADDRESS]"
type input "Oswego"
select select "35"
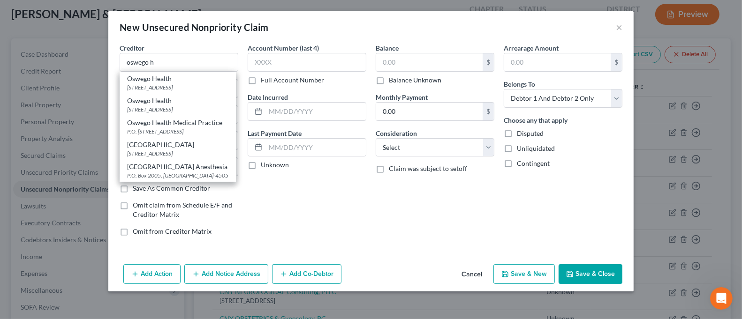
type input "13126-2507"
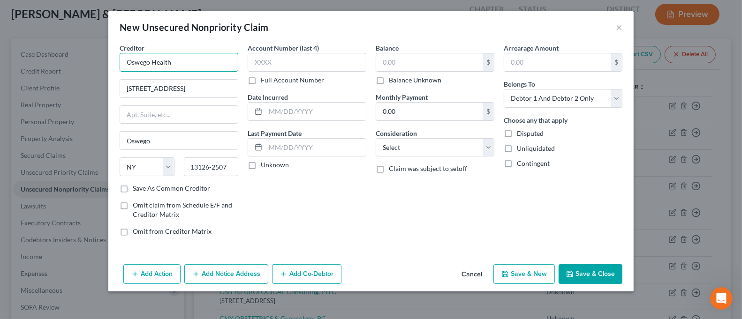
drag, startPoint x: 149, startPoint y: 63, endPoint x: 111, endPoint y: 64, distance: 37.5
click at [111, 64] on div "Creditor * Oswego Health [STREET_ADDRESS][GEOGRAPHIC_DATA] [US_STATE][GEOGRAPHI…" at bounding box center [370, 152] width 525 height 218
type input "OSWEGO Health"
click at [292, 62] on input "text" at bounding box center [307, 62] width 119 height 19
type input "7"
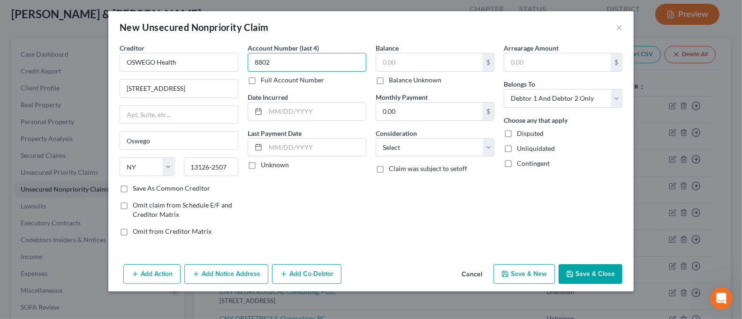
type input "8802"
click at [389, 79] on label "Balance Unknown" at bounding box center [415, 79] width 53 height 9
click at [392, 79] on input "Balance Unknown" at bounding box center [395, 78] width 6 height 6
checkbox input "true"
type input "0.00"
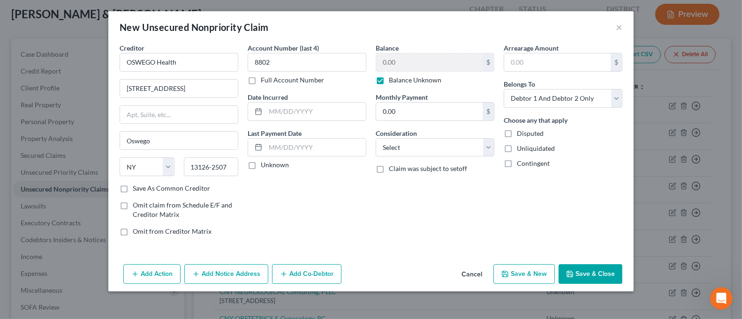
click at [577, 271] on button "Save & Close" at bounding box center [590, 274] width 64 height 20
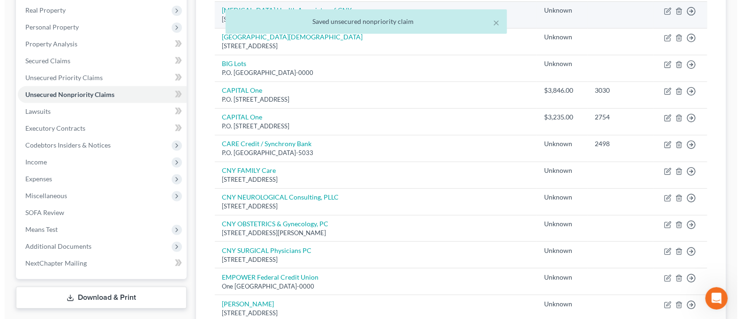
scroll to position [42, 0]
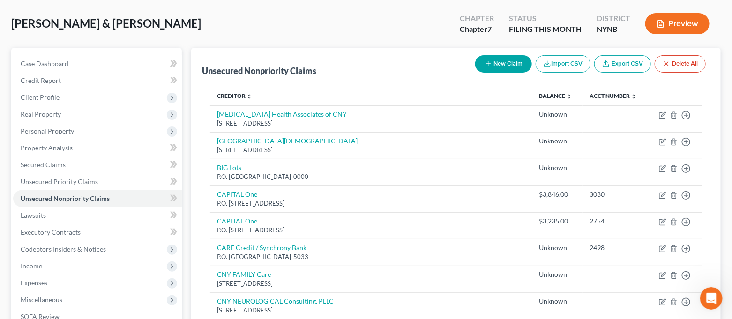
click at [500, 62] on button "New Claim" at bounding box center [503, 63] width 57 height 17
select select "2"
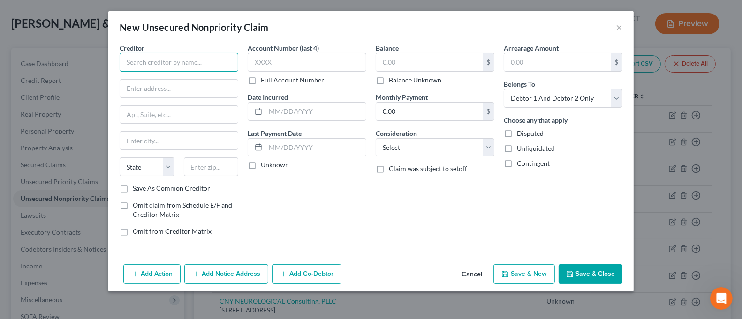
click at [212, 60] on input "text" at bounding box center [179, 62] width 119 height 19
type input "a"
click at [618, 29] on button "×" at bounding box center [619, 27] width 7 height 11
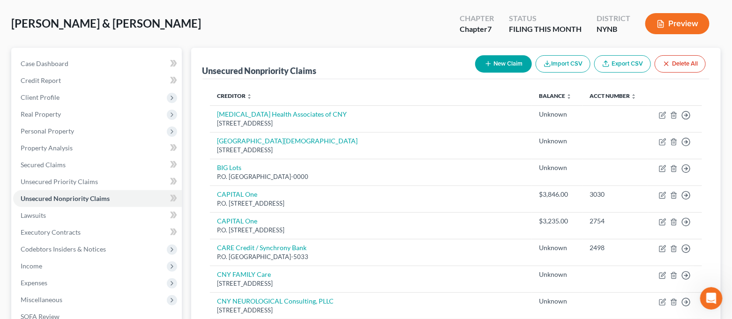
click at [505, 66] on button "New Claim" at bounding box center [503, 63] width 57 height 17
select select "2"
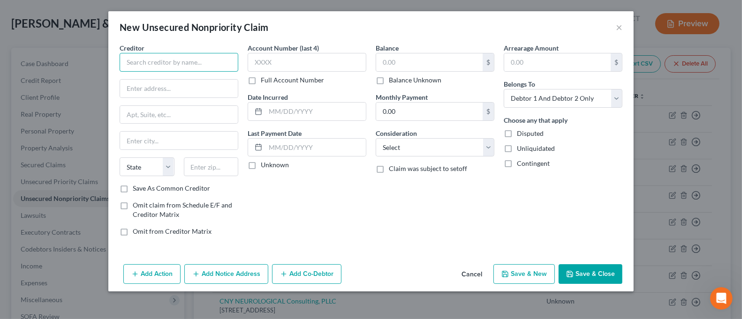
click at [195, 60] on input "text" at bounding box center [179, 62] width 119 height 19
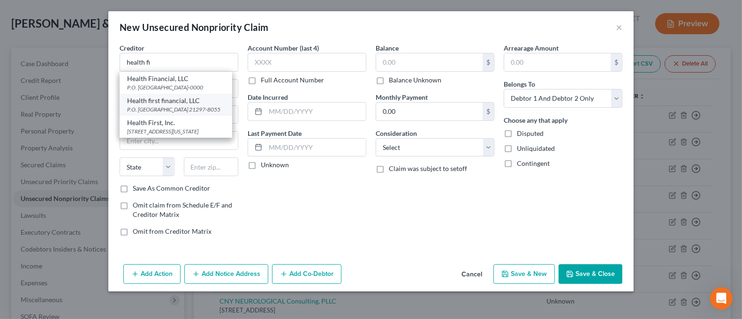
click at [178, 104] on div "Health first financial, LLC" at bounding box center [176, 100] width 98 height 9
type input "Health first financial, LLC"
type input "P.O. Box 38055"
type input "[GEOGRAPHIC_DATA]"
select select "21"
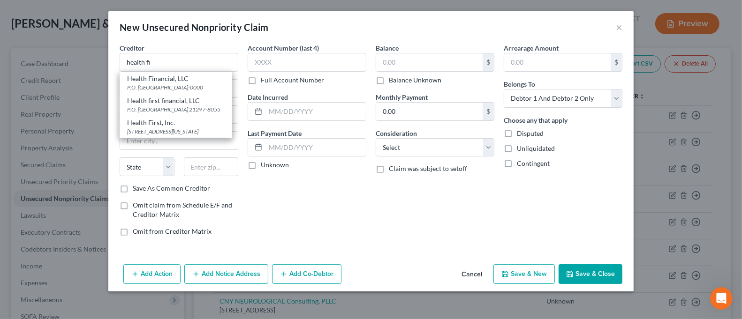
type input "21297-8055"
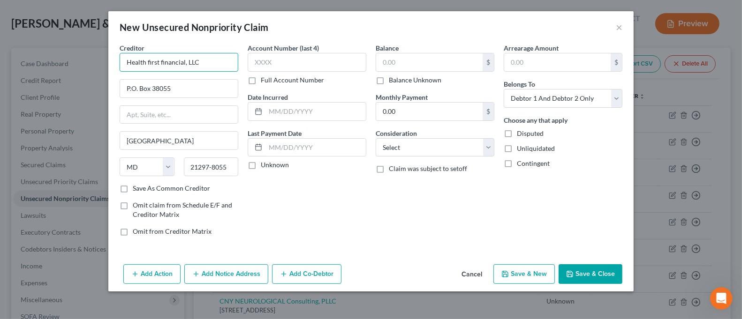
drag, startPoint x: 145, startPoint y: 62, endPoint x: 106, endPoint y: 64, distance: 39.9
click at [106, 64] on div "New Unsecured Nonpriority Claim × Creditor * Health first financial, LLC P.O. B…" at bounding box center [371, 159] width 742 height 319
type input "HEALTH First financial, LLC"
click at [289, 64] on input "text" at bounding box center [307, 62] width 119 height 19
drag, startPoint x: 432, startPoint y: 82, endPoint x: 449, endPoint y: 121, distance: 43.1
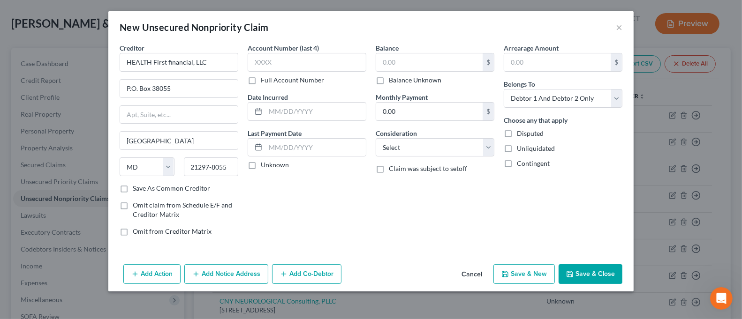
click at [432, 81] on label "Balance Unknown" at bounding box center [415, 79] width 53 height 9
click at [399, 81] on input "Balance Unknown" at bounding box center [395, 78] width 6 height 6
checkbox input "true"
type input "0.00"
click at [608, 270] on button "Save & Close" at bounding box center [590, 274] width 64 height 20
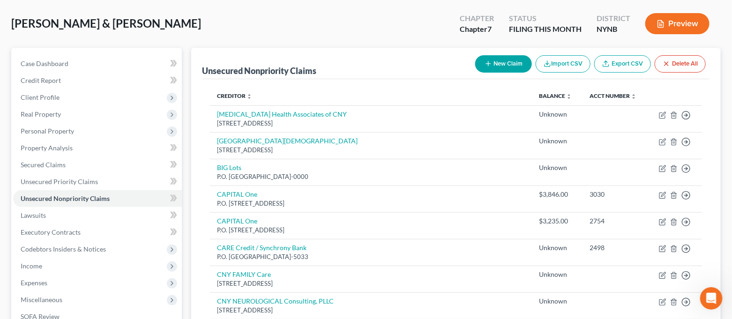
click at [503, 68] on button "New Claim" at bounding box center [503, 63] width 57 height 17
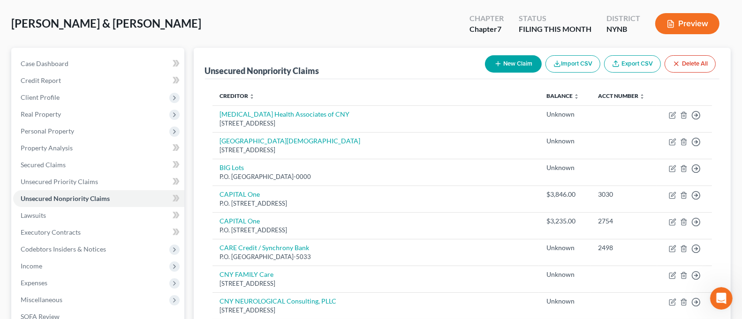
select select "2"
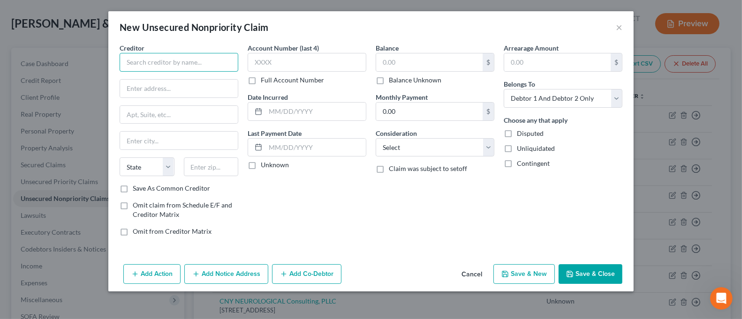
click at [155, 61] on input "text" at bounding box center [179, 62] width 119 height 19
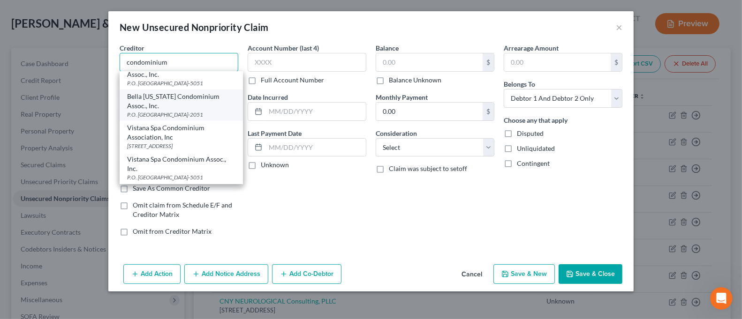
scroll to position [38, 0]
drag, startPoint x: 179, startPoint y: 60, endPoint x: 86, endPoint y: 70, distance: 92.8
click at [86, 70] on div "New Unsecured Nonpriority Claim × Creditor * condominium Bella [US_STATE] Condo…" at bounding box center [371, 159] width 742 height 319
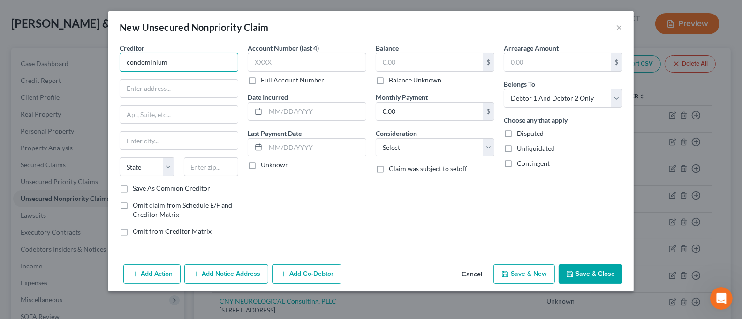
scroll to position [0, 0]
click at [193, 62] on input "condominium" at bounding box center [179, 62] width 119 height 19
drag, startPoint x: 182, startPoint y: 62, endPoint x: 119, endPoint y: 69, distance: 64.2
click at [119, 69] on div "Creditor * condominium State [US_STATE] AK AR AZ CA CO CT DE DC [GEOGRAPHIC_DAT…" at bounding box center [179, 143] width 128 height 201
type input "CONDOMINIUM Travel Club"
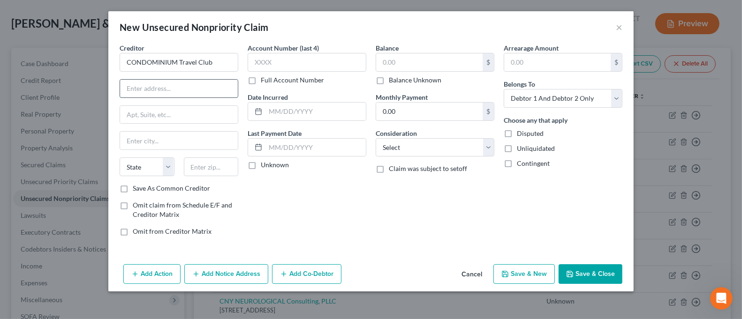
click at [136, 86] on input "text" at bounding box center [179, 89] width 118 height 18
paste input "[STREET_ADDRESS]"
type input "[STREET_ADDRESS]"
click at [220, 118] on input "text" at bounding box center [179, 115] width 118 height 18
type input "#A"
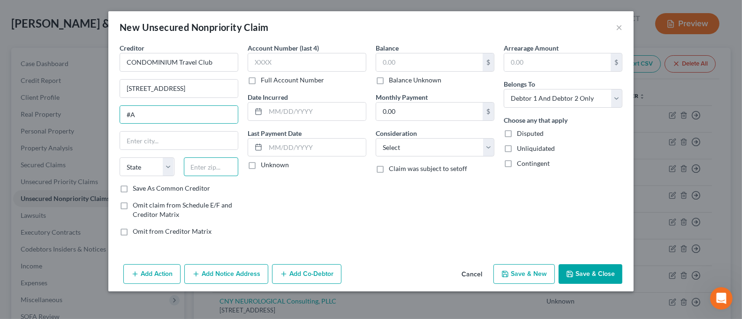
drag, startPoint x: 201, startPoint y: 165, endPoint x: 234, endPoint y: 129, distance: 48.8
click at [201, 166] on input "text" at bounding box center [211, 167] width 55 height 19
type input "13142"
type input "Pulaski"
select select "35"
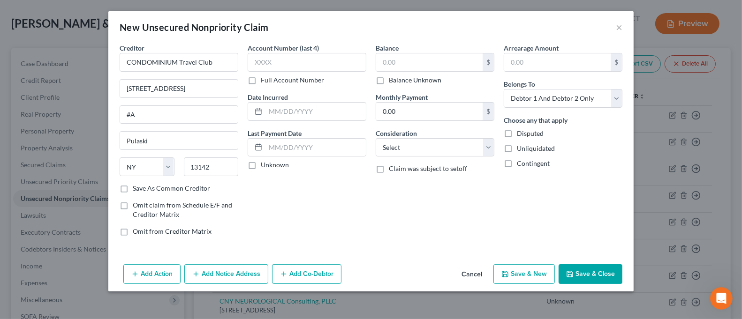
click at [351, 213] on div "Account Number (last 4) Full Account Number Date Incurred Last Payment Date Unk…" at bounding box center [307, 143] width 128 height 201
click at [304, 64] on input "text" at bounding box center [307, 62] width 119 height 19
type input "6019"
click at [398, 56] on input "text" at bounding box center [429, 62] width 106 height 18
type input "2,673.00"
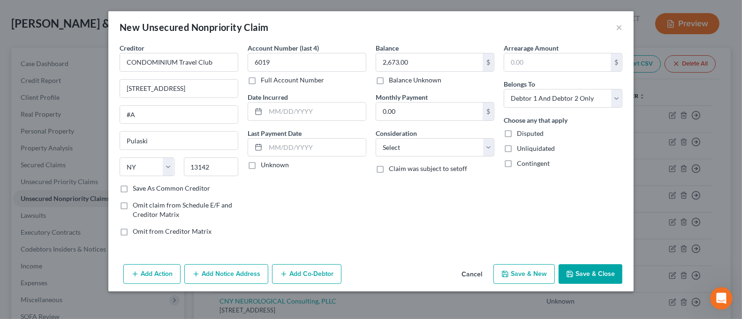
click at [245, 278] on button "Add Notice Address" at bounding box center [226, 274] width 84 height 20
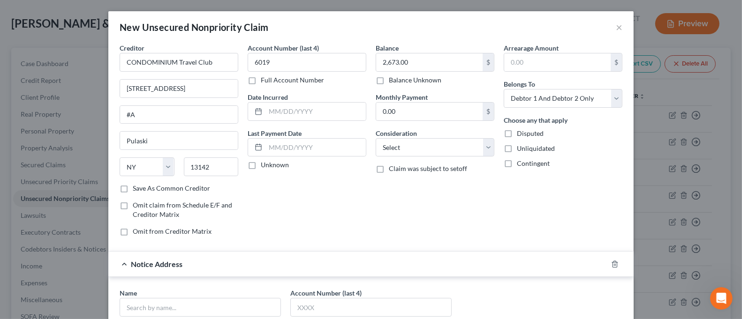
scroll to position [125, 0]
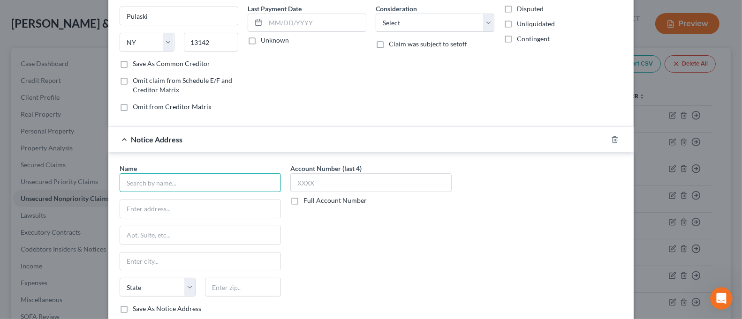
click at [226, 175] on input "text" at bounding box center [200, 182] width 161 height 19
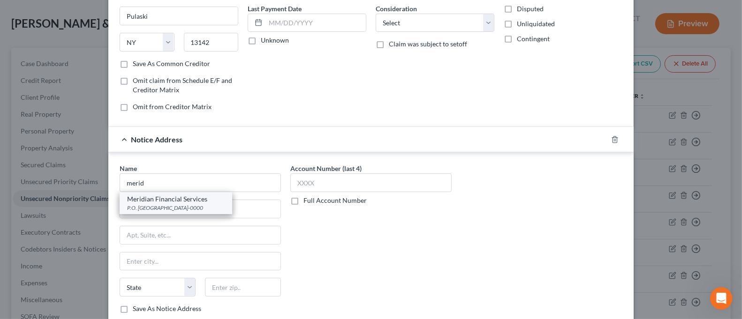
click at [183, 200] on div "Meridian Financial Services" at bounding box center [176, 199] width 98 height 9
type input "Meridian Financial Services"
type input "P.O. Box 1410"
type input "Asheville"
select select "28"
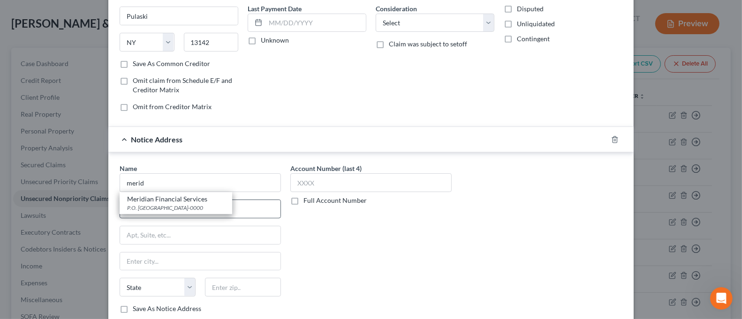
type input "28802-0000"
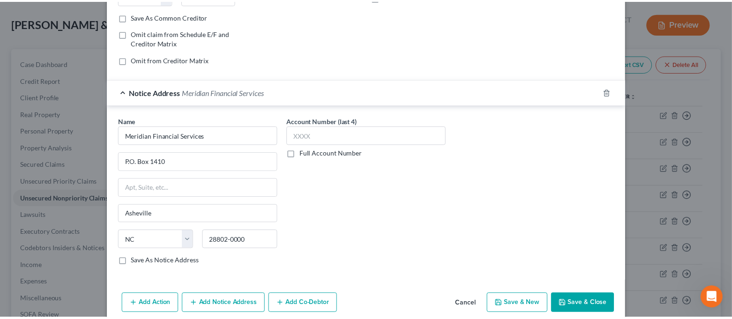
scroll to position [185, 0]
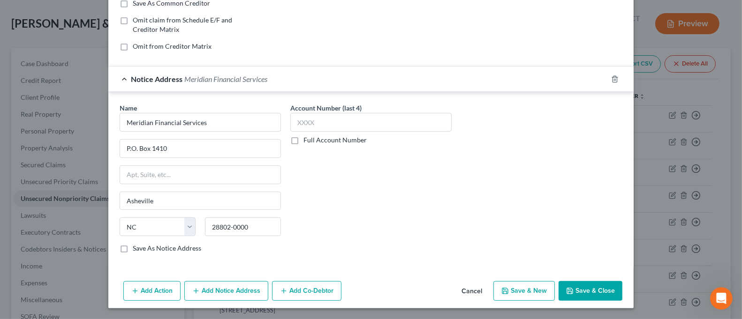
click at [600, 294] on button "Save & Close" at bounding box center [590, 291] width 64 height 20
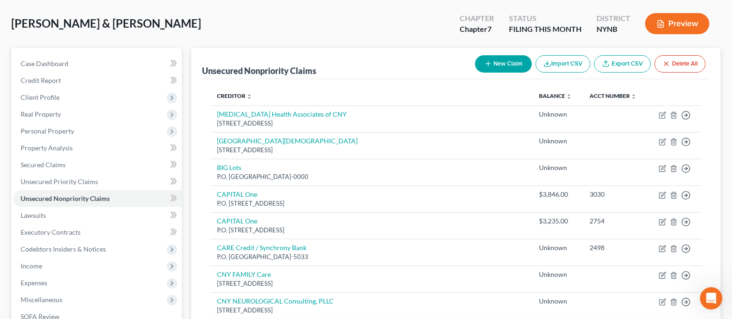
click at [500, 63] on button "New Claim" at bounding box center [503, 63] width 57 height 17
select select "2"
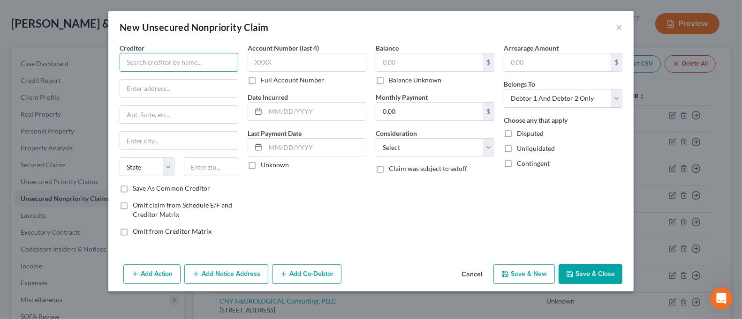
click at [198, 66] on input "text" at bounding box center [179, 62] width 119 height 19
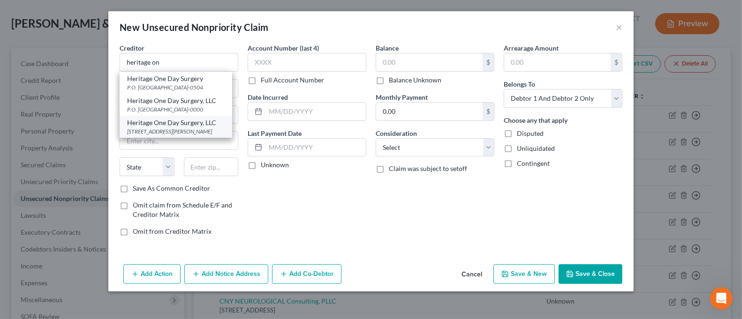
click at [196, 136] on div "[STREET_ADDRESS][PERSON_NAME]" at bounding box center [176, 132] width 98 height 8
type input "Heritage One Day Surgery, LLC"
type input "[STREET_ADDRESS][PERSON_NAME]"
type input "[GEOGRAPHIC_DATA]"
select select "35"
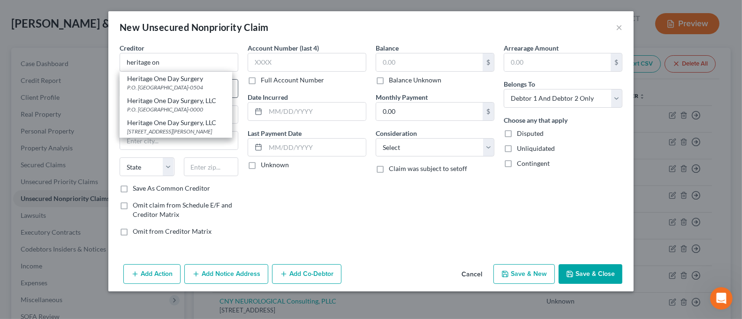
type input "13212-0000"
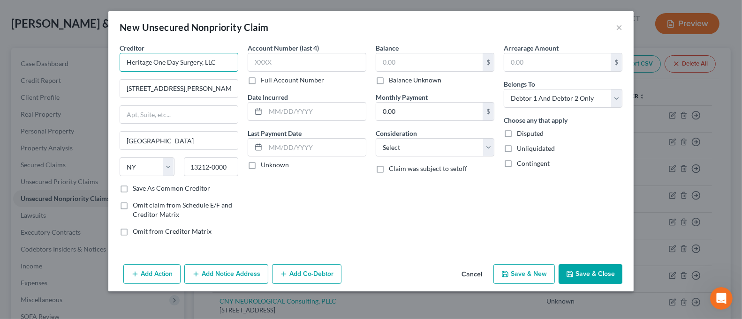
drag, startPoint x: 151, startPoint y: 62, endPoint x: 92, endPoint y: 65, distance: 58.7
click at [92, 65] on div "New Unsecured Nonpriority Claim × Creditor * Heritage One Day Surgery, LLC [STR…" at bounding box center [371, 159] width 742 height 319
type input "HERITAGE One Day Surgery, LLC"
click at [261, 66] on input "text" at bounding box center [307, 62] width 119 height 19
click at [436, 82] on label "Balance Unknown" at bounding box center [415, 79] width 53 height 9
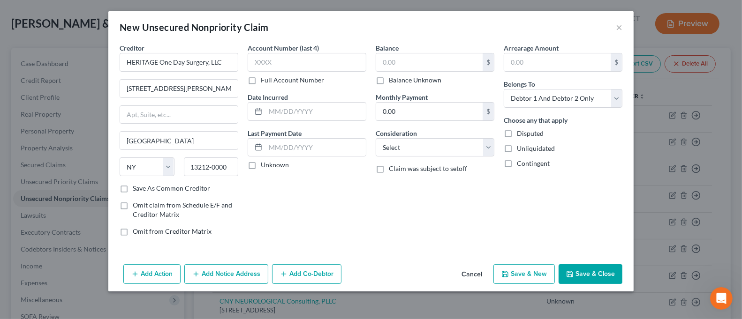
click at [399, 82] on input "Balance Unknown" at bounding box center [395, 78] width 6 height 6
checkbox input "true"
type input "0.00"
click at [589, 281] on button "Save & Close" at bounding box center [590, 274] width 64 height 20
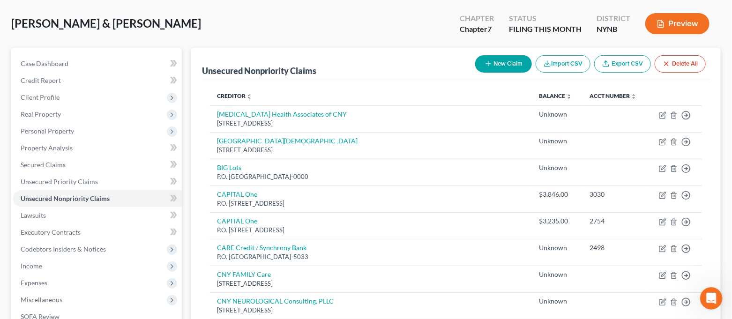
click at [516, 68] on button "New Claim" at bounding box center [503, 63] width 57 height 17
select select "2"
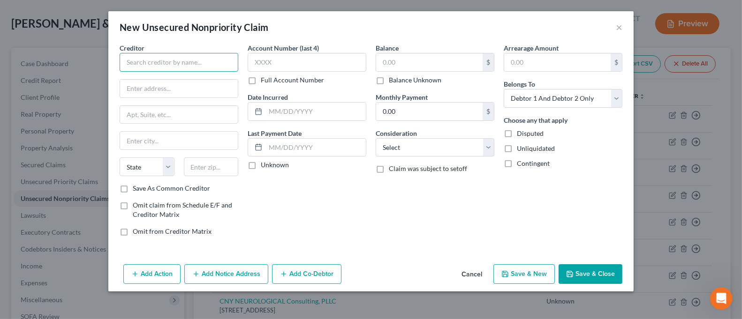
click at [194, 60] on input "text" at bounding box center [179, 62] width 119 height 19
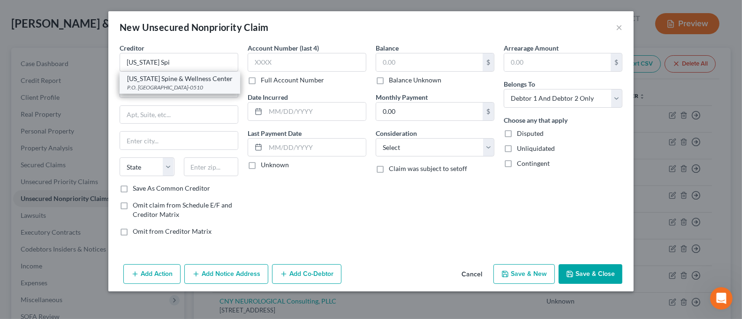
click at [200, 83] on div "[US_STATE] Spine & Wellness Center" at bounding box center [180, 78] width 106 height 9
type input "[US_STATE] Spine & Wellness Center"
type input "P.O. Box 510"
type input "[GEOGRAPHIC_DATA]"
select select "35"
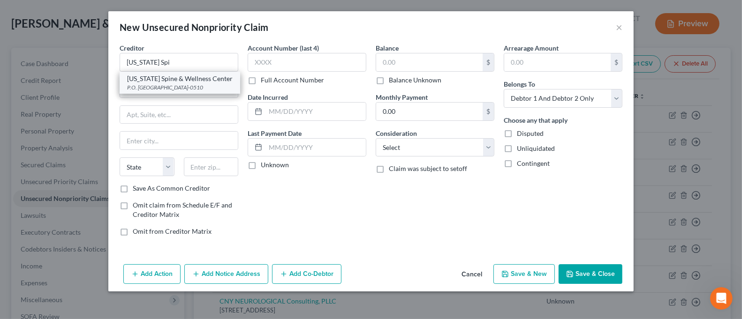
type input "13214-0510"
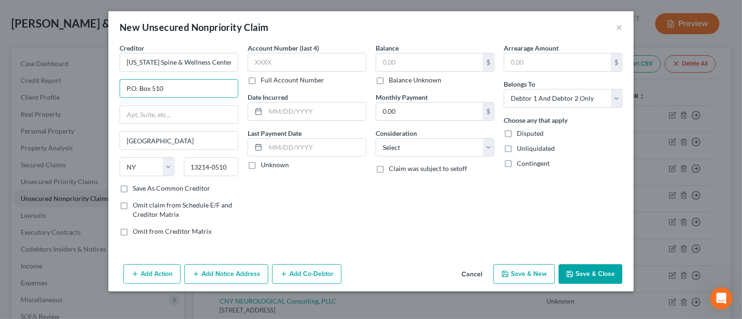
drag, startPoint x: 189, startPoint y: 93, endPoint x: 113, endPoint y: 96, distance: 76.0
click at [113, 96] on div "Creditor * [US_STATE] Spine & Wellness Center P.O. [GEOGRAPHIC_DATA] [US_STATE]…" at bounding box center [370, 152] width 525 height 218
type input "[STREET_ADDRESS][PERSON_NAME]"
drag, startPoint x: 230, startPoint y: 167, endPoint x: 173, endPoint y: 171, distance: 57.3
click at [173, 171] on div "State [US_STATE] AK AR AZ CA CO CT DE DC [GEOGRAPHIC_DATA] [GEOGRAPHIC_DATA] GU…" at bounding box center [179, 171] width 128 height 26
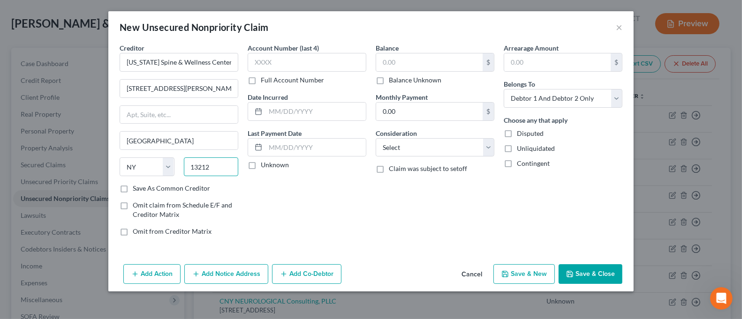
type input "13212"
click at [344, 212] on div "Account Number (last 4) Full Account Number Date Incurred Last Payment Date Unk…" at bounding box center [307, 143] width 128 height 201
click at [302, 58] on input "text" at bounding box center [307, 62] width 119 height 19
click at [299, 83] on label "Full Account Number" at bounding box center [292, 79] width 63 height 9
click at [271, 82] on input "Full Account Number" at bounding box center [267, 78] width 6 height 6
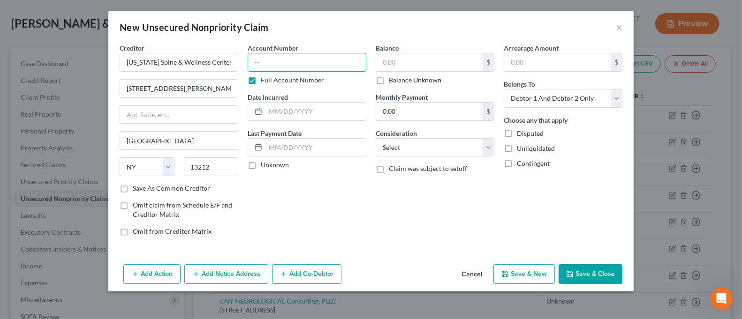
click at [298, 67] on input "text" at bounding box center [307, 62] width 119 height 19
type input "21666"
click at [445, 60] on input "text" at bounding box center [429, 62] width 106 height 18
type input "75.00"
drag, startPoint x: 139, startPoint y: 63, endPoint x: 100, endPoint y: 68, distance: 38.7
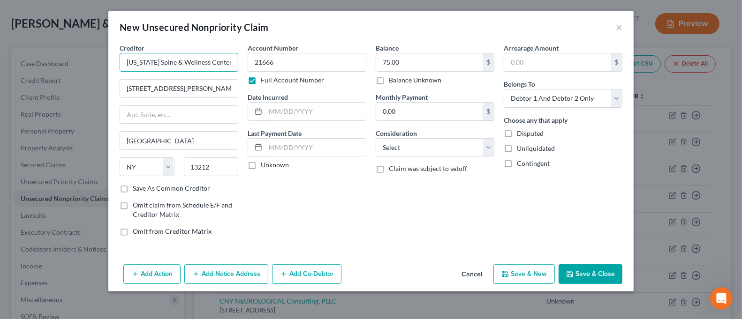
click at [101, 68] on div "New Unsecured Nonpriority Claim × Creditor * [US_STATE] Spine & Wellness Center…" at bounding box center [371, 159] width 742 height 319
type input "[US_STATE] Spine & Wellness Center"
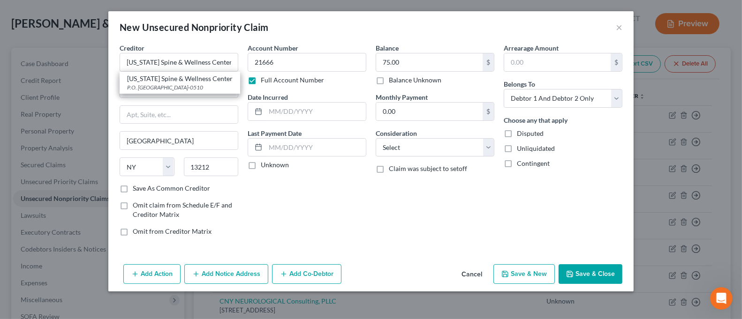
click at [588, 277] on button "Save & Close" at bounding box center [590, 274] width 64 height 20
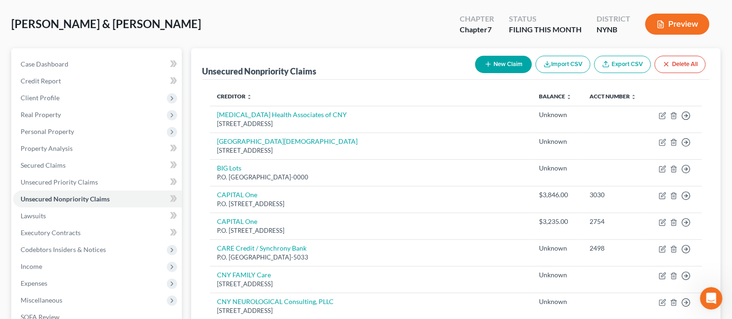
scroll to position [0, 0]
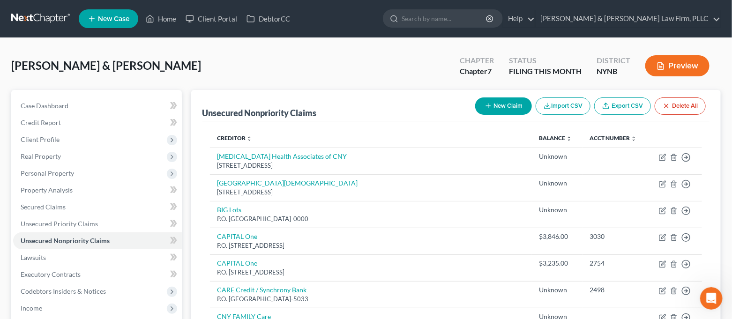
click at [510, 103] on button "New Claim" at bounding box center [503, 106] width 57 height 17
select select "2"
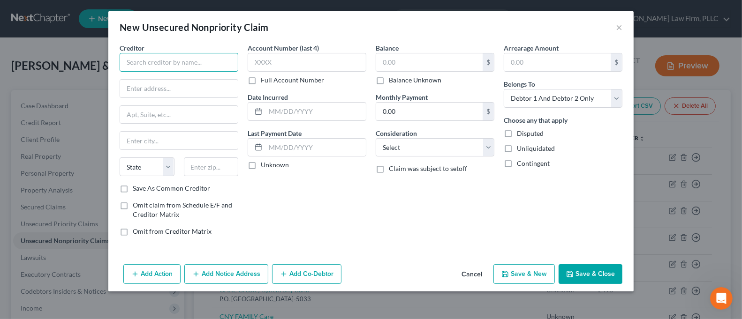
click at [175, 64] on input "text" at bounding box center [179, 62] width 119 height 19
drag, startPoint x: 174, startPoint y: 64, endPoint x: 92, endPoint y: 72, distance: 82.4
click at [92, 72] on div "New Unsecured Nonpriority Claim × Creditor * [PERSON_NAME] foo State [US_STATE]…" at bounding box center [371, 159] width 742 height 319
type input "[PERSON_NAME] Foot Clinic"
click at [173, 86] on input "text" at bounding box center [179, 89] width 118 height 18
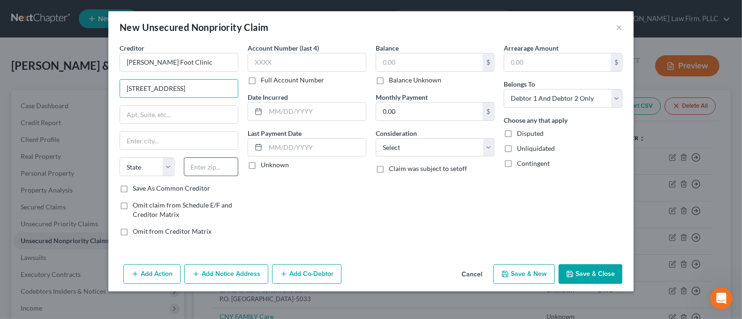
type input "[STREET_ADDRESS]"
click at [219, 168] on input "text" at bounding box center [211, 167] width 55 height 19
type input "13069"
click at [367, 207] on div "Account Number (last 4) Full Account Number Date Incurred Last Payment Date Unk…" at bounding box center [307, 143] width 128 height 201
type input "[PERSON_NAME]"
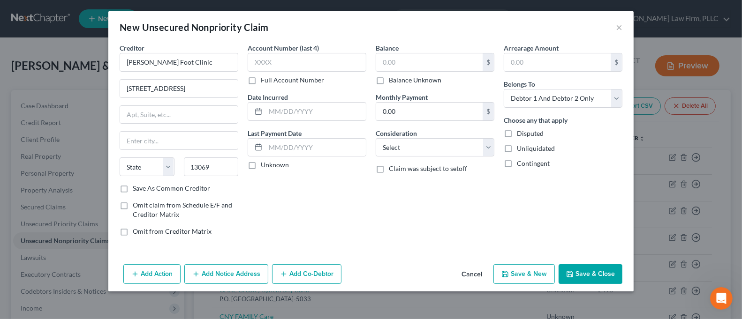
select select "35"
click at [290, 59] on input "text" at bounding box center [307, 62] width 119 height 19
type input "6800"
click at [412, 68] on input "text" at bounding box center [429, 62] width 106 height 18
click at [163, 188] on label "Save As Common Creditor" at bounding box center [171, 188] width 77 height 9
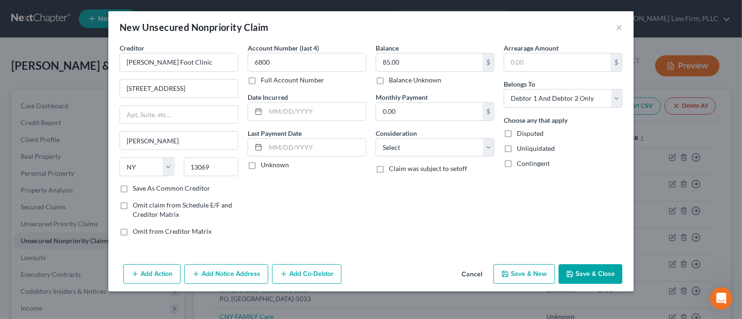
click at [143, 188] on input "Save As Common Creditor" at bounding box center [139, 187] width 6 height 6
click at [600, 276] on button "Save & Close" at bounding box center [590, 274] width 64 height 20
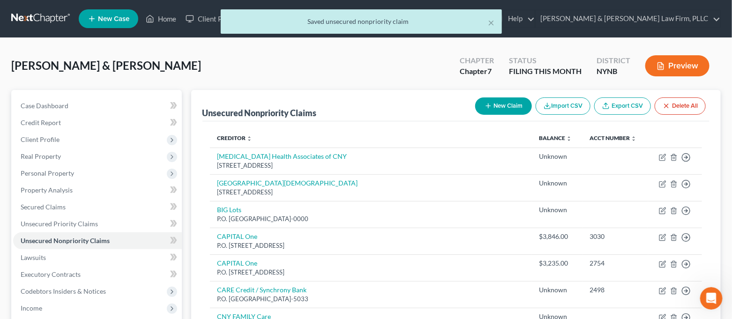
click at [512, 106] on button "New Claim" at bounding box center [503, 106] width 57 height 17
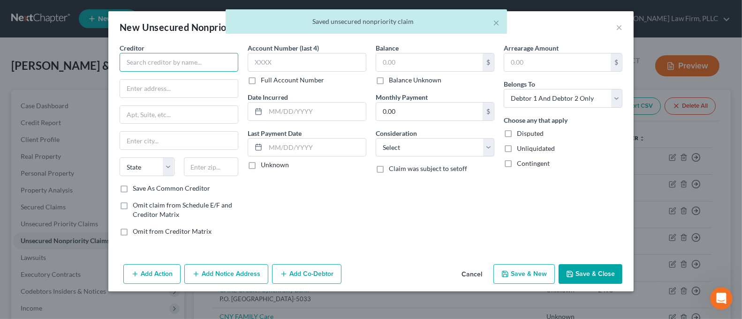
click at [188, 64] on input "text" at bounding box center [179, 62] width 119 height 19
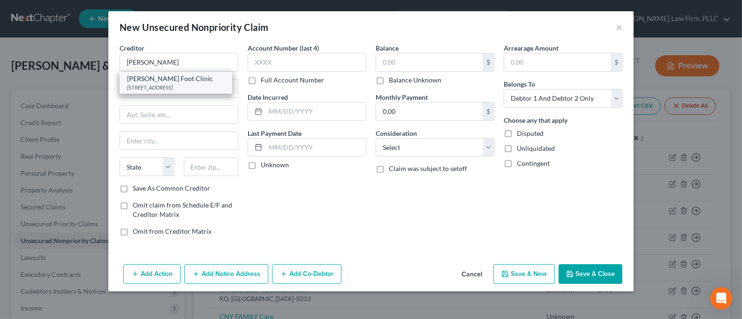
click at [186, 79] on div "[PERSON_NAME] Foot Clinic" at bounding box center [176, 78] width 98 height 9
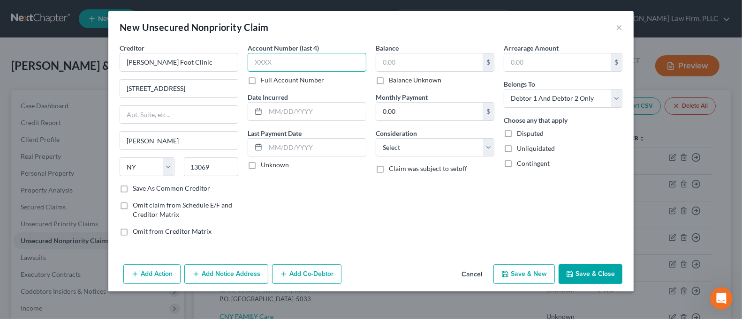
click at [280, 64] on input "text" at bounding box center [307, 62] width 119 height 19
click at [415, 64] on input "text" at bounding box center [429, 62] width 106 height 18
click at [587, 273] on button "Save & Close" at bounding box center [590, 274] width 64 height 20
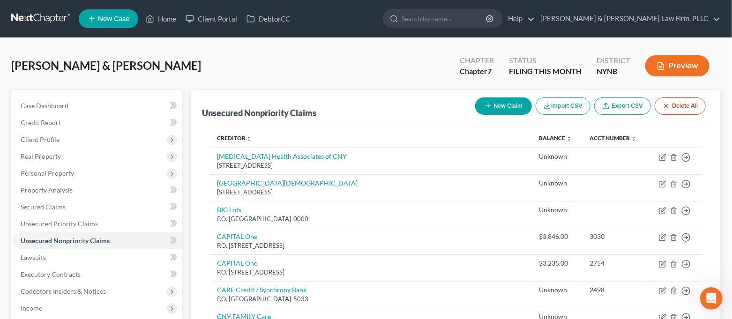
click at [491, 100] on button "New Claim" at bounding box center [503, 106] width 57 height 17
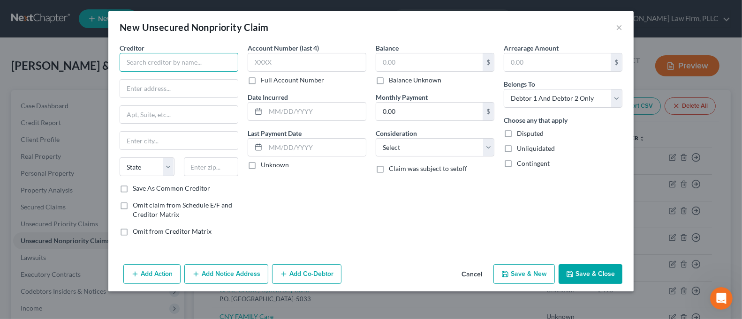
click at [204, 62] on input "text" at bounding box center [179, 62] width 119 height 19
click at [181, 93] on input "text" at bounding box center [179, 89] width 118 height 18
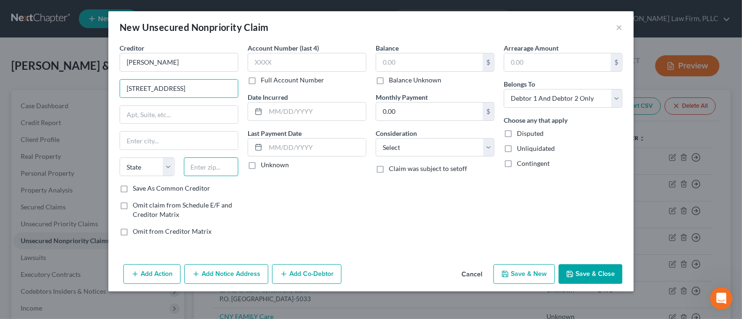
click at [213, 171] on input "text" at bounding box center [211, 167] width 55 height 19
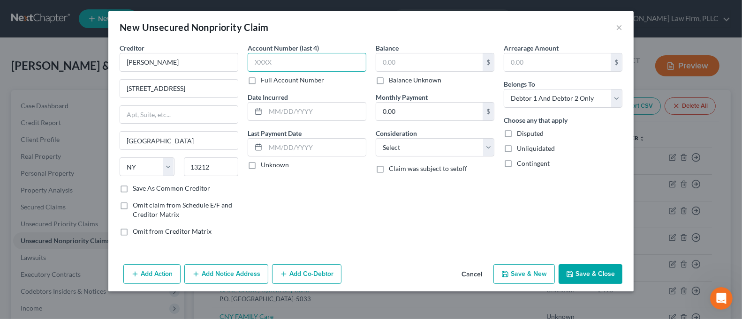
click at [287, 64] on input "text" at bounding box center [307, 62] width 119 height 19
click at [405, 57] on input "text" at bounding box center [429, 62] width 106 height 18
click at [595, 271] on button "Save & Close" at bounding box center [590, 274] width 64 height 20
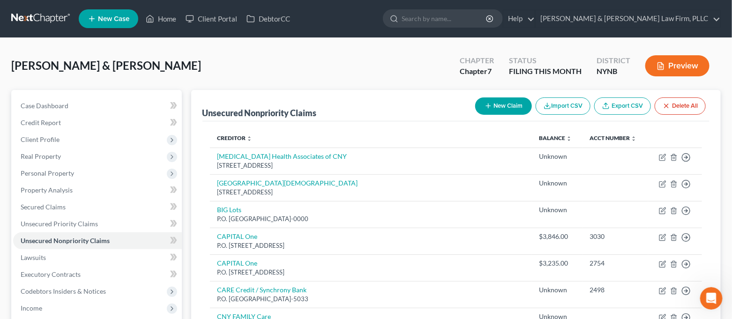
click at [512, 103] on button "New Claim" at bounding box center [503, 106] width 57 height 17
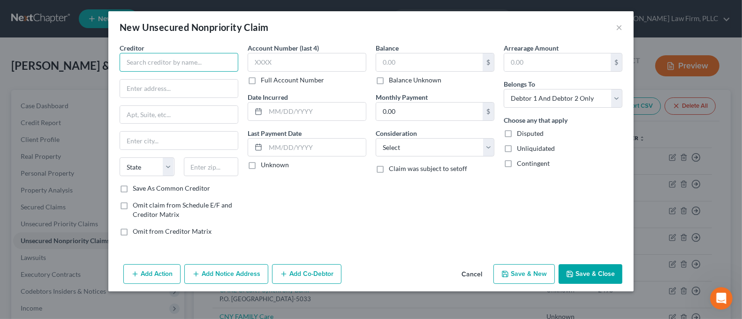
click at [171, 57] on input "text" at bounding box center [179, 62] width 119 height 19
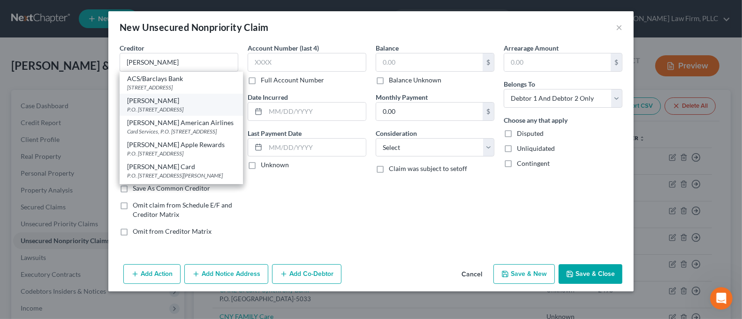
click at [179, 106] on div "[PERSON_NAME]" at bounding box center [181, 100] width 108 height 9
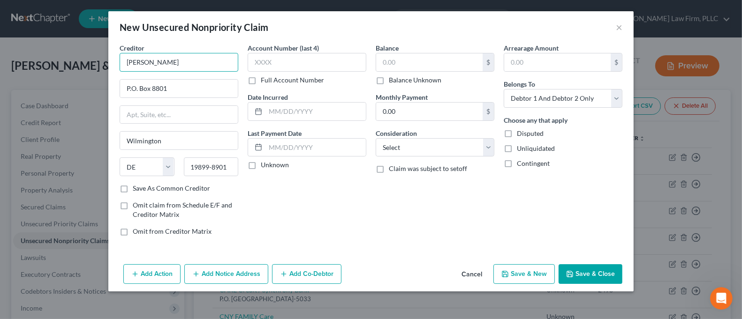
drag, startPoint x: 177, startPoint y: 65, endPoint x: 93, endPoint y: 67, distance: 83.5
click at [93, 67] on div "New Unsecured Nonpriority Claim × Creditor * [PERSON_NAME] P.O. [GEOGRAPHIC_DAT…" at bounding box center [371, 159] width 742 height 319
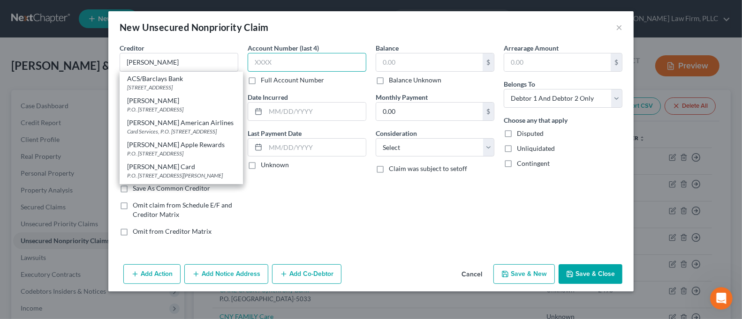
click at [272, 68] on input "text" at bounding box center [307, 62] width 119 height 19
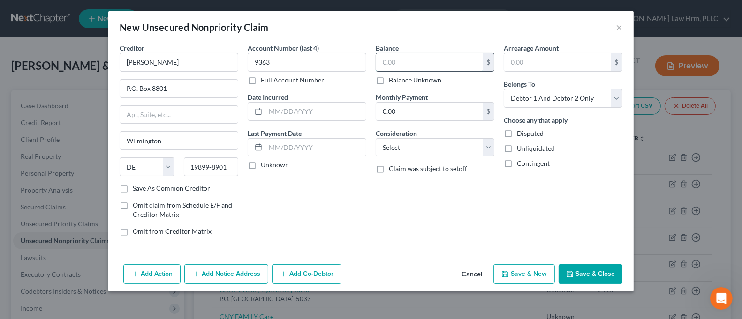
click at [420, 63] on input "text" at bounding box center [429, 62] width 106 height 18
click at [235, 272] on button "Add Notice Address" at bounding box center [226, 274] width 84 height 20
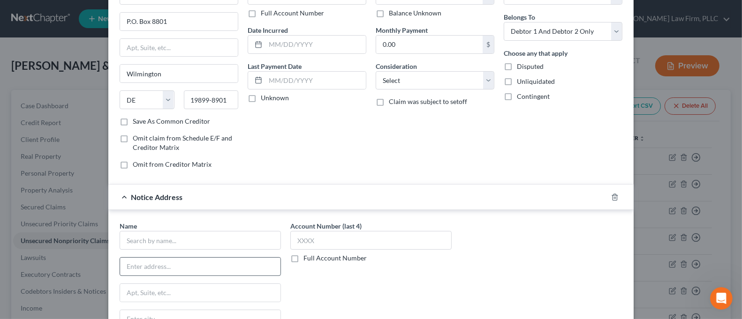
scroll to position [125, 0]
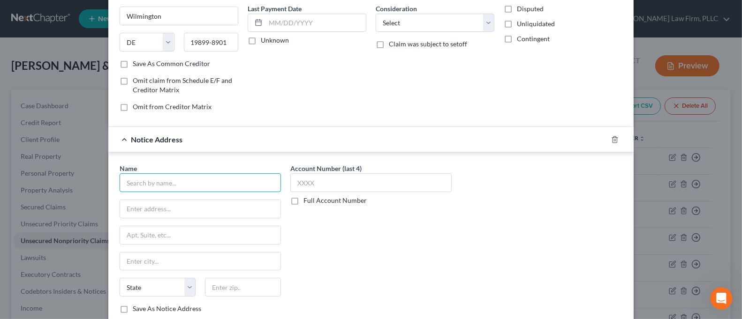
click at [220, 182] on input "text" at bounding box center [200, 182] width 161 height 19
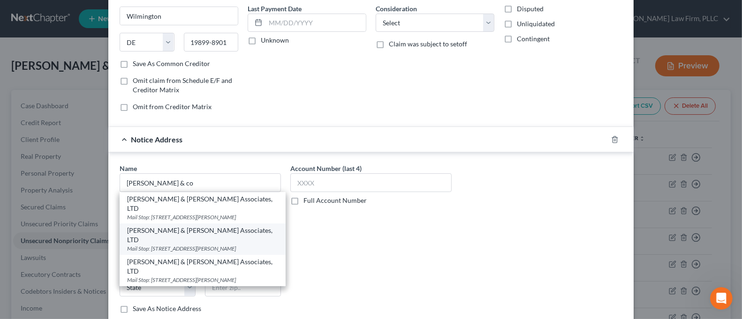
click at [242, 245] on div "Mail Stop: [STREET_ADDRESS][PERSON_NAME]" at bounding box center [202, 249] width 151 height 8
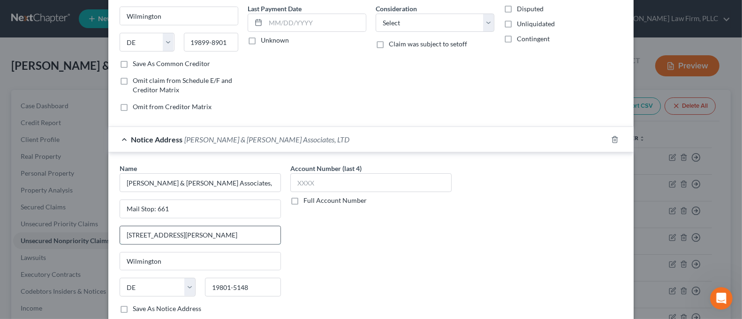
click at [137, 234] on input "[STREET_ADDRESS][PERSON_NAME]" at bounding box center [200, 235] width 160 height 18
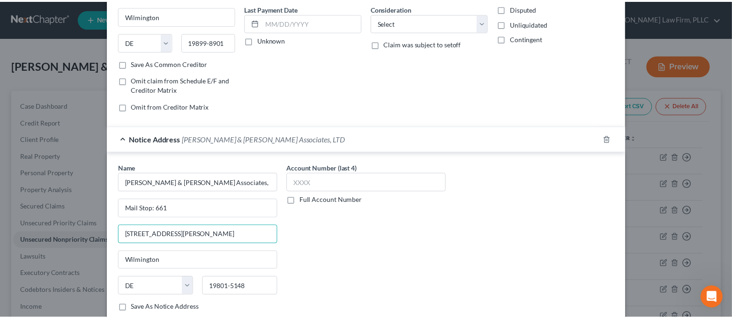
scroll to position [185, 0]
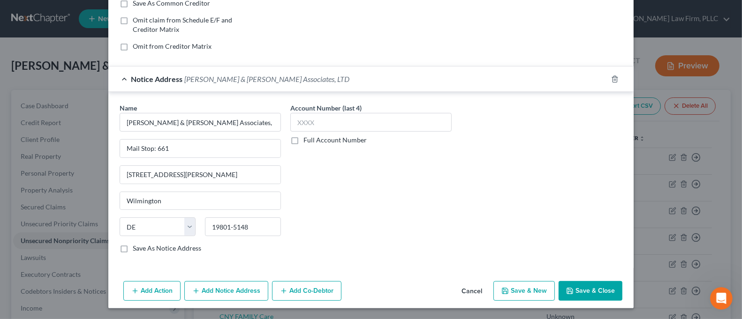
click at [610, 291] on button "Save & Close" at bounding box center [590, 291] width 64 height 20
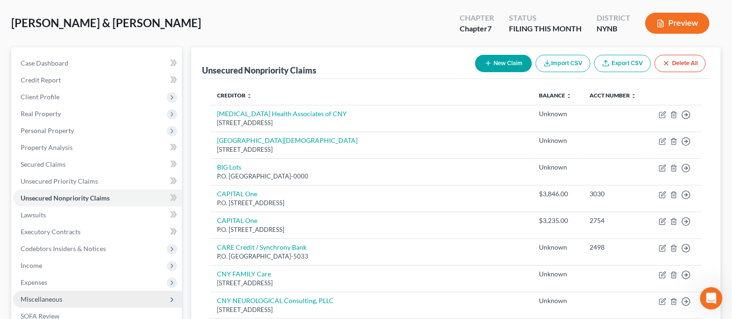
scroll to position [125, 0]
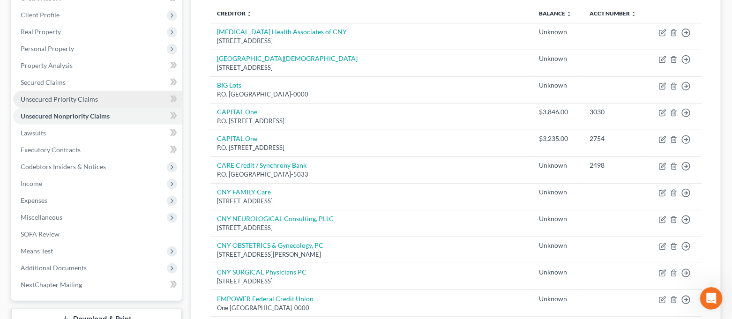
drag, startPoint x: 68, startPoint y: 99, endPoint x: 70, endPoint y: 106, distance: 6.8
click at [68, 99] on span "Unsecured Priority Claims" at bounding box center [59, 99] width 77 height 8
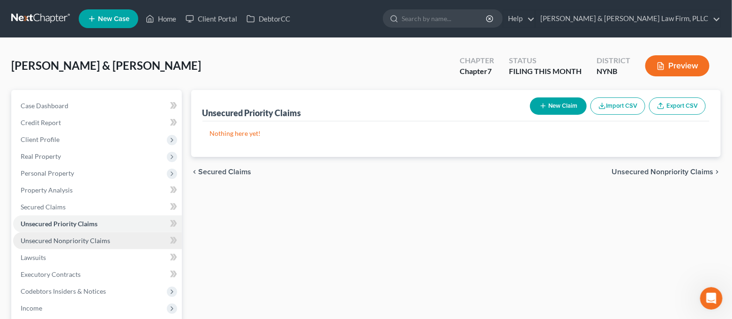
click at [98, 241] on span "Unsecured Nonpriority Claims" at bounding box center [66, 241] width 90 height 8
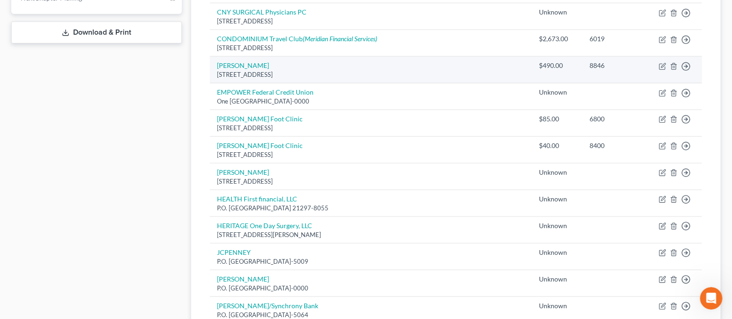
scroll to position [262, 0]
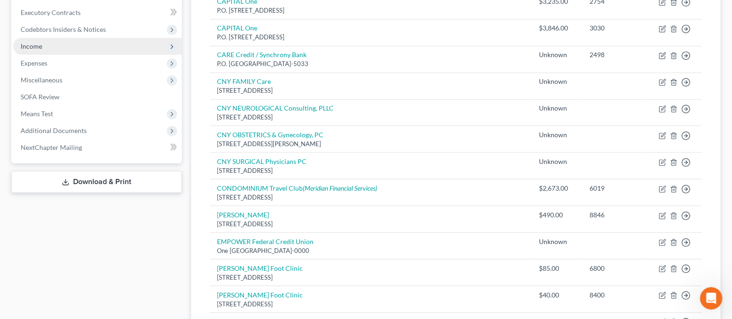
click at [72, 49] on span "Income" at bounding box center [97, 46] width 169 height 17
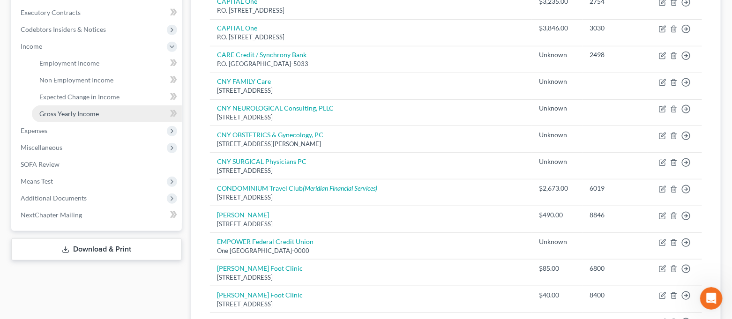
click at [64, 111] on span "Gross Yearly Income" at bounding box center [69, 114] width 60 height 8
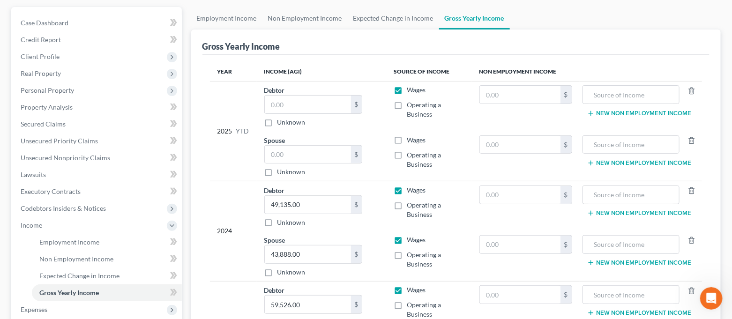
scroll to position [62, 0]
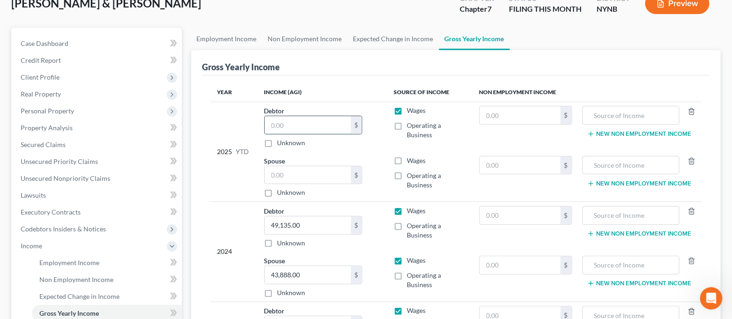
click at [314, 130] on input "text" at bounding box center [308, 125] width 86 height 18
click at [287, 176] on input "text" at bounding box center [308, 175] width 86 height 18
click at [234, 188] on div "2025 YTD" at bounding box center [234, 151] width 32 height 91
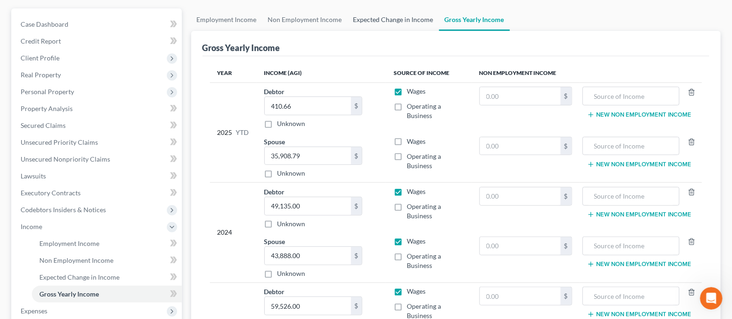
scroll to position [0, 0]
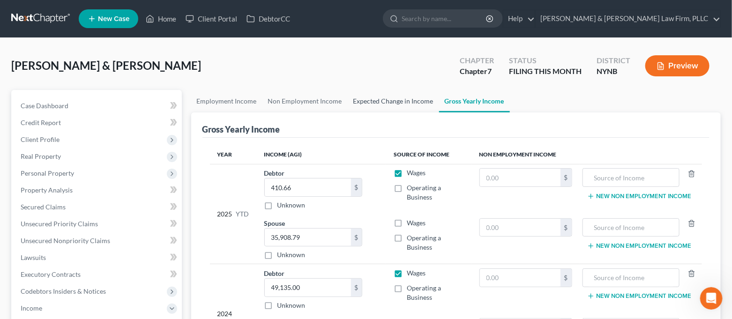
click at [415, 98] on link "Expected Change in Income" at bounding box center [393, 101] width 91 height 23
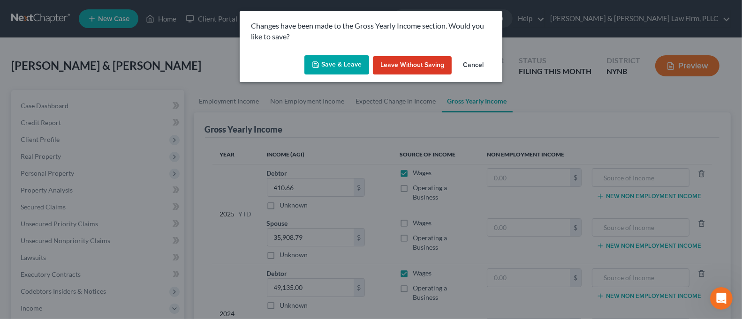
click at [351, 67] on button "Save & Leave" at bounding box center [336, 65] width 65 height 20
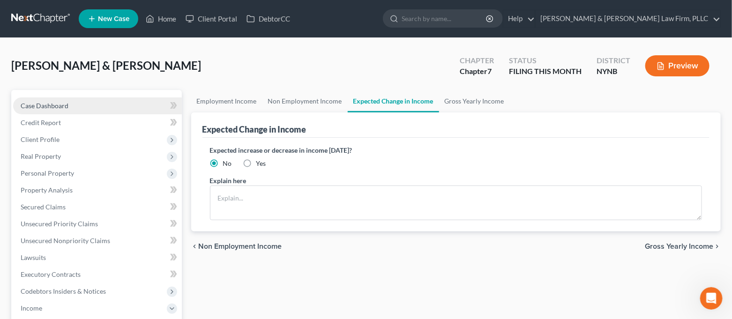
click at [113, 105] on link "Case Dashboard" at bounding box center [97, 106] width 169 height 17
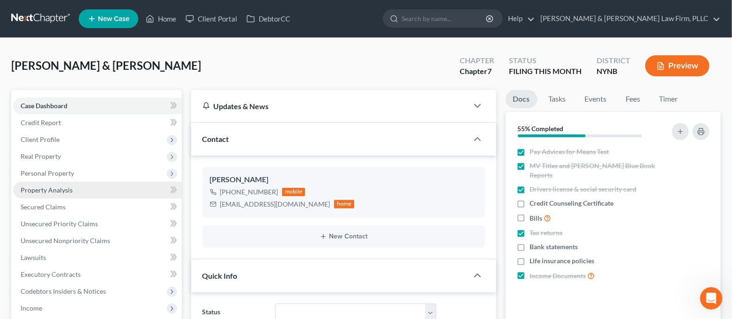
click at [62, 183] on link "Property Analysis" at bounding box center [97, 190] width 169 height 17
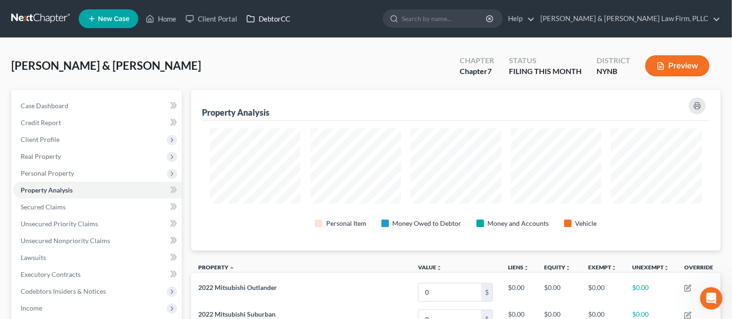
click at [261, 20] on link "DebtorCC" at bounding box center [268, 18] width 53 height 17
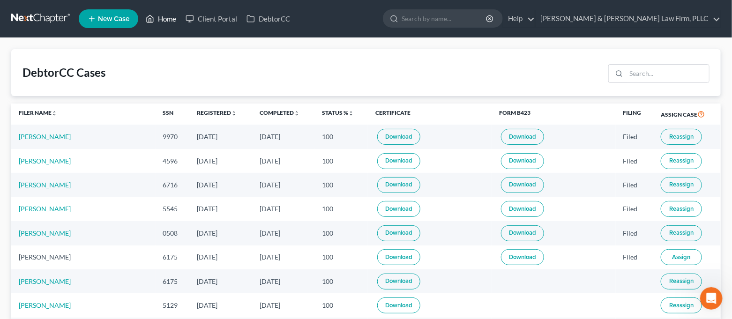
click at [170, 23] on link "Home" at bounding box center [161, 18] width 40 height 17
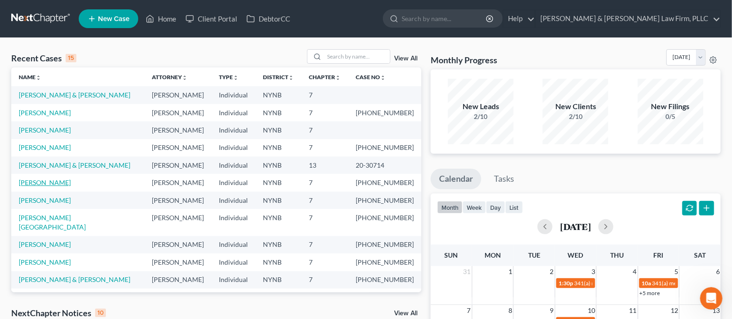
click at [50, 181] on link "[PERSON_NAME]" at bounding box center [45, 183] width 52 height 8
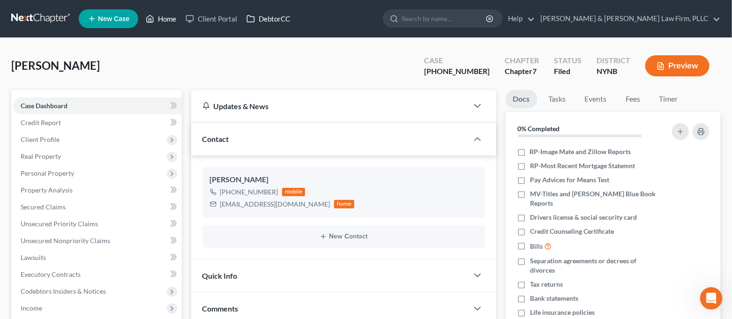
drag, startPoint x: 156, startPoint y: 23, endPoint x: 280, endPoint y: 19, distance: 124.8
click at [156, 23] on link "Home" at bounding box center [161, 18] width 40 height 17
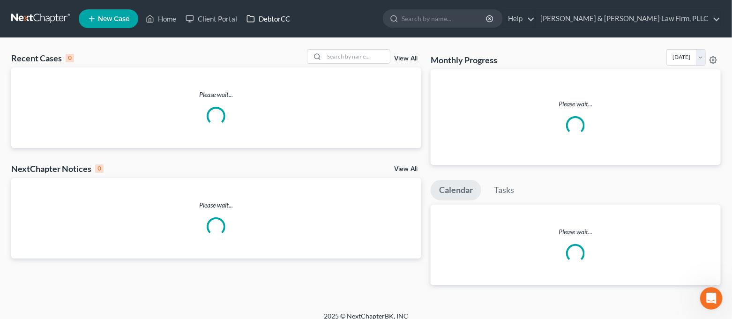
click at [280, 19] on link "DebtorCC" at bounding box center [268, 18] width 53 height 17
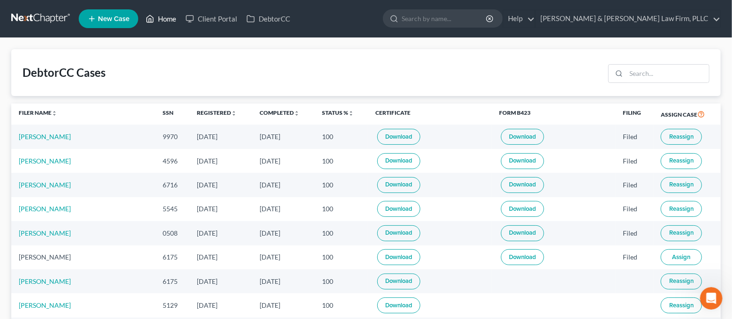
click at [154, 16] on icon at bounding box center [150, 18] width 8 height 11
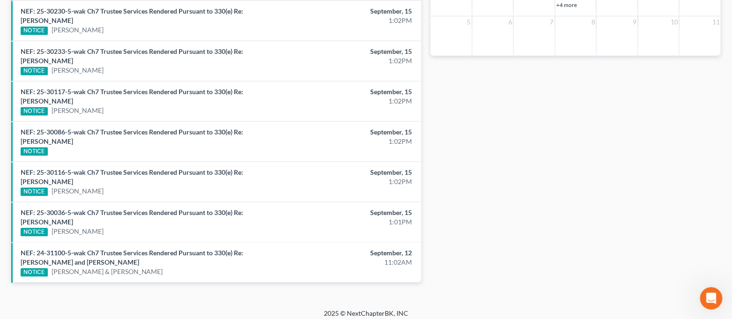
scroll to position [444, 0]
